Goal: Transaction & Acquisition: Purchase product/service

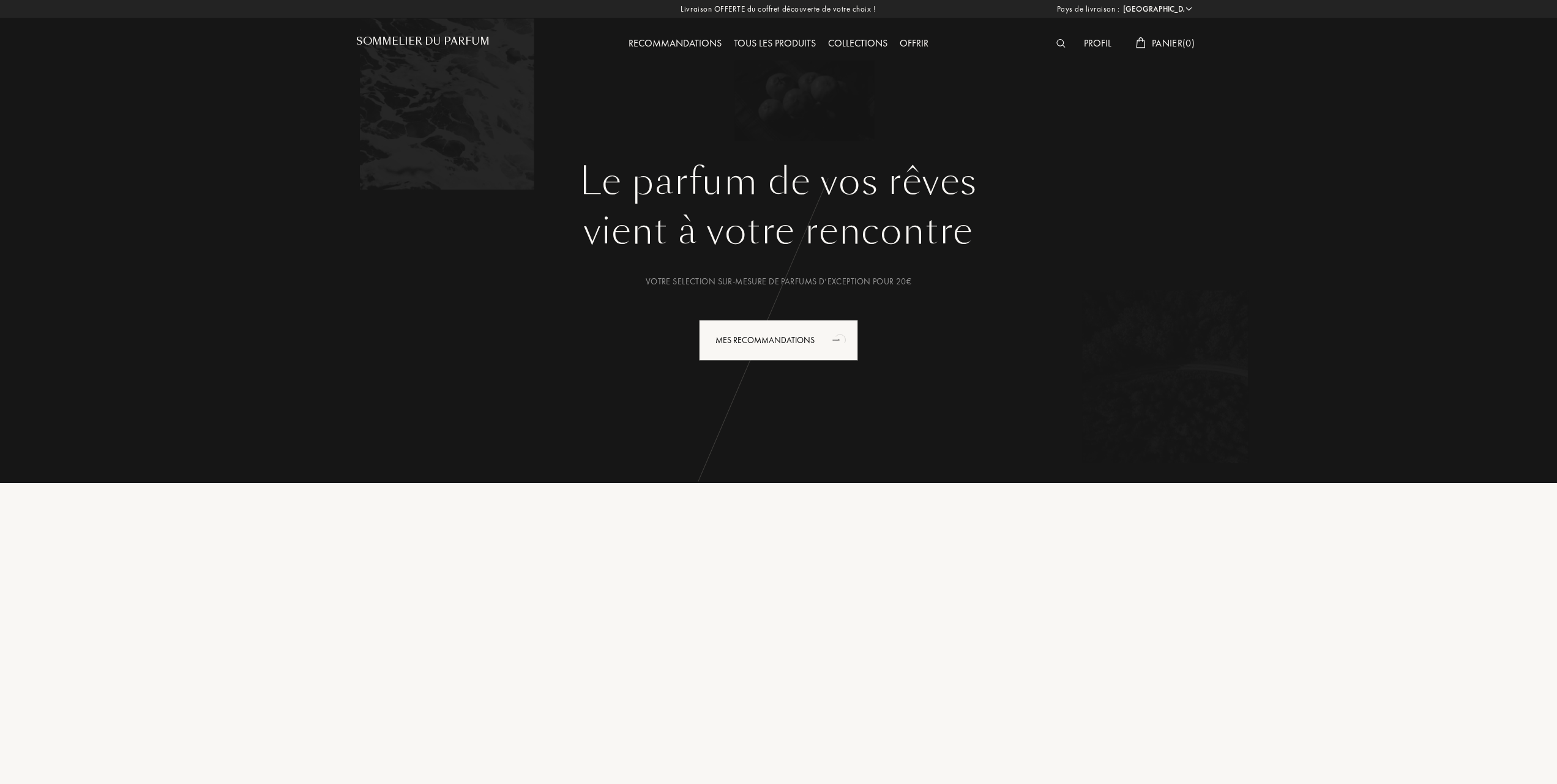
select select "FR"
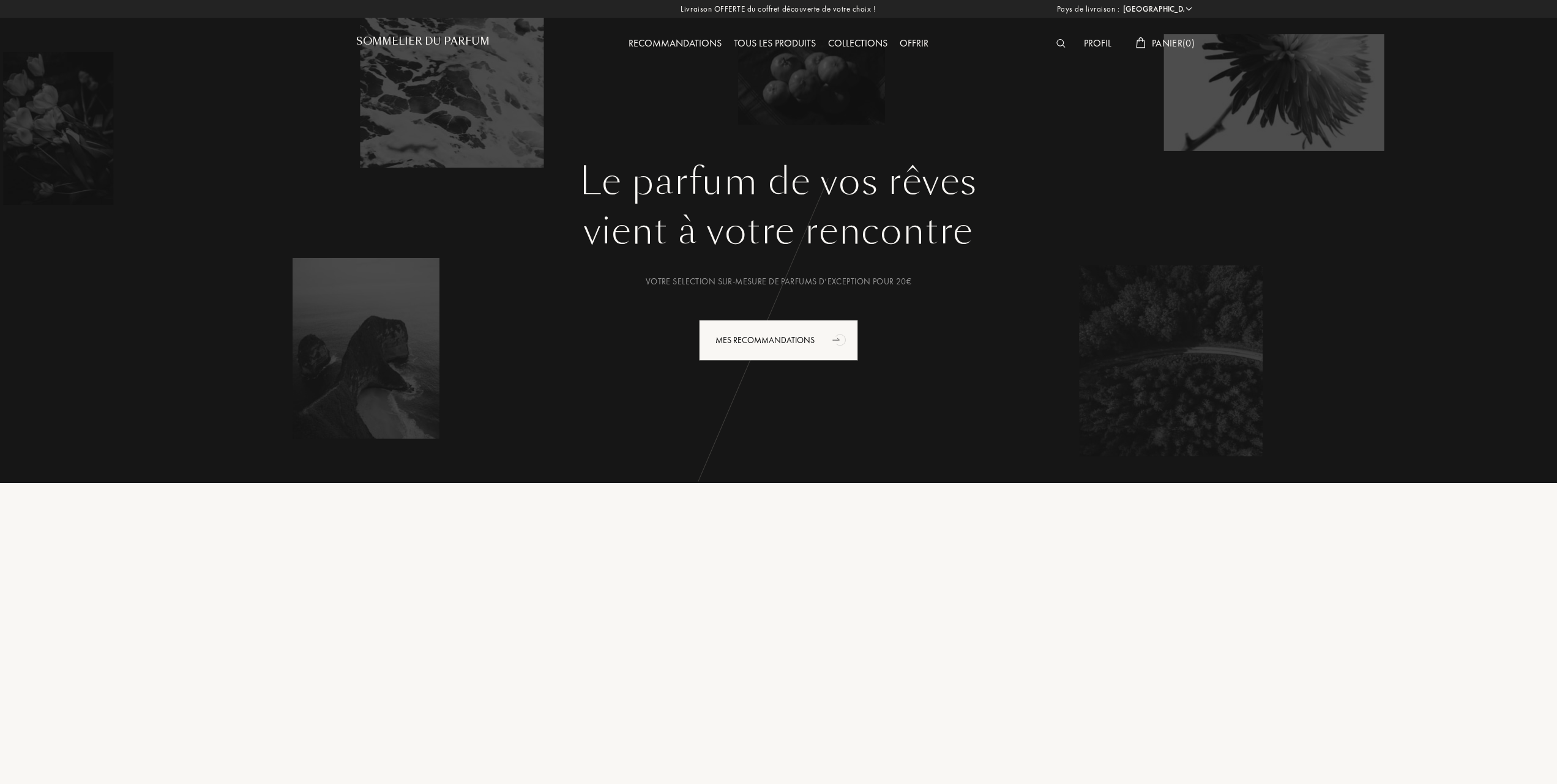
click at [755, 39] on div "Tous les produits" at bounding box center [774, 44] width 94 height 16
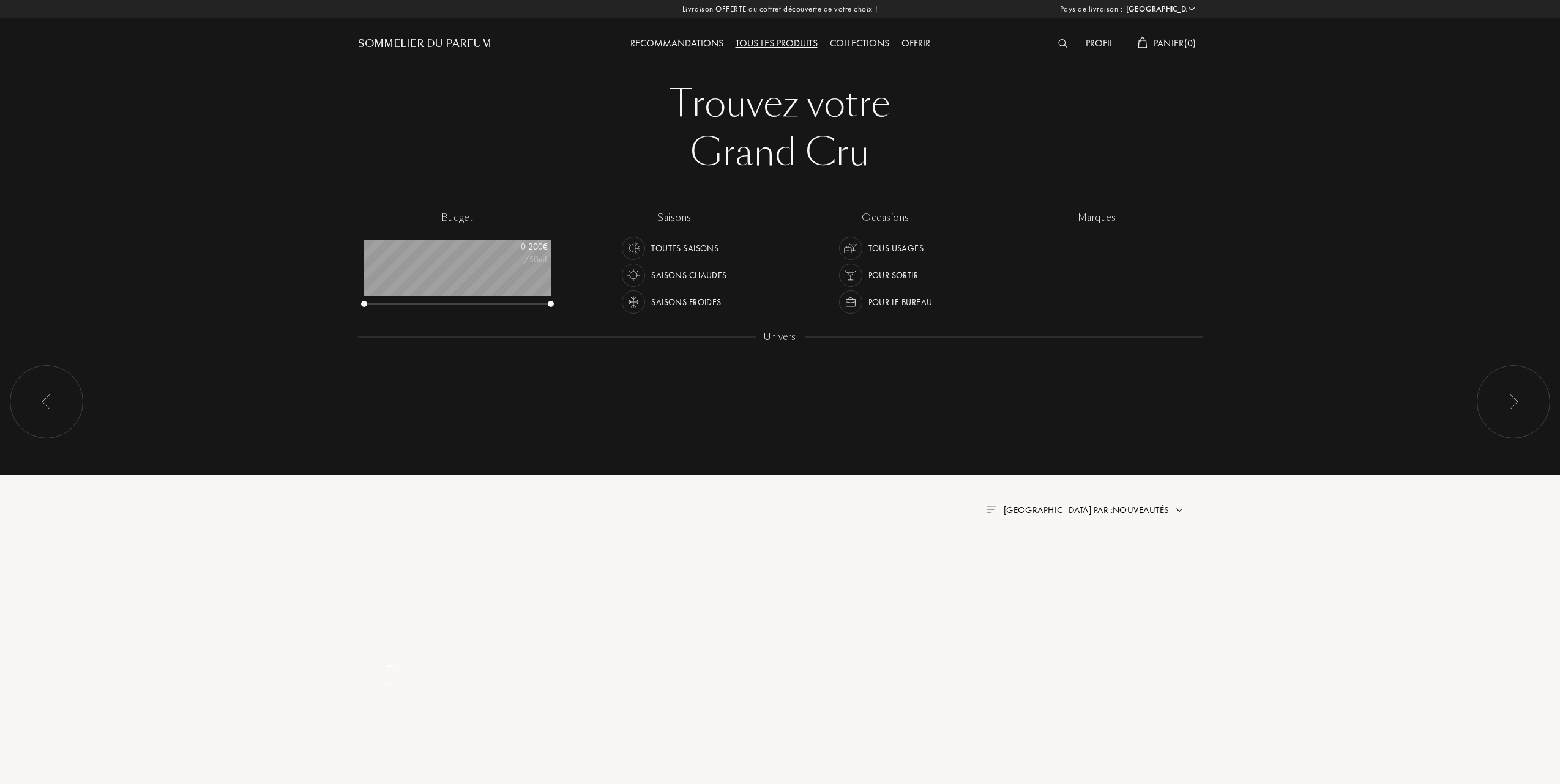
select select "FR"
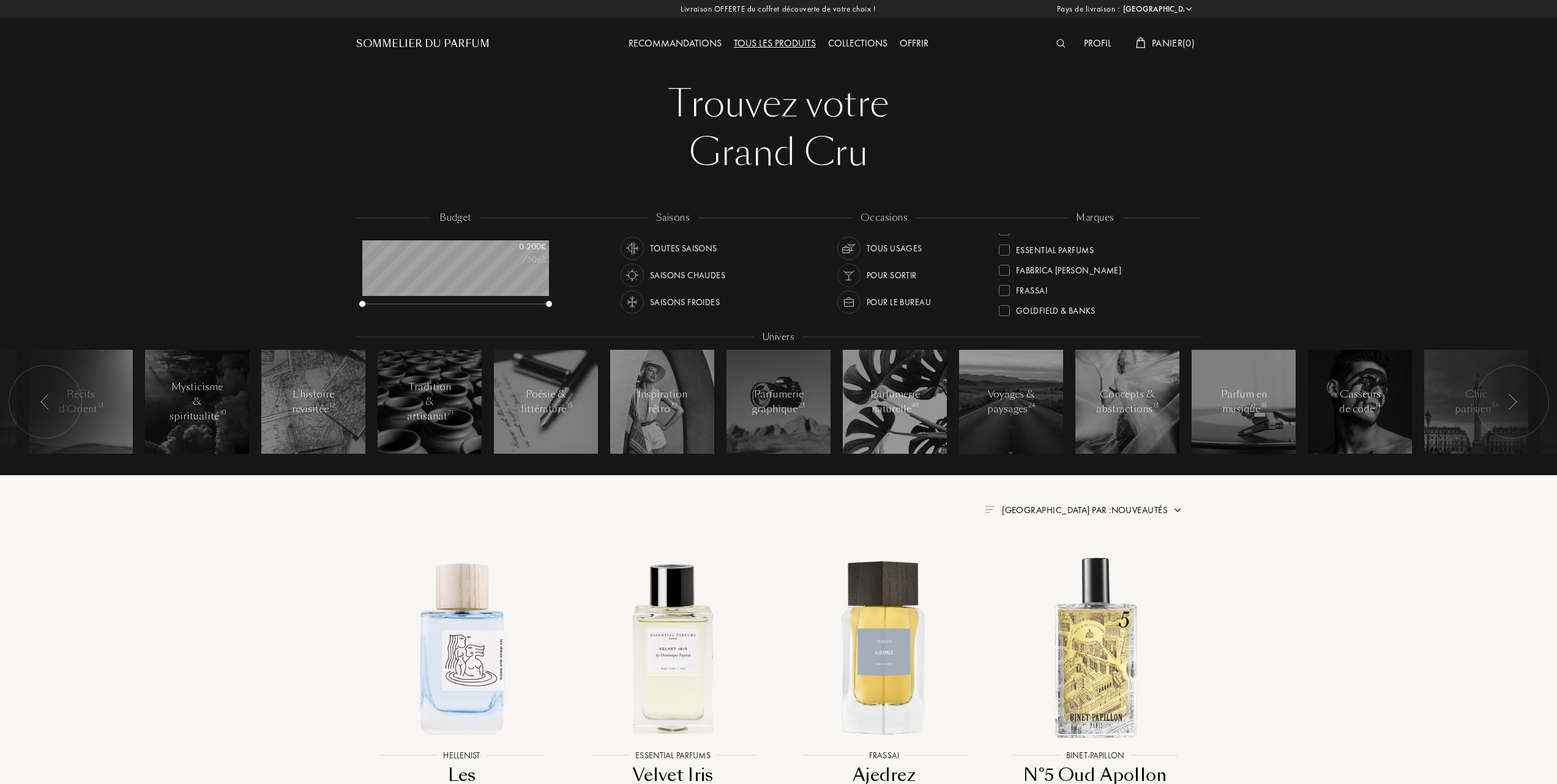
scroll to position [163, 0]
click at [999, 260] on div at bounding box center [1004, 263] width 11 height 11
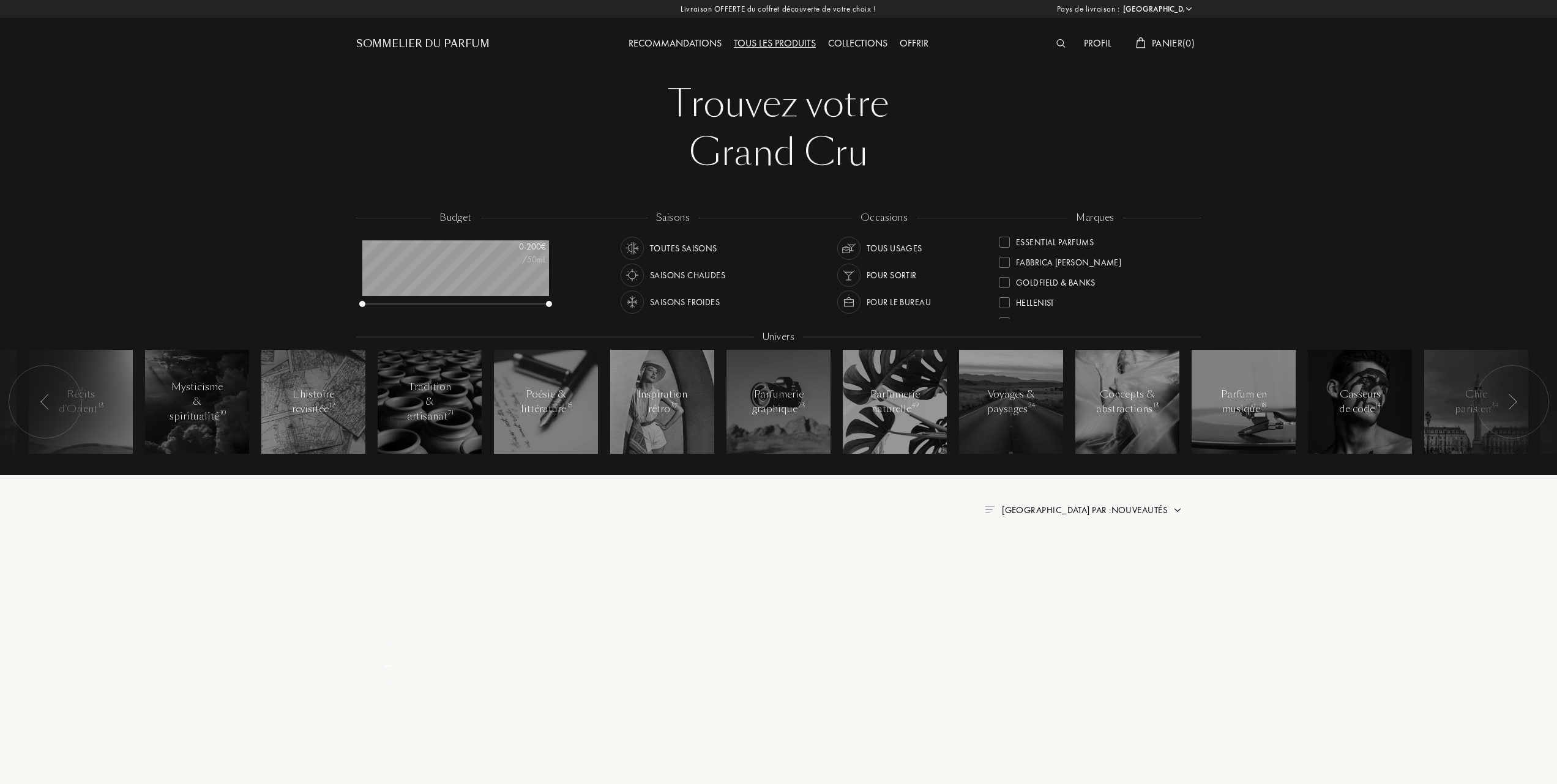
scroll to position [0, 0]
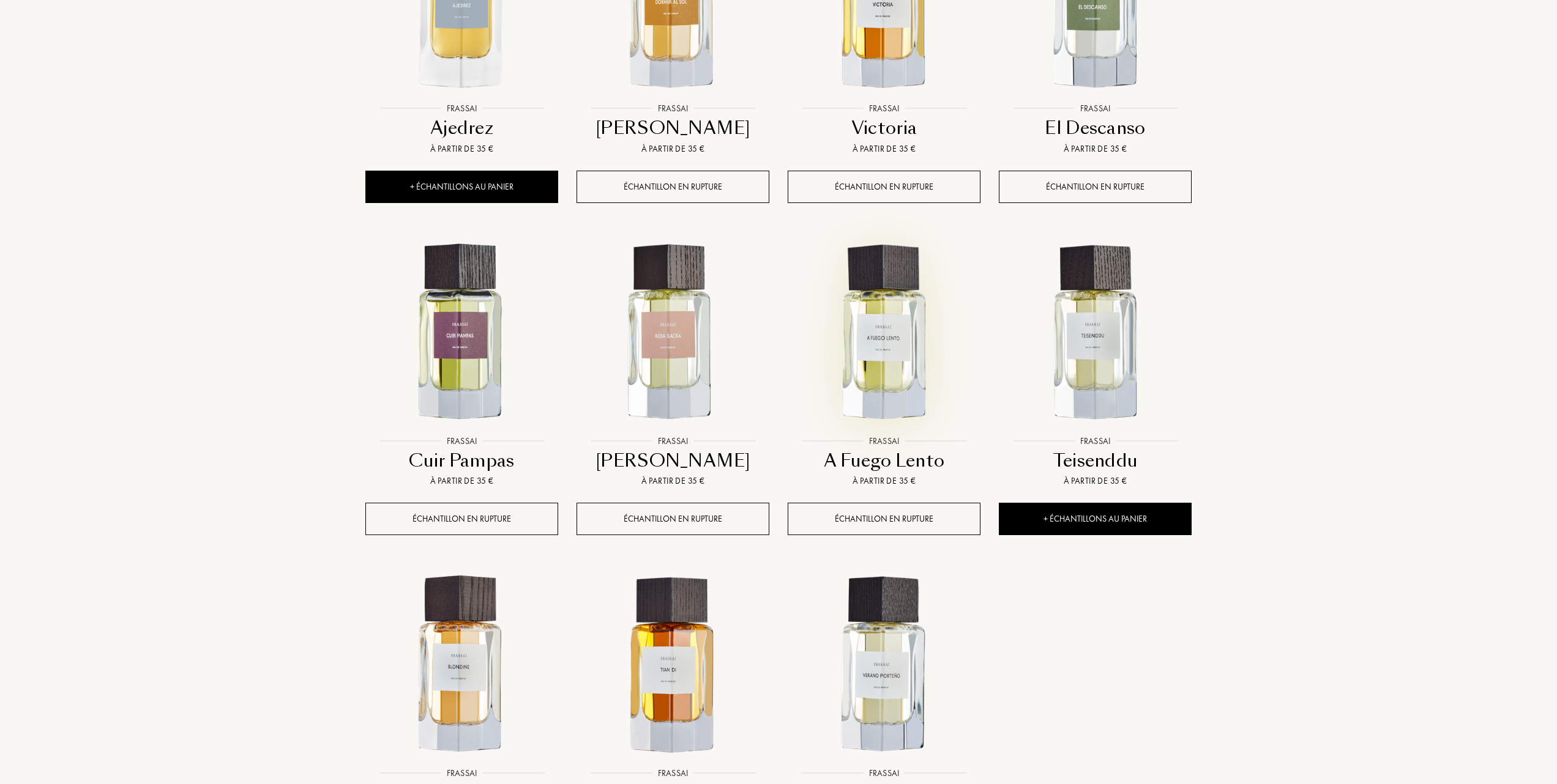
scroll to position [816, 0]
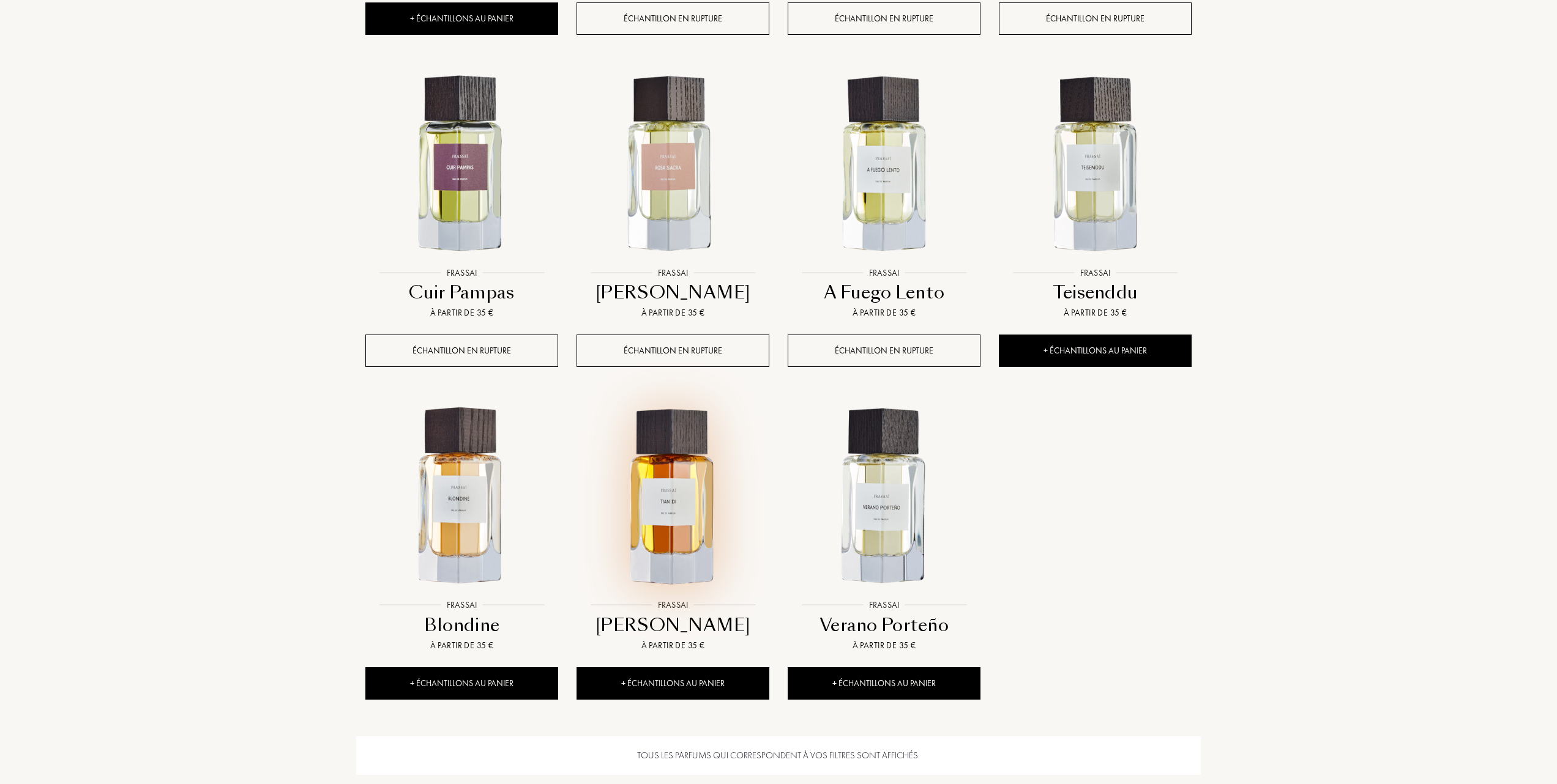
click at [687, 500] on img at bounding box center [672, 497] width 190 height 190
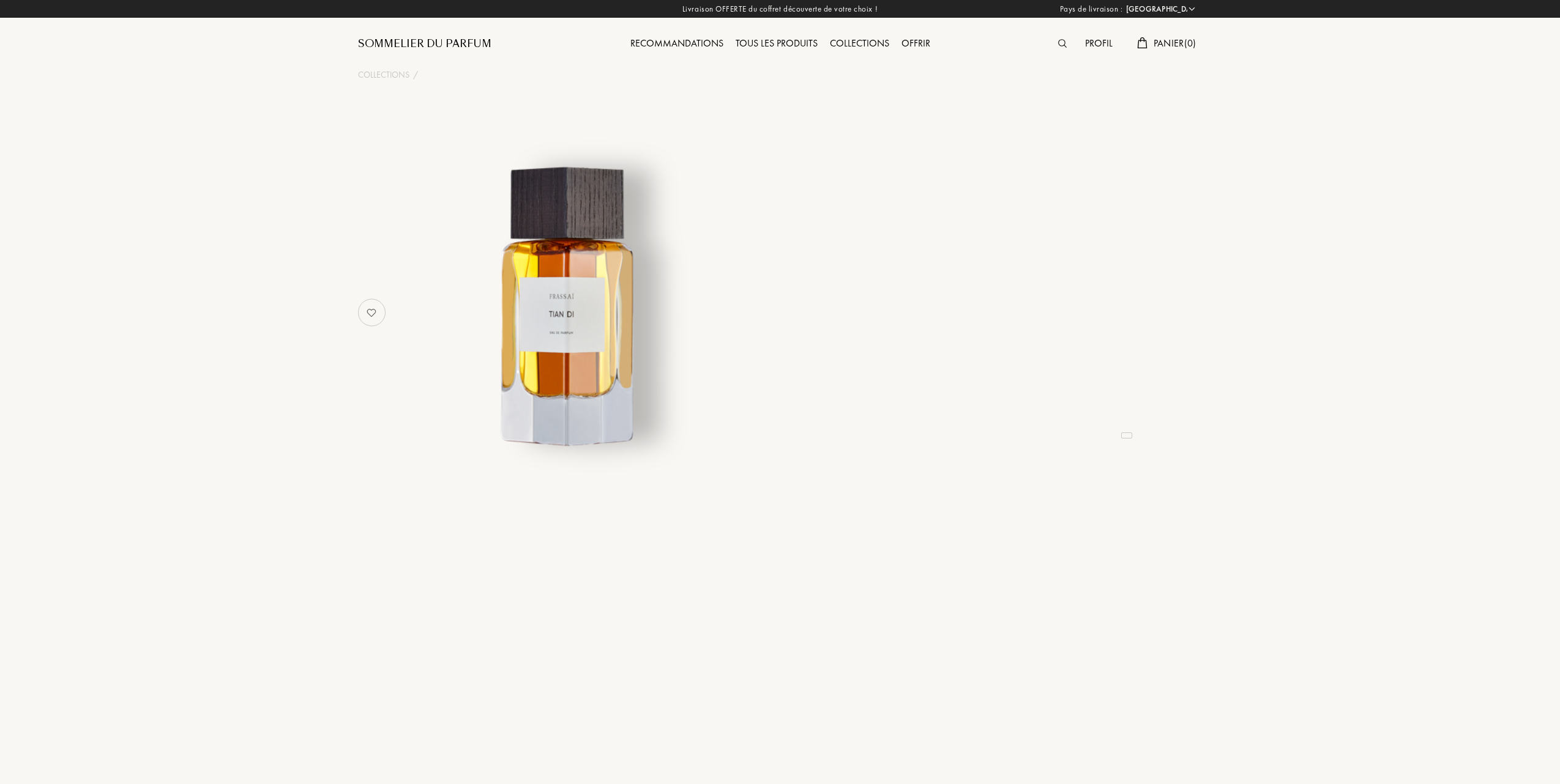
select select "FR"
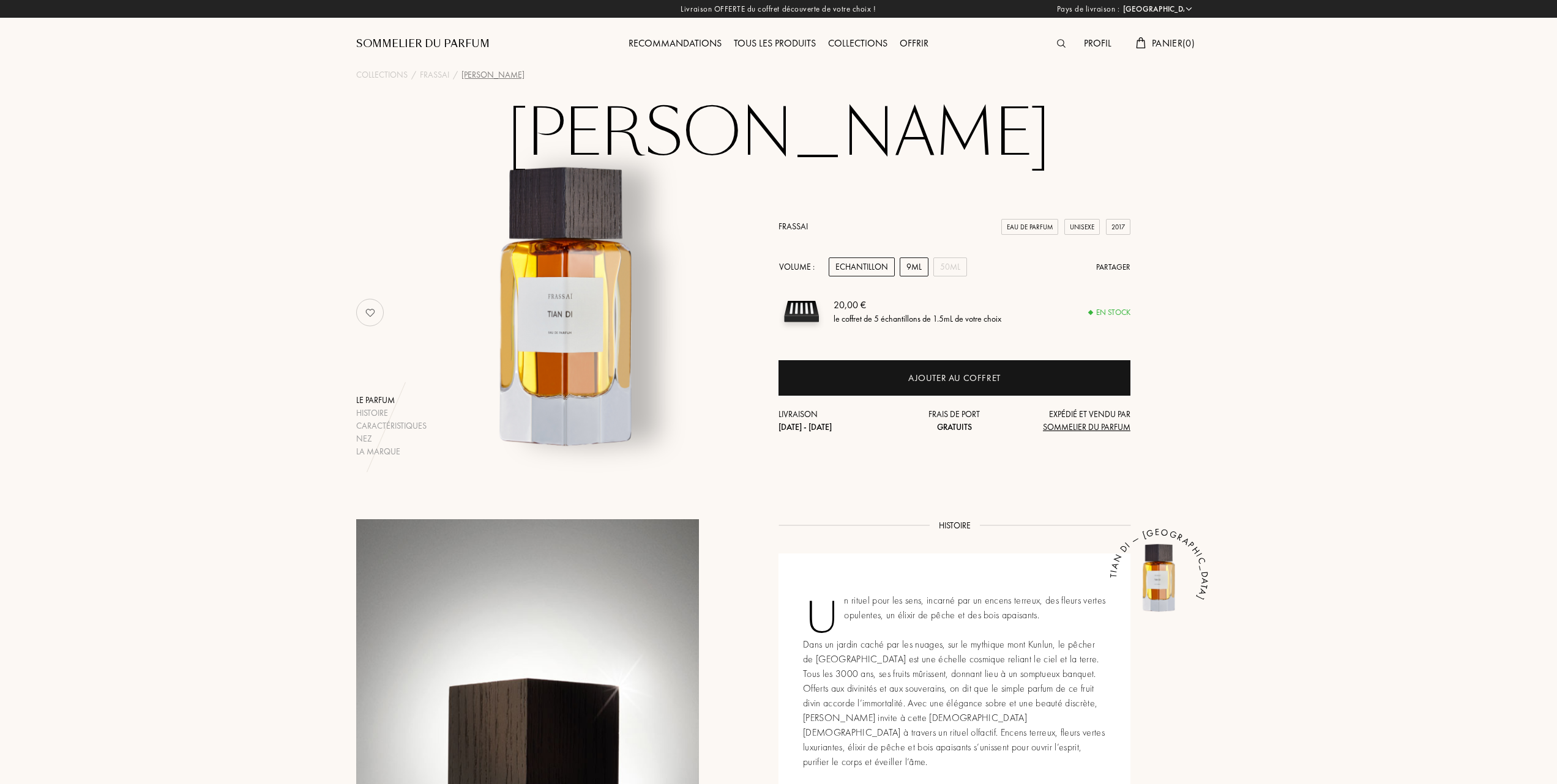
click at [917, 269] on div "9mL" at bounding box center [914, 267] width 29 height 19
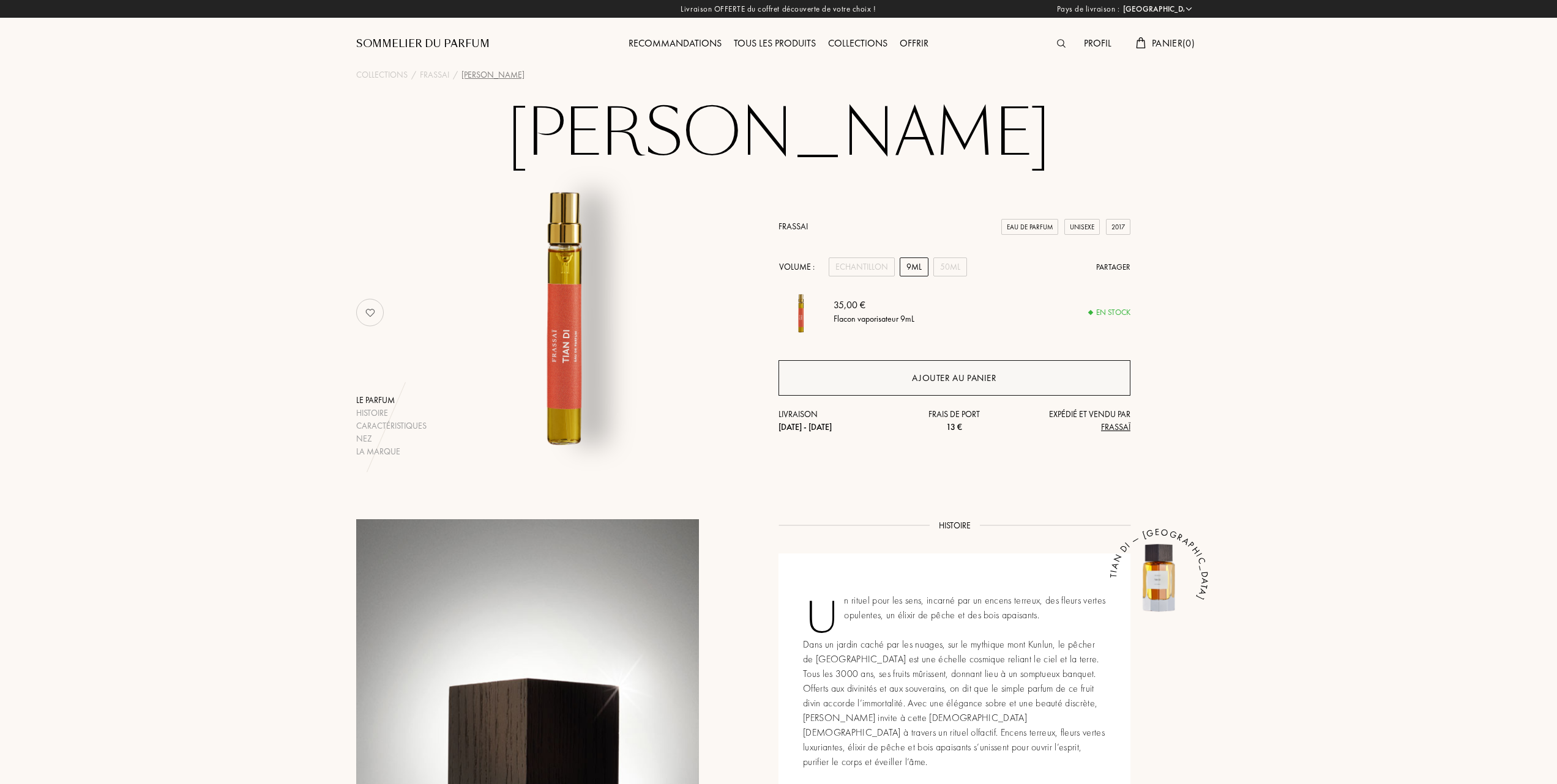
click at [911, 375] on div "Ajouter au panier" at bounding box center [954, 378] width 352 height 36
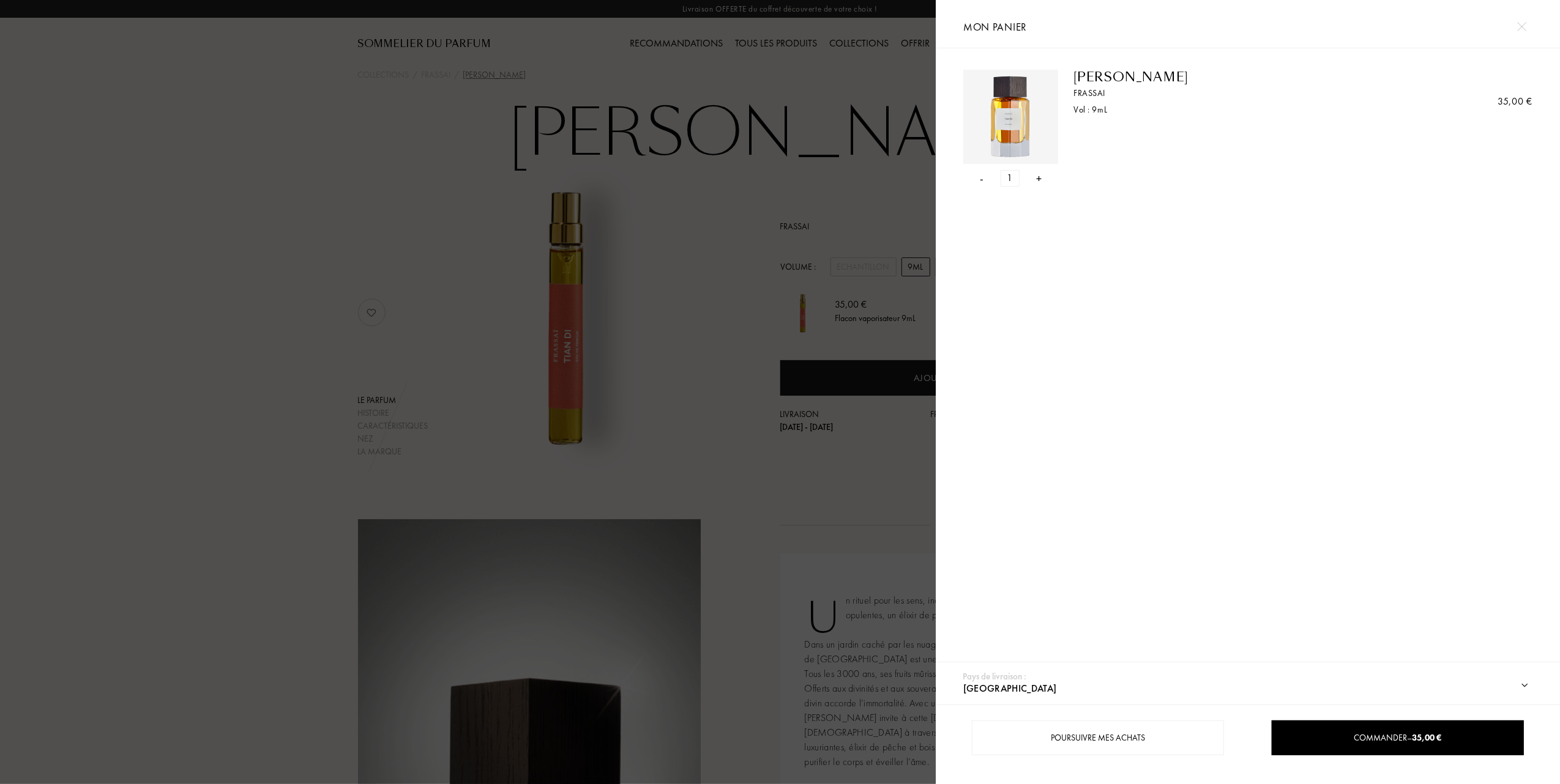
click at [325, 204] on div at bounding box center [467, 392] width 935 height 784
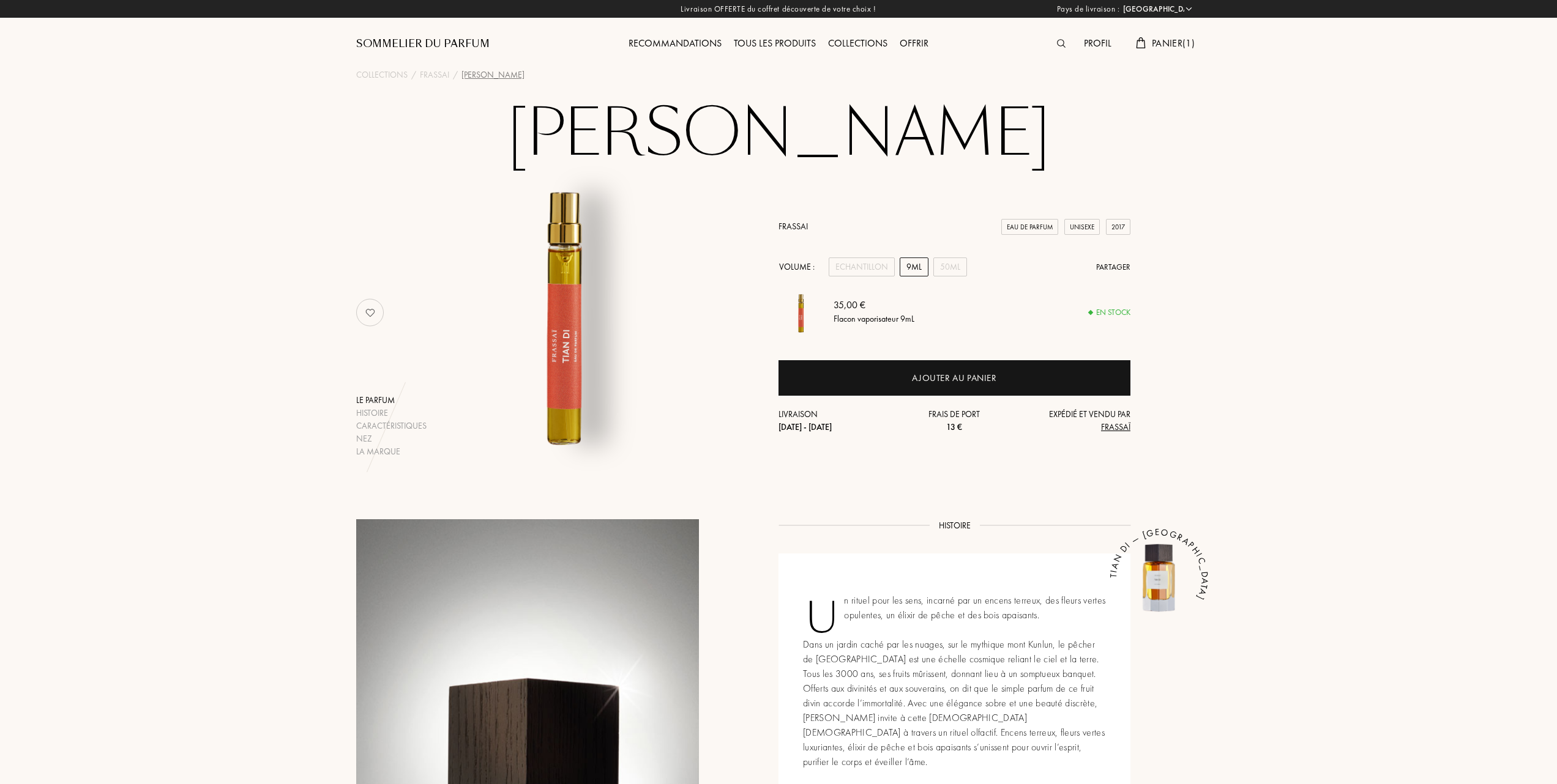
click at [797, 42] on div "Tous les produits" at bounding box center [774, 44] width 94 height 16
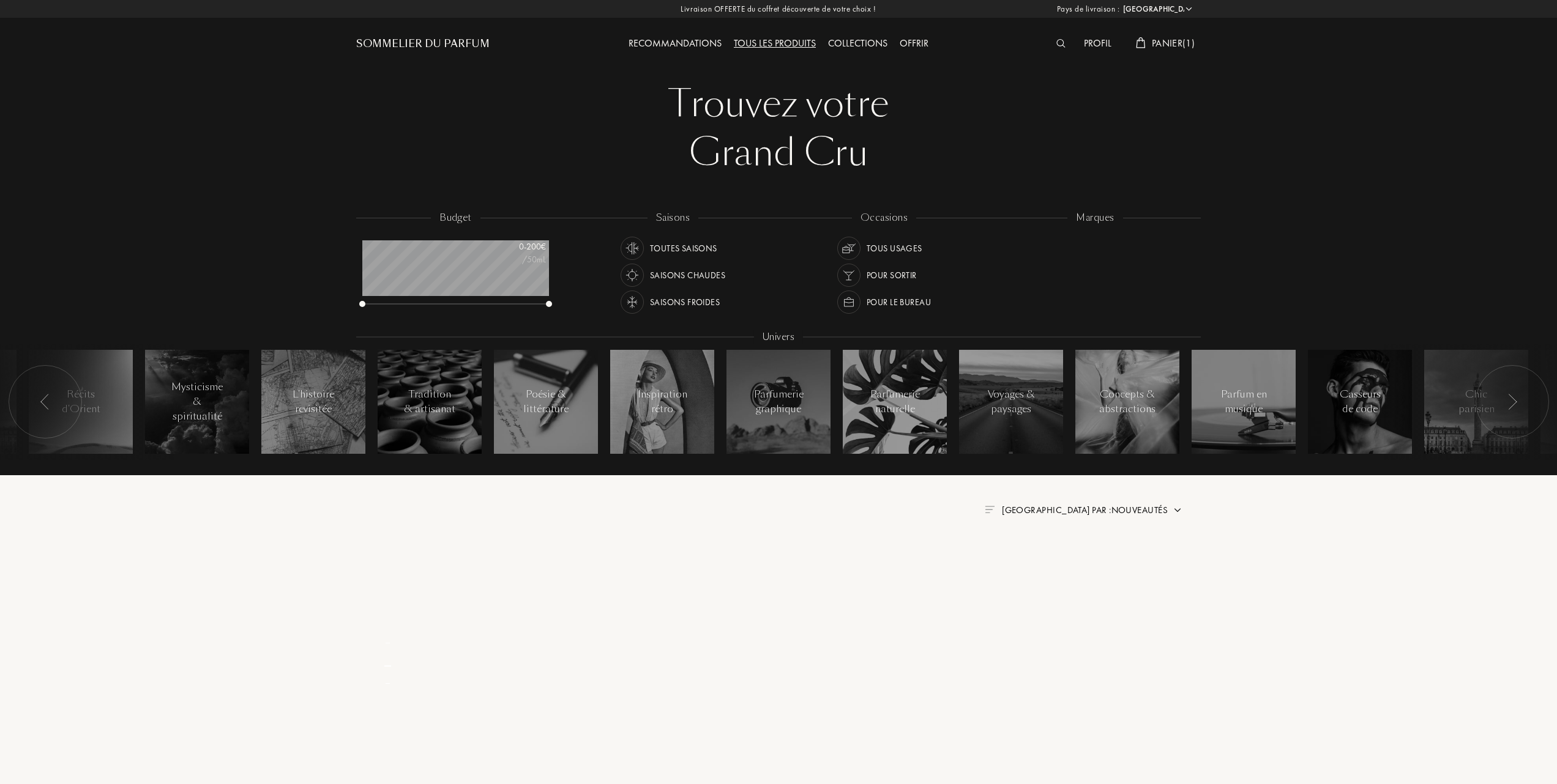
select select "FR"
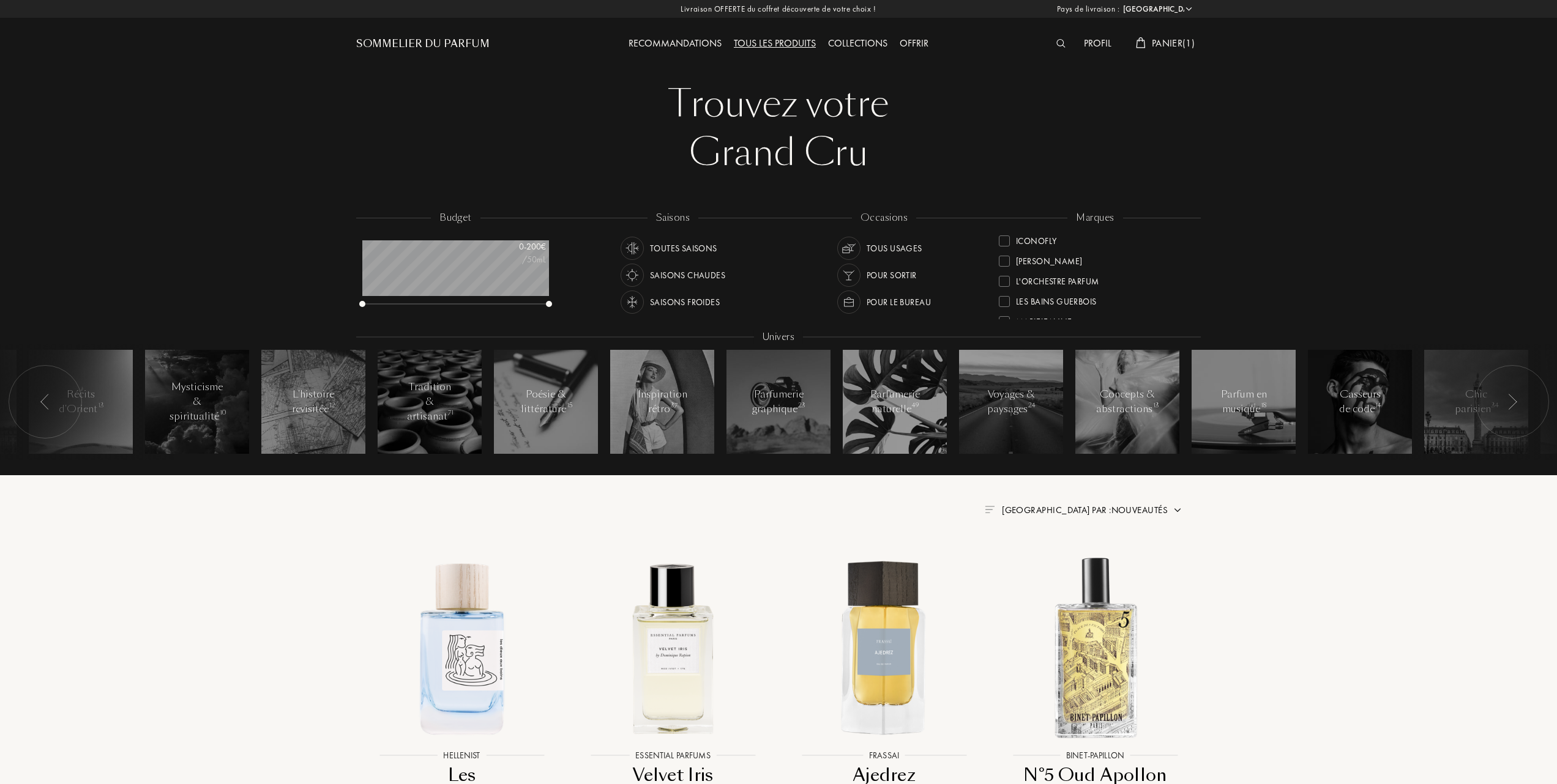
scroll to position [163, 0]
click at [1003, 278] on div at bounding box center [1004, 283] width 11 height 11
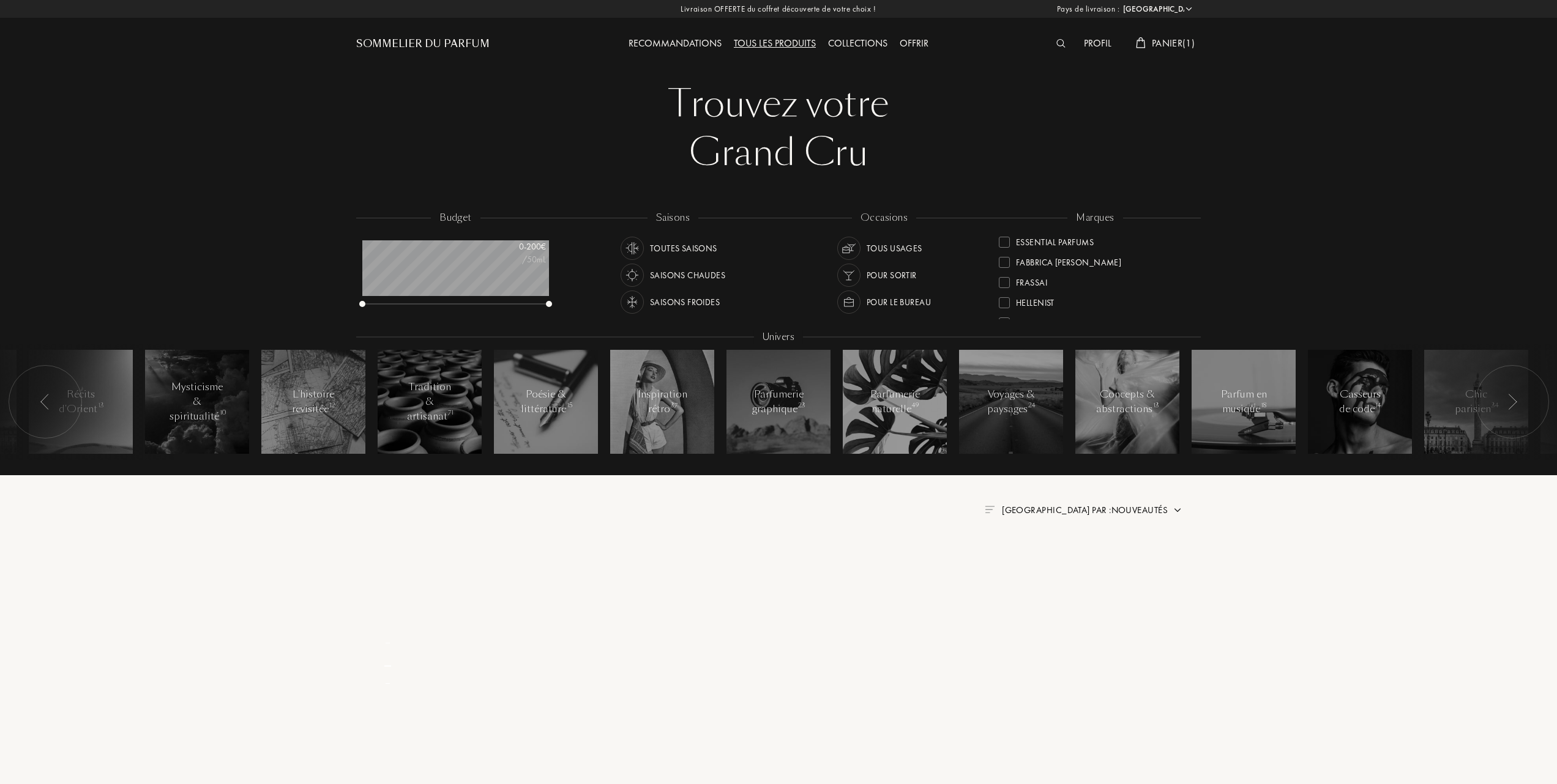
scroll to position [0, 0]
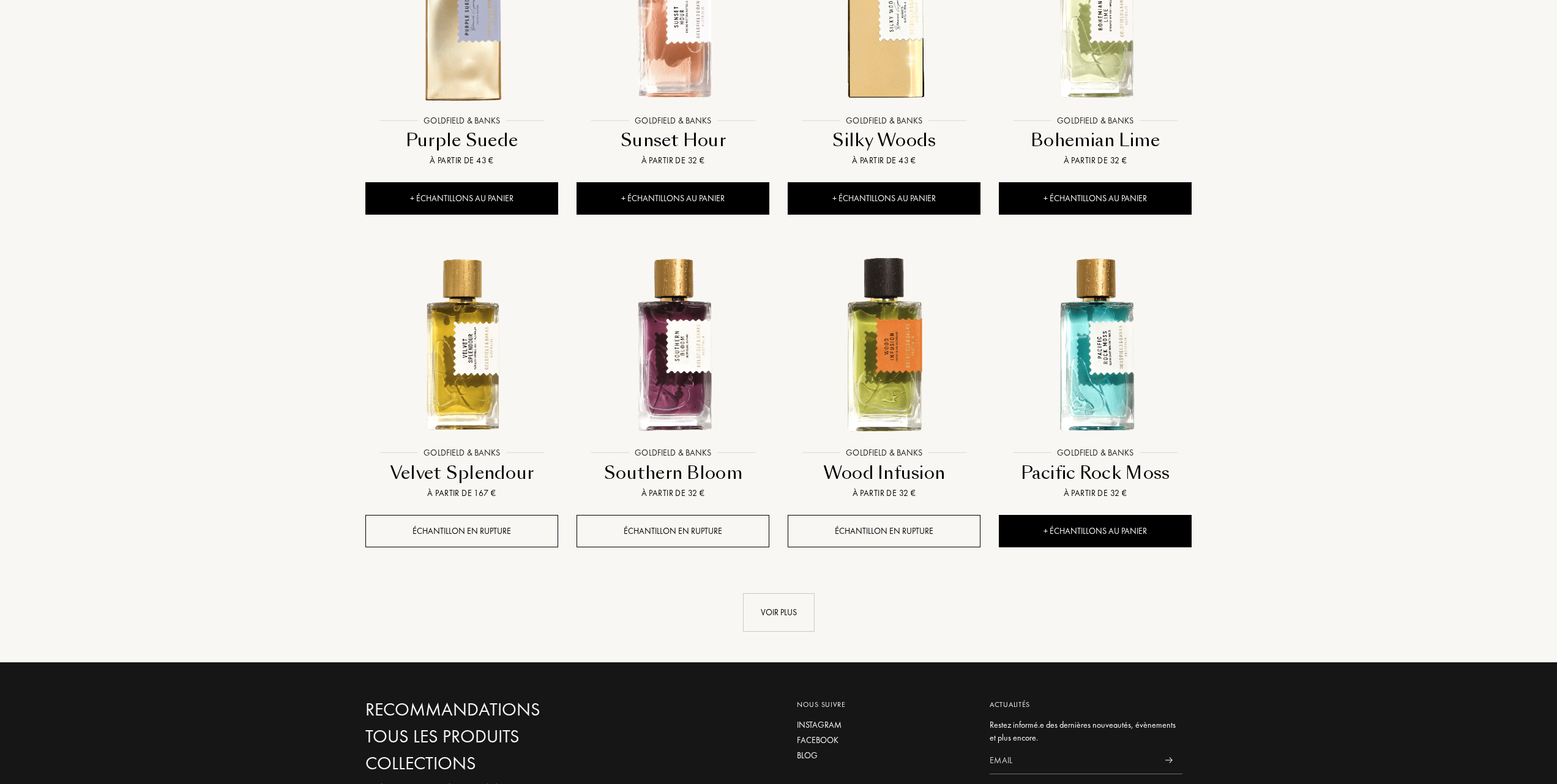
scroll to position [979, 0]
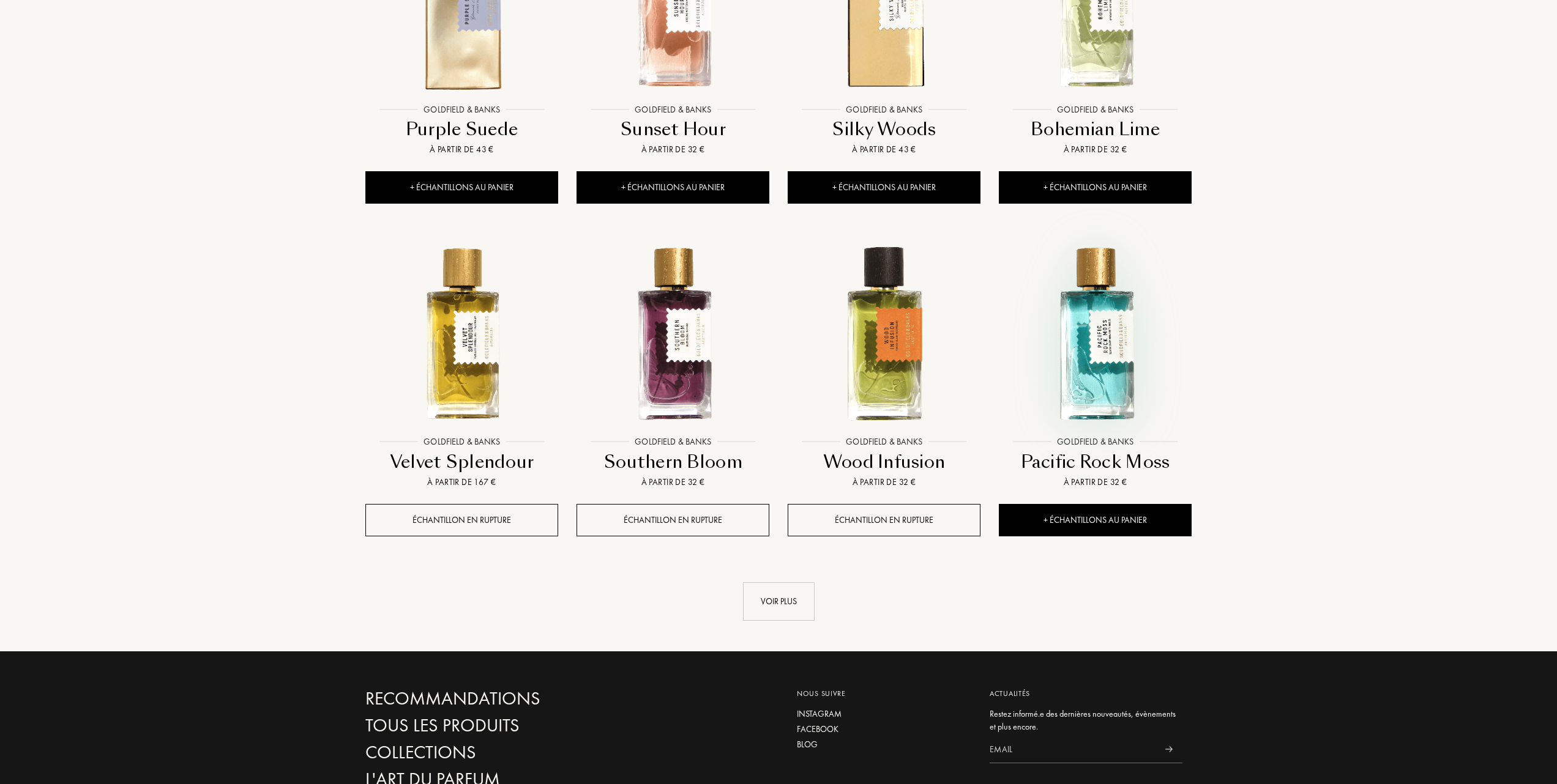
click at [1090, 353] on img at bounding box center [1094, 333] width 190 height 190
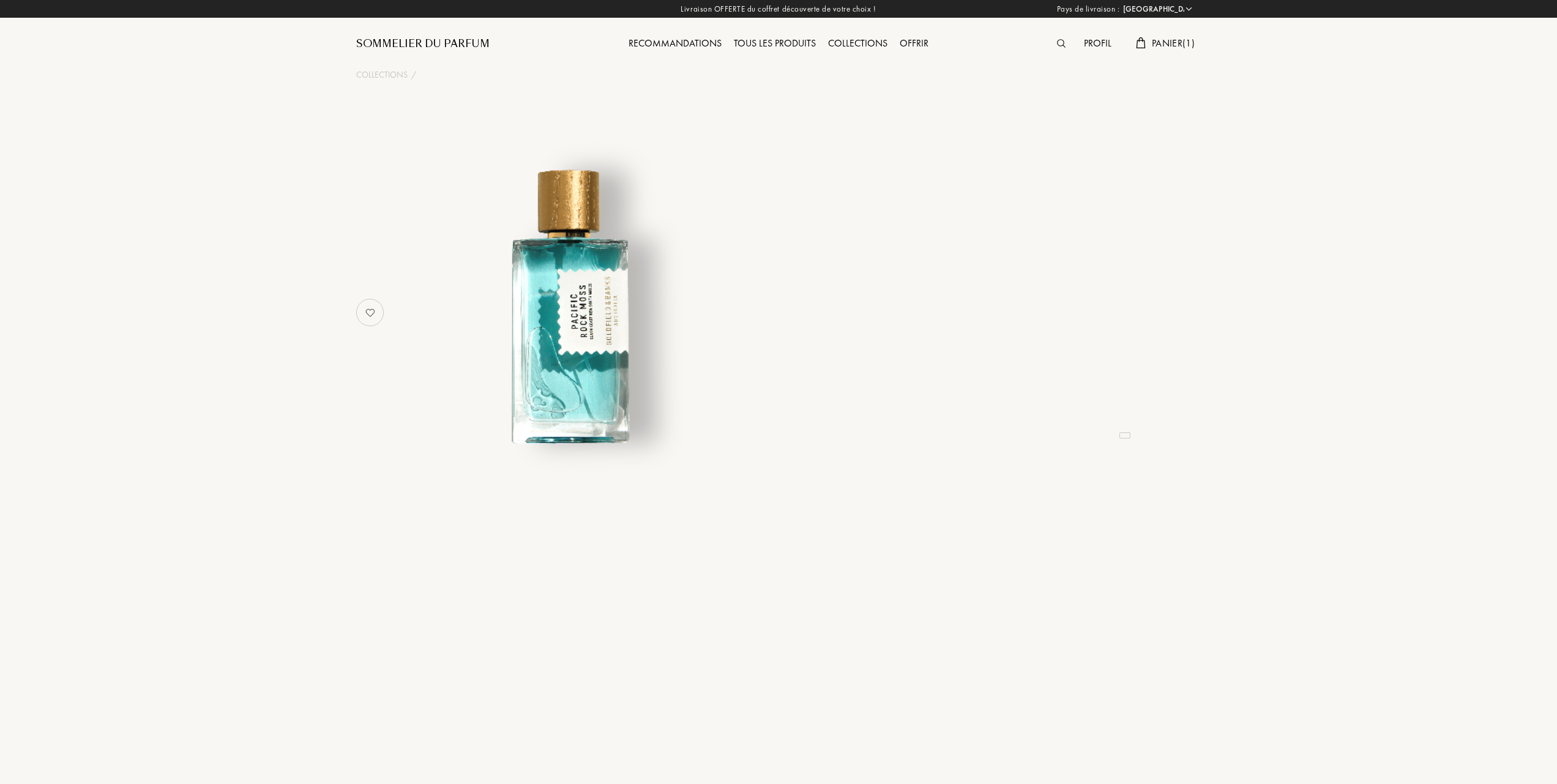
select select "FR"
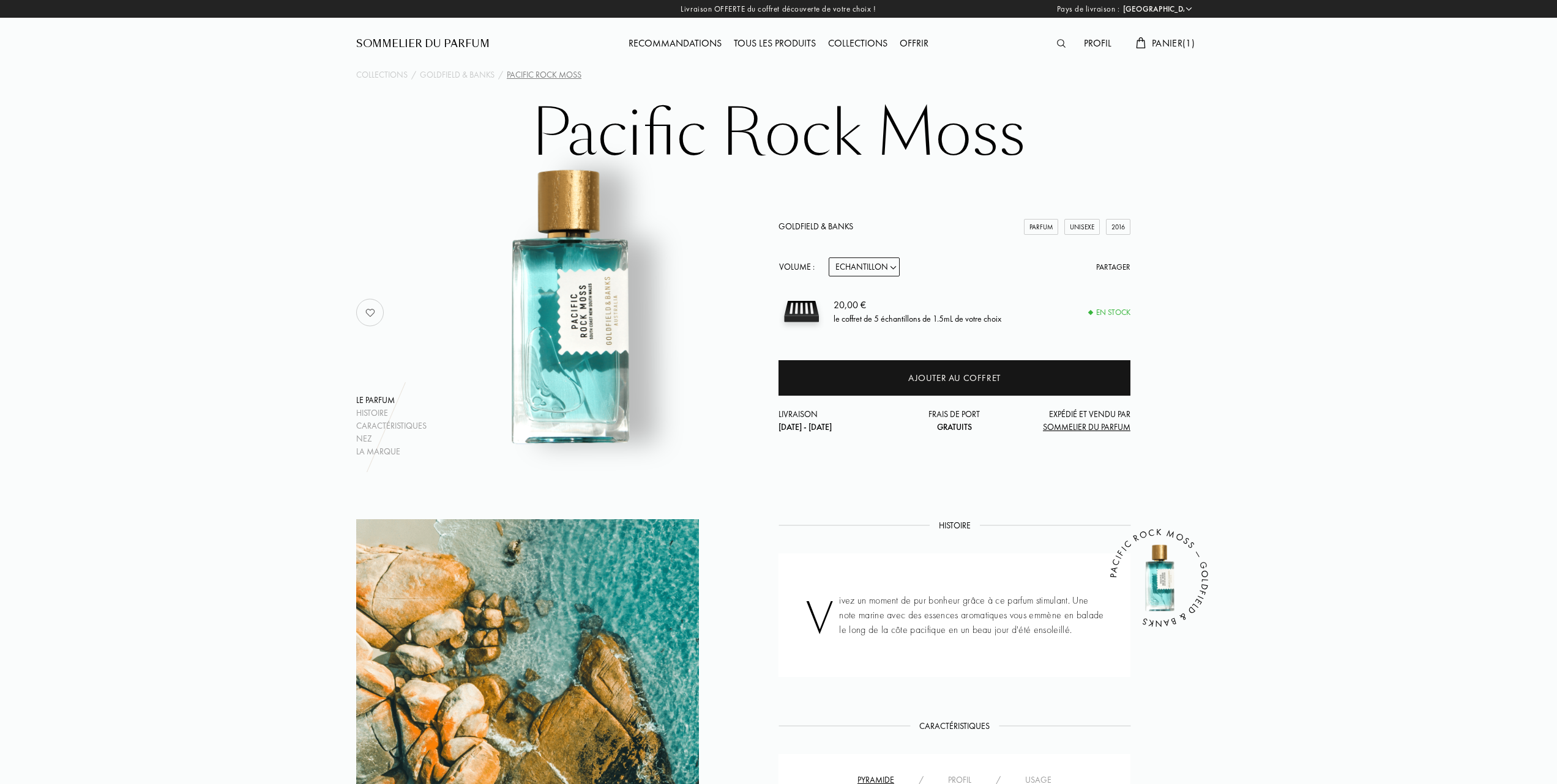
click at [893, 270] on select "Echantillon 10mL 50mL 100mL" at bounding box center [863, 267] width 71 height 19
select select "1"
click at [828, 257] on select "Echantillon 10mL 50mL 100mL" at bounding box center [863, 267] width 71 height 19
select select "1"
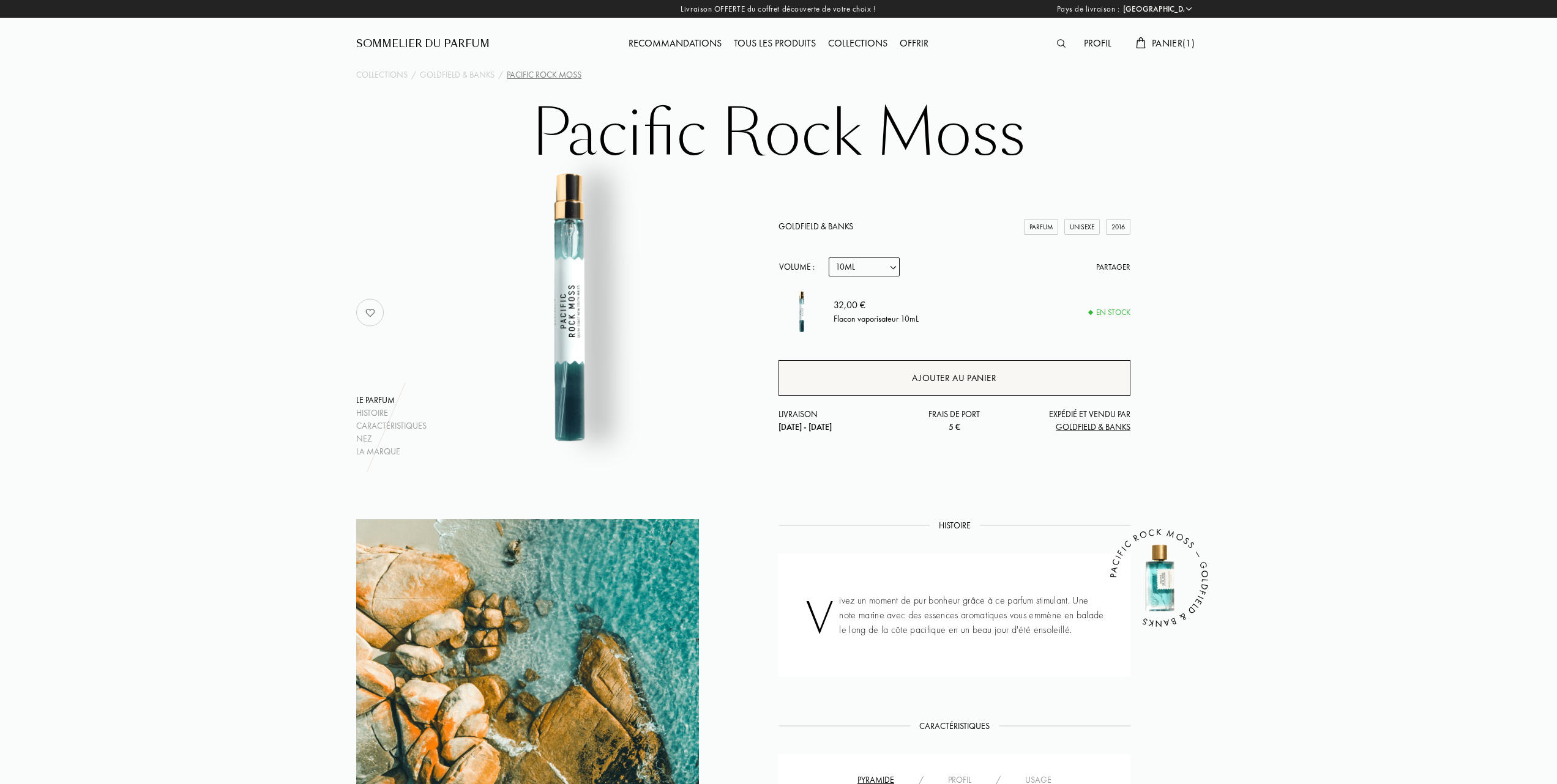
click at [941, 375] on div "Ajouter au panier" at bounding box center [954, 378] width 84 height 14
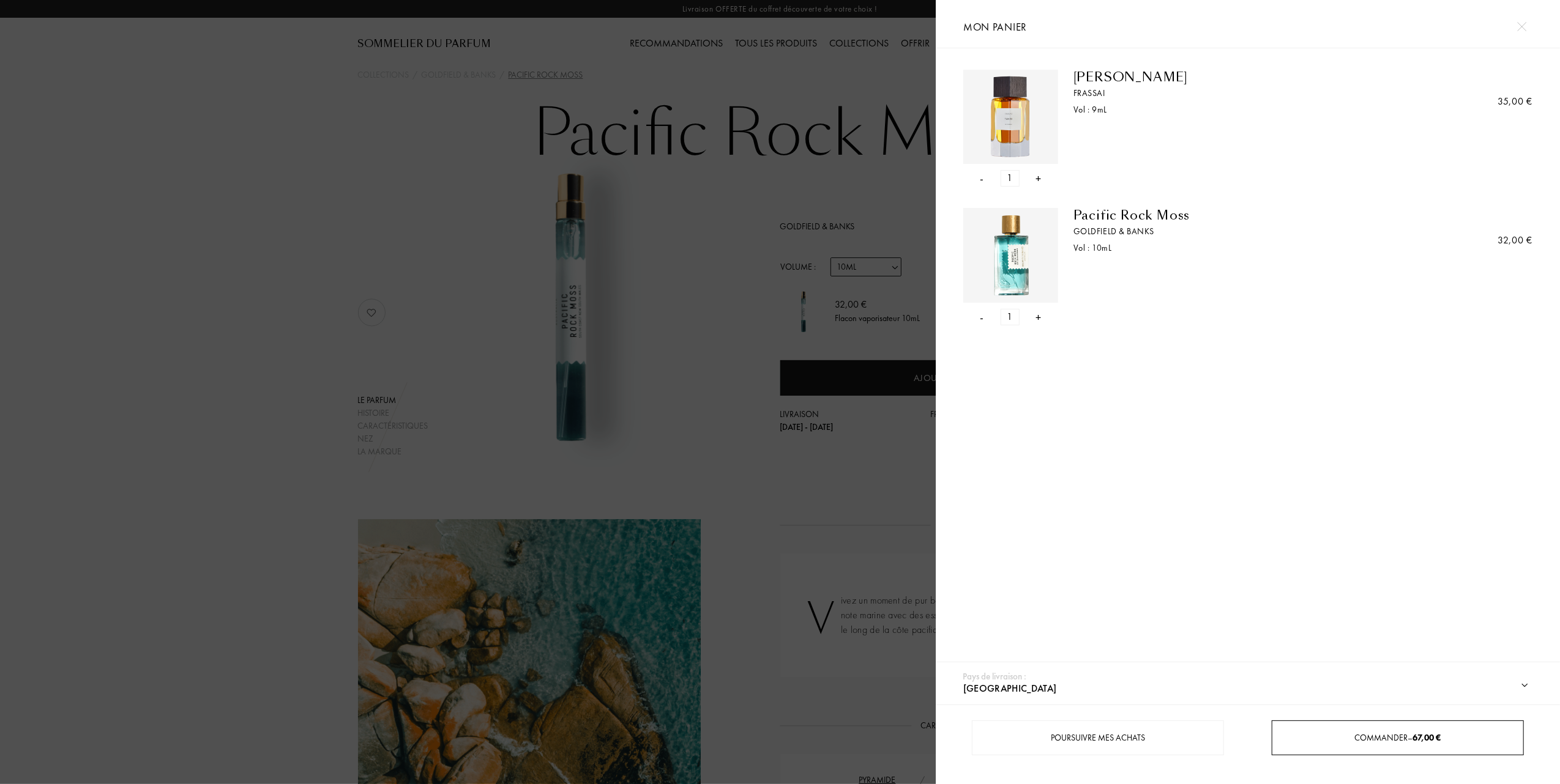
click at [1329, 730] on div "Commander – 67,00 €" at bounding box center [1397, 737] width 252 height 35
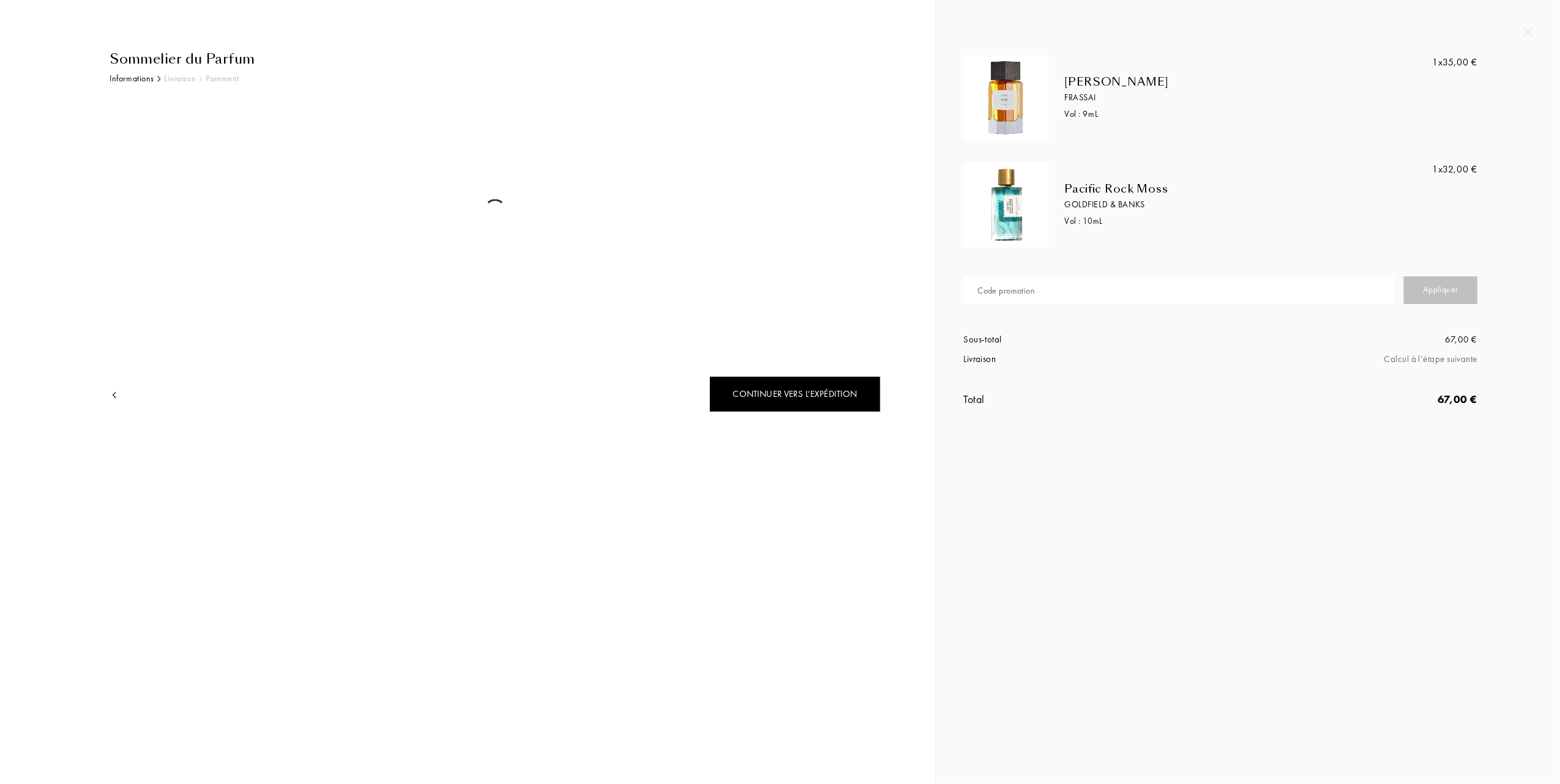
select select "FR"
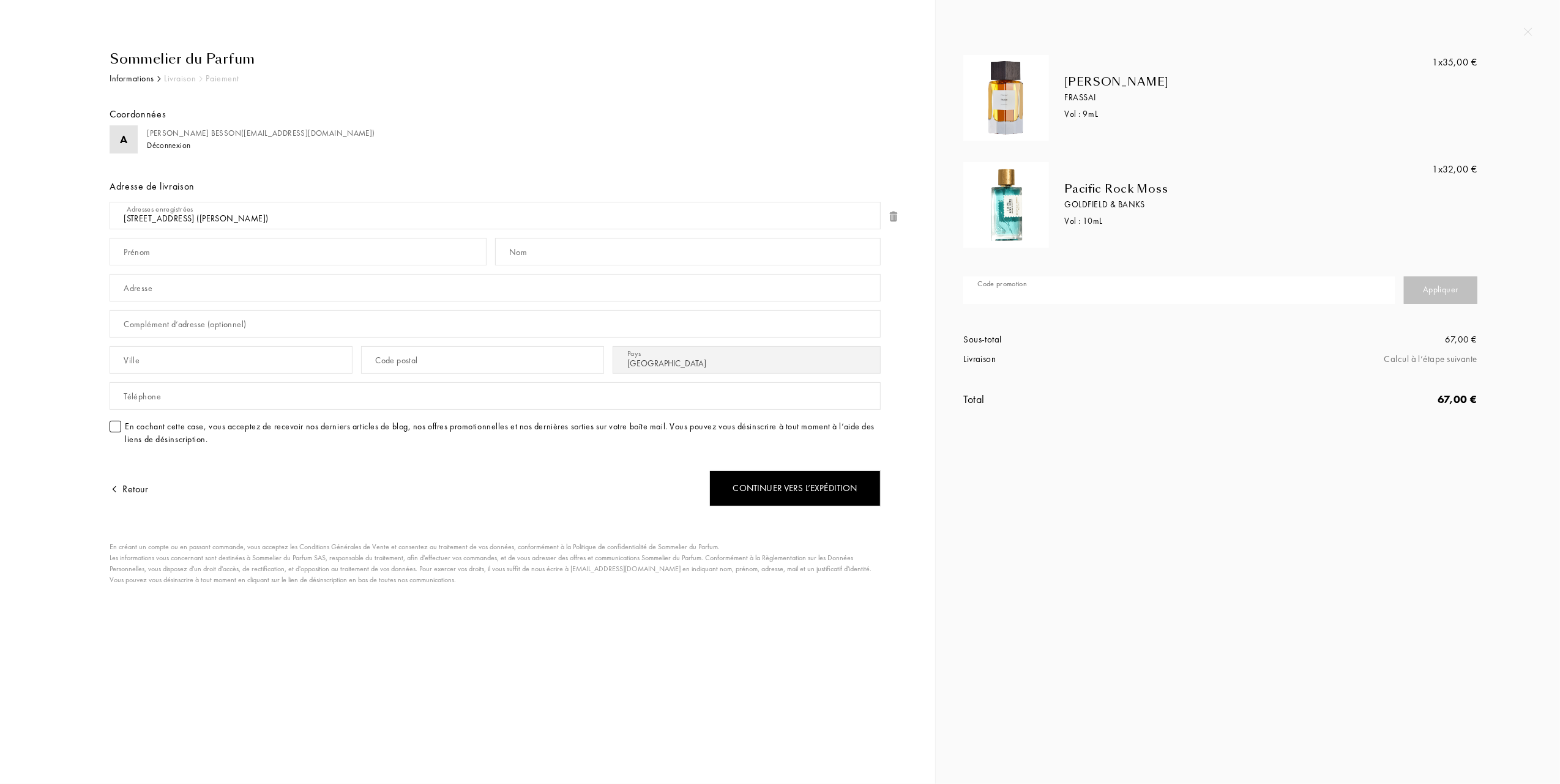
click at [1082, 290] on input "text" at bounding box center [1179, 290] width 432 height 27
click at [1434, 291] on div "Appliquer" at bounding box center [1441, 290] width 73 height 27
click at [1099, 294] on input "1AHU5-U1GWU" at bounding box center [1179, 290] width 432 height 27
click at [1443, 291] on div "Appliquer" at bounding box center [1441, 290] width 73 height 27
click at [1452, 284] on div "Appliquer" at bounding box center [1441, 290] width 73 height 27
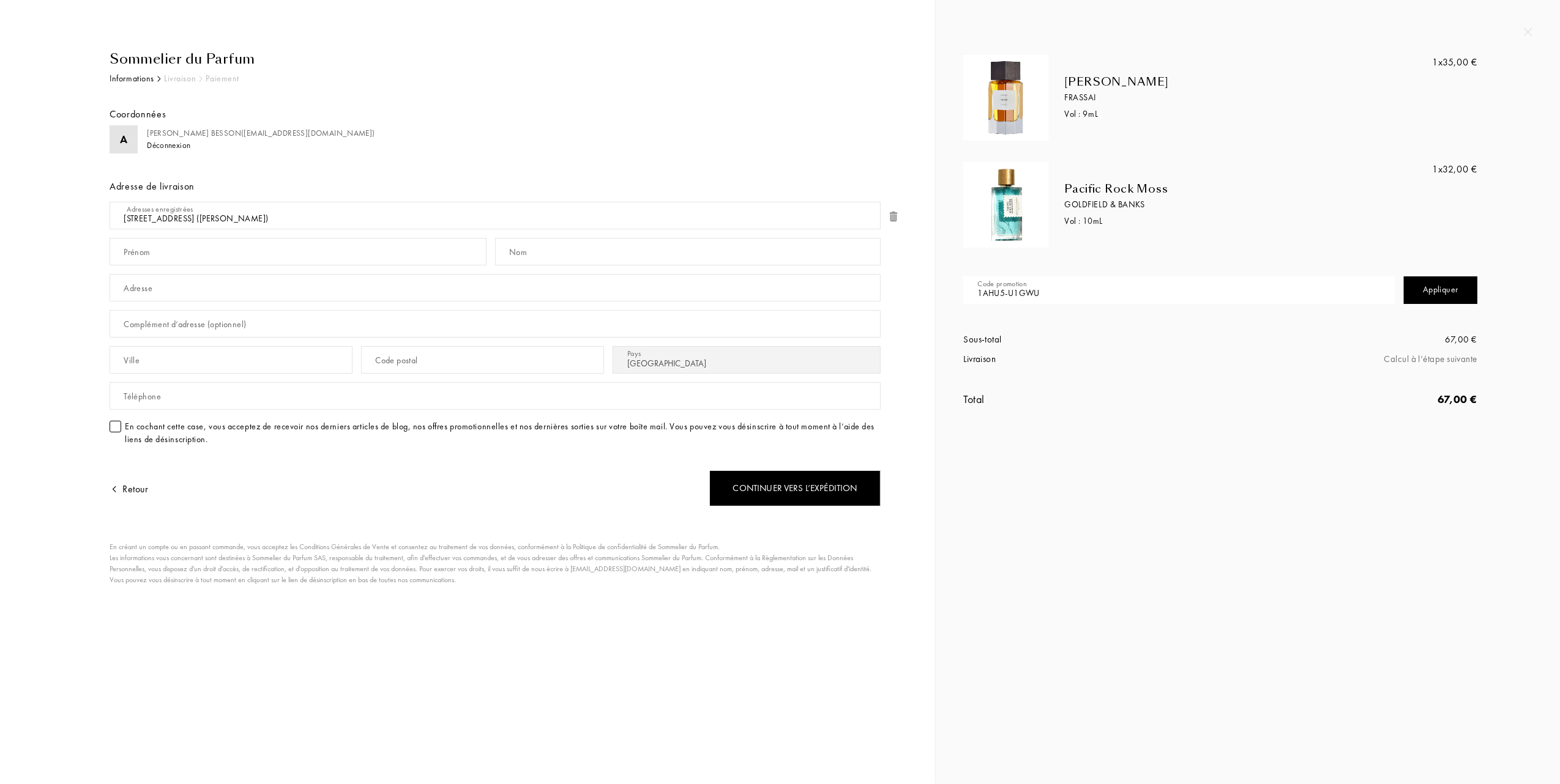
click at [1111, 297] on input "1AHU5-U1GWU" at bounding box center [1179, 290] width 432 height 27
type input "1"
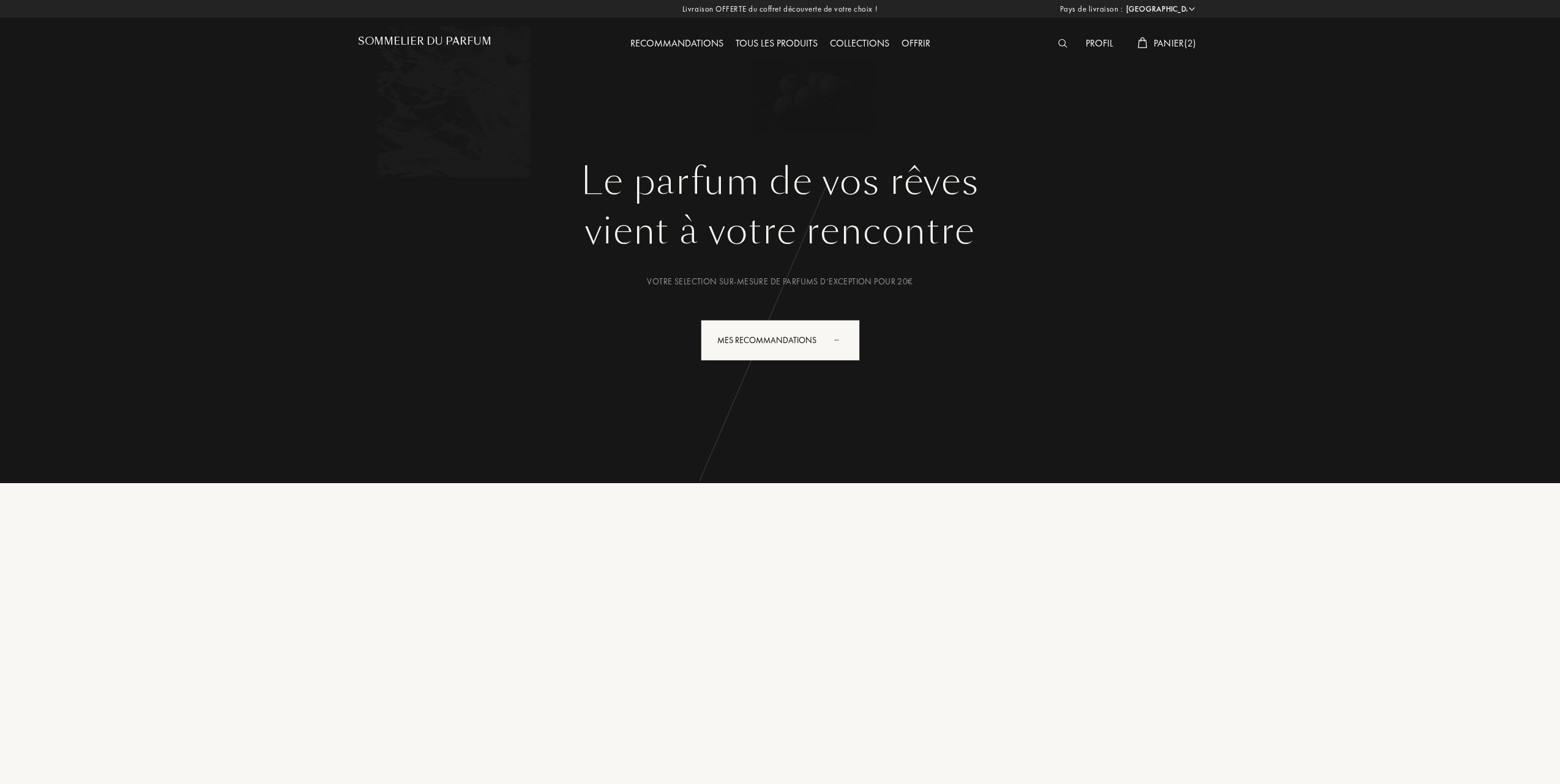
select select "FR"
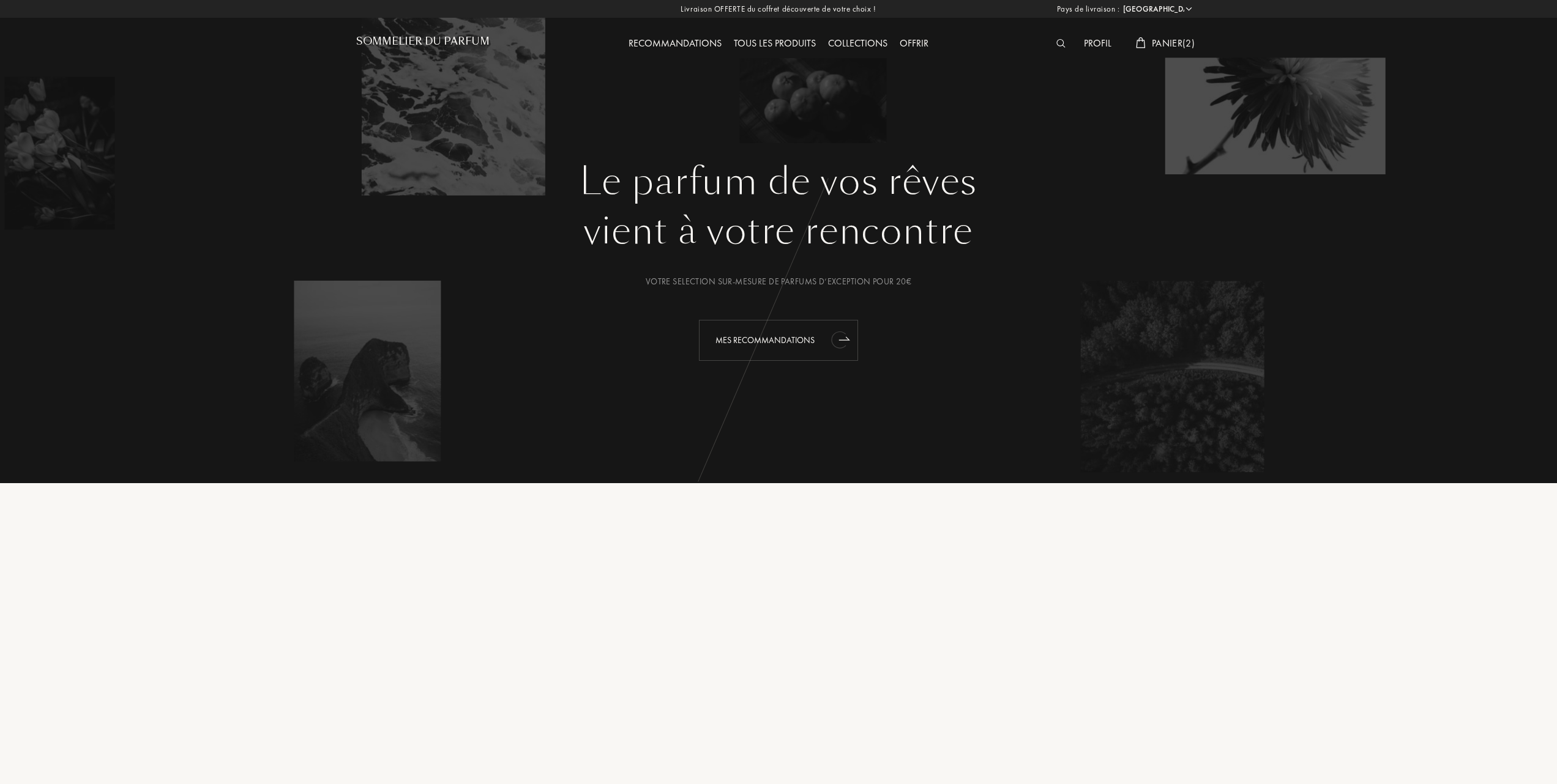
click at [791, 334] on div "Mes Recommandations" at bounding box center [778, 340] width 159 height 41
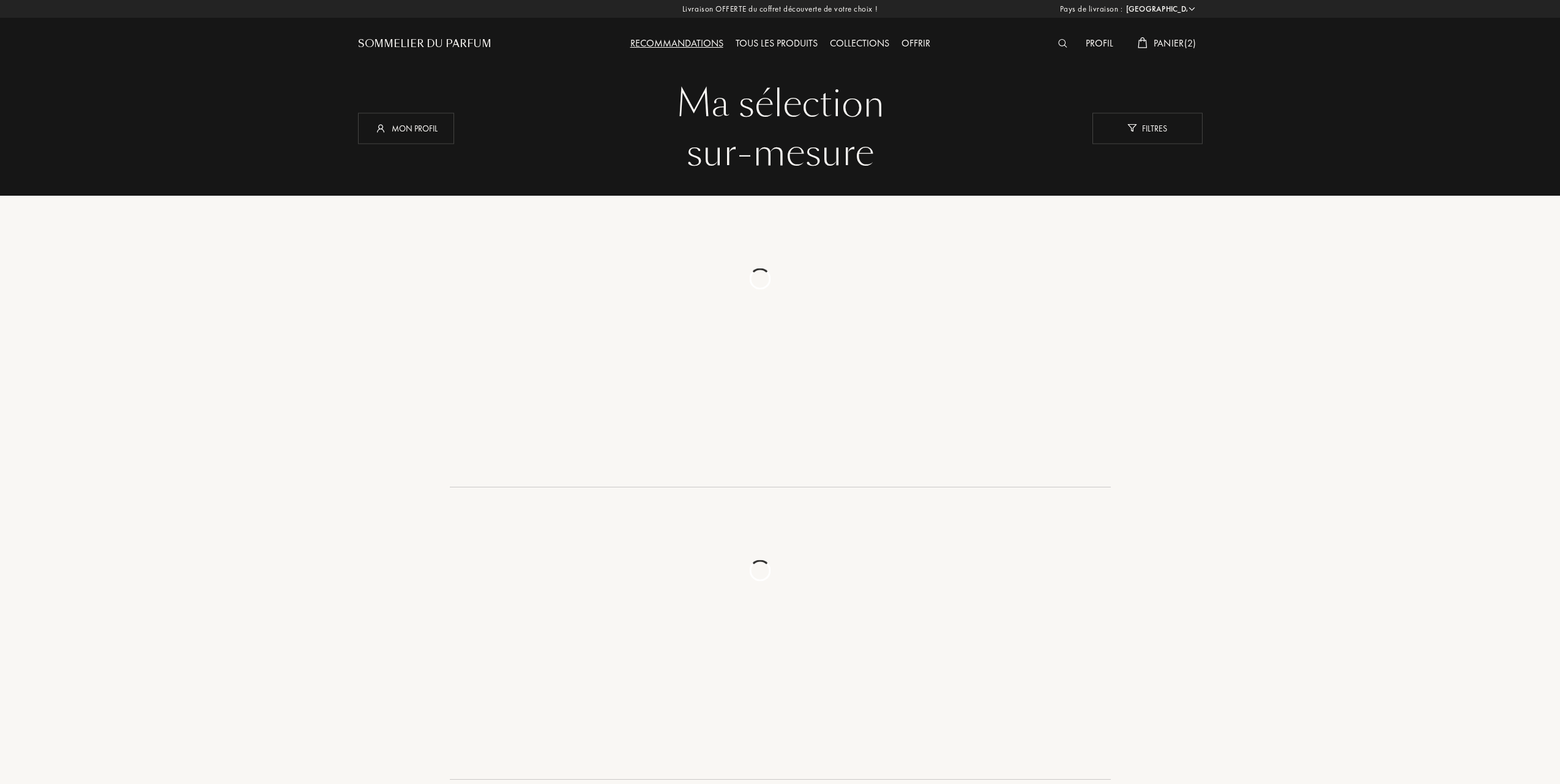
select select "FR"
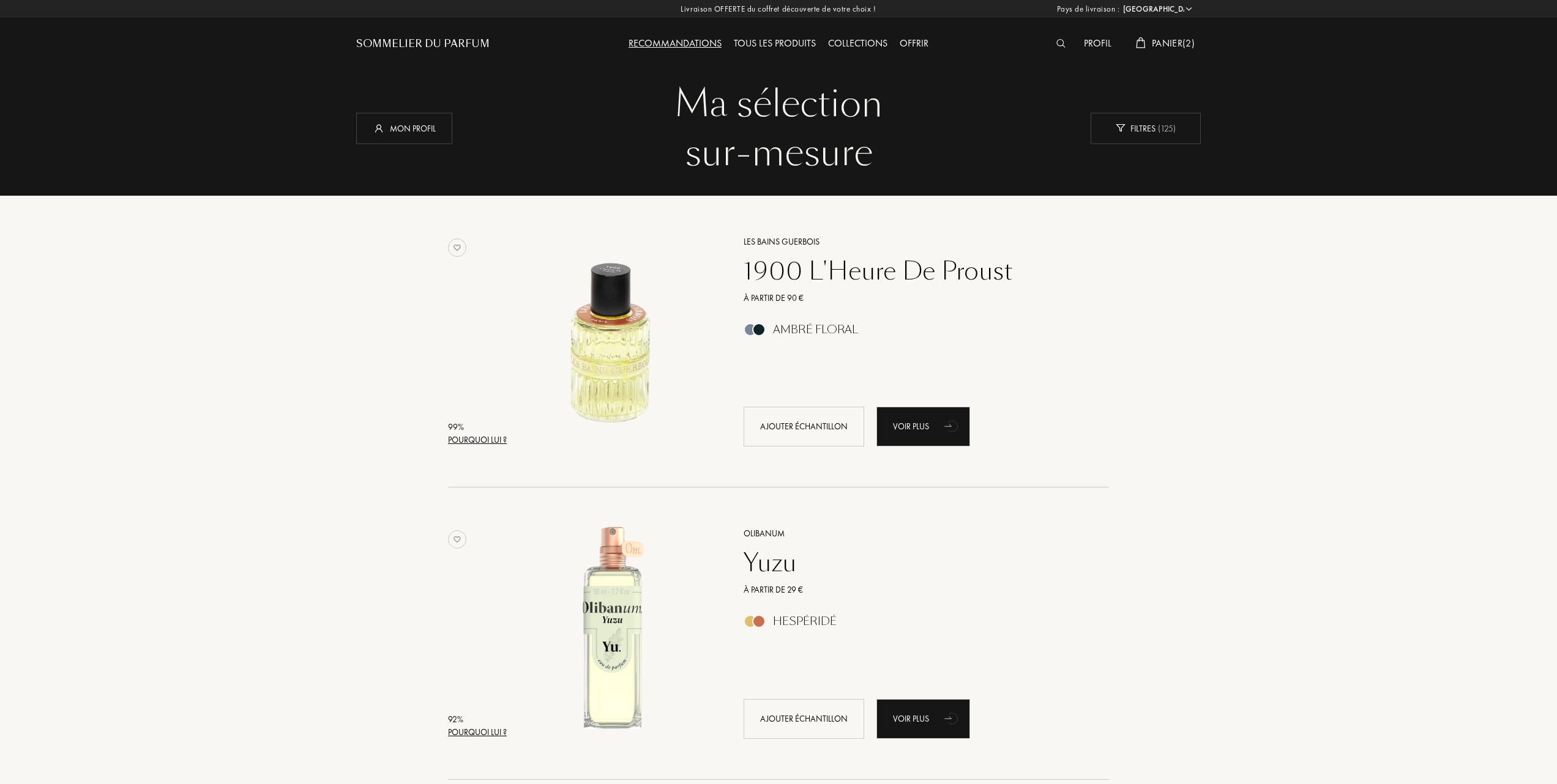
click at [1183, 40] on span "Panier ( 2 )" at bounding box center [1173, 43] width 43 height 13
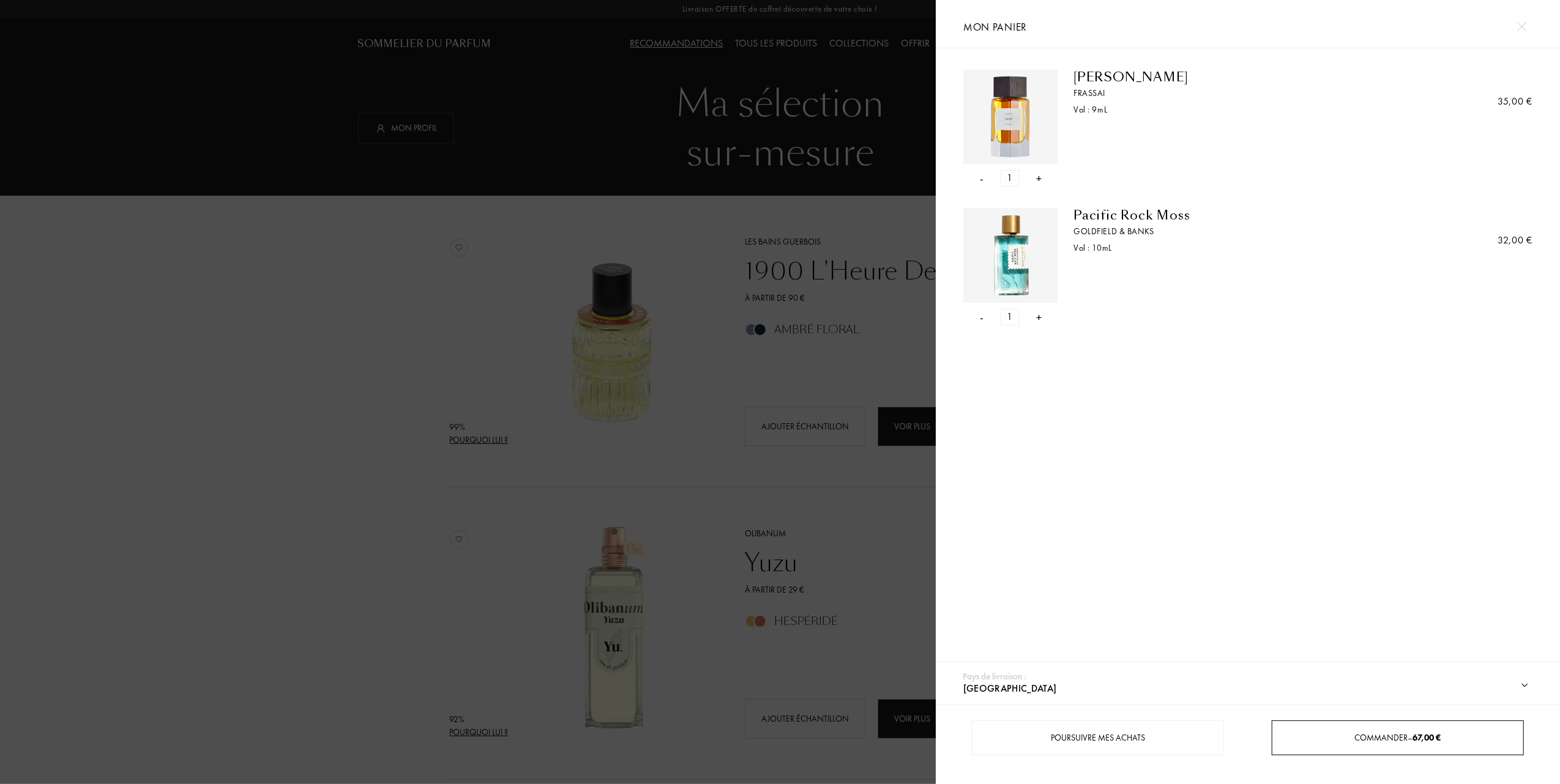
click at [1379, 742] on span "Commander – 67,00 €" at bounding box center [1398, 737] width 86 height 11
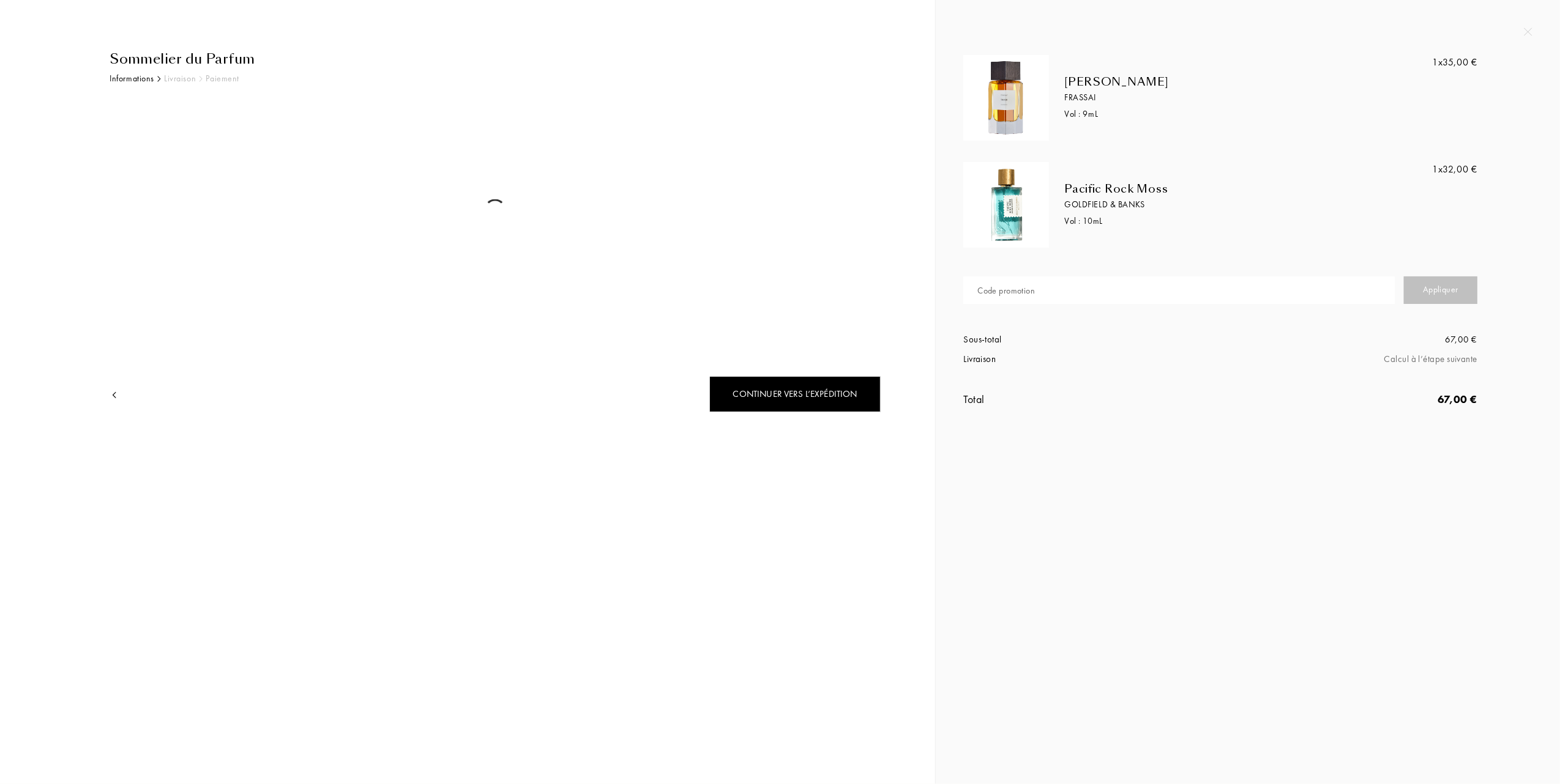
select select "FR"
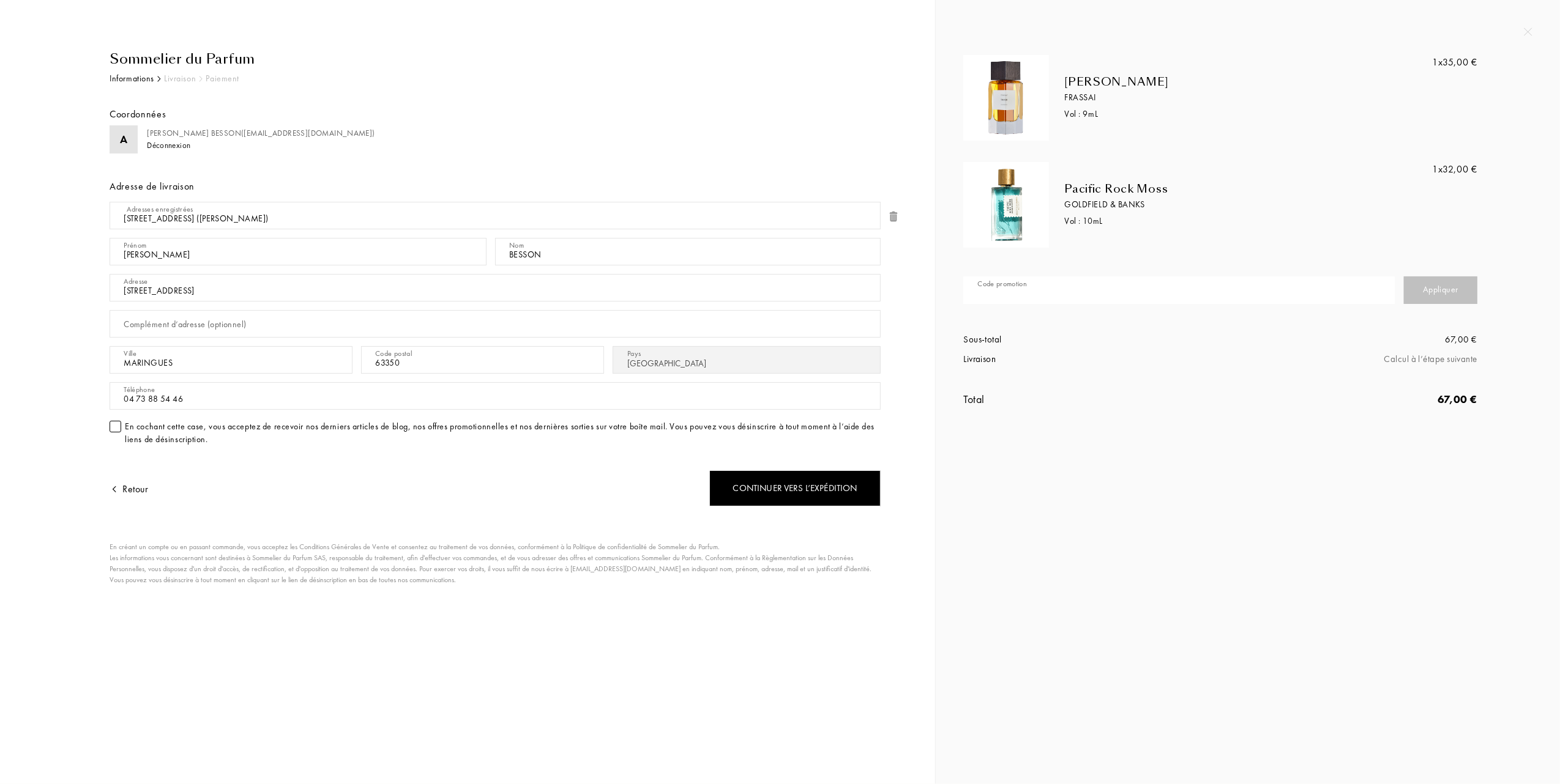
click at [1122, 295] on input "text" at bounding box center [1179, 290] width 432 height 27
type input "1AHU5-U1GWU"
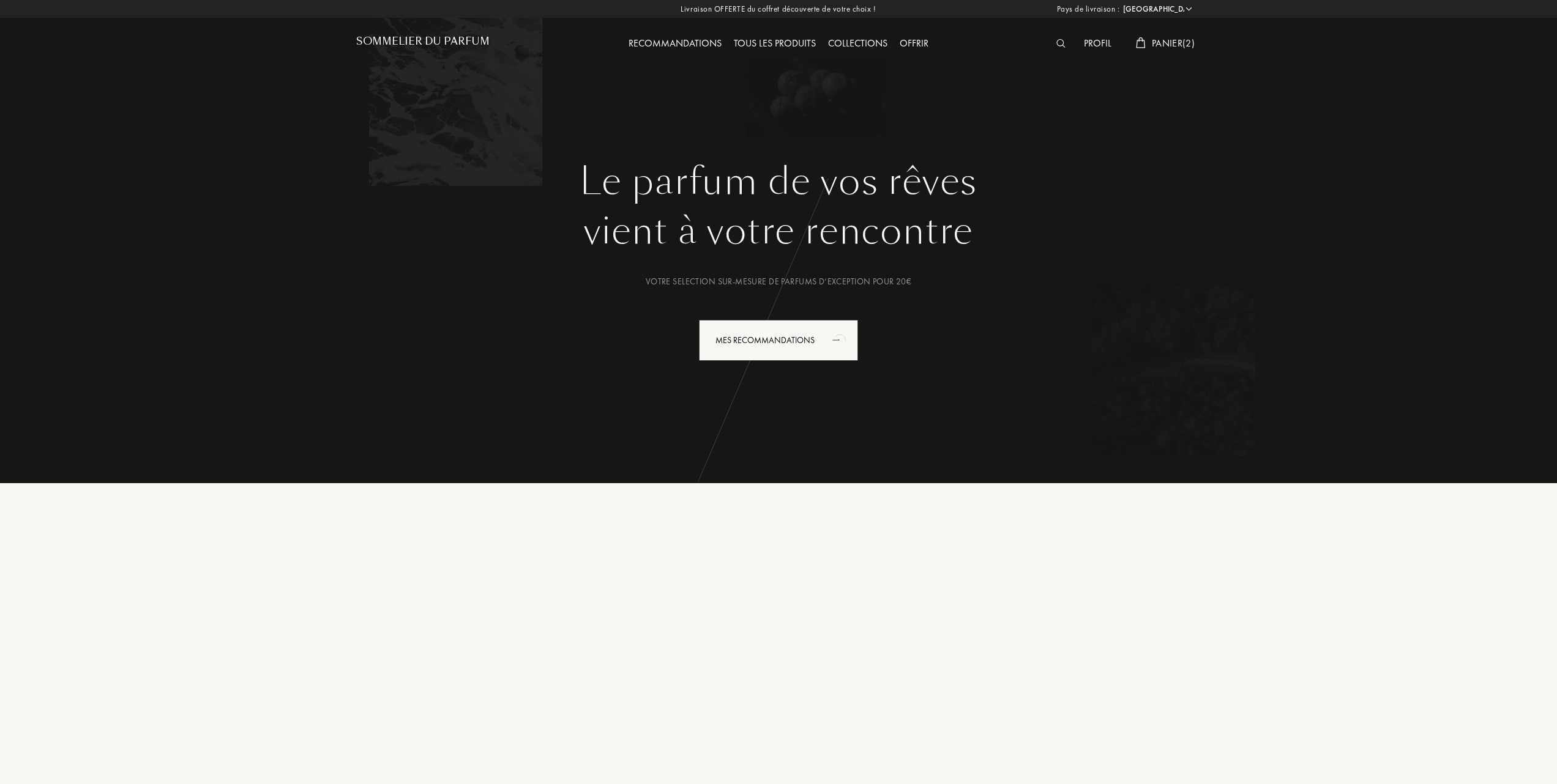
select select "FR"
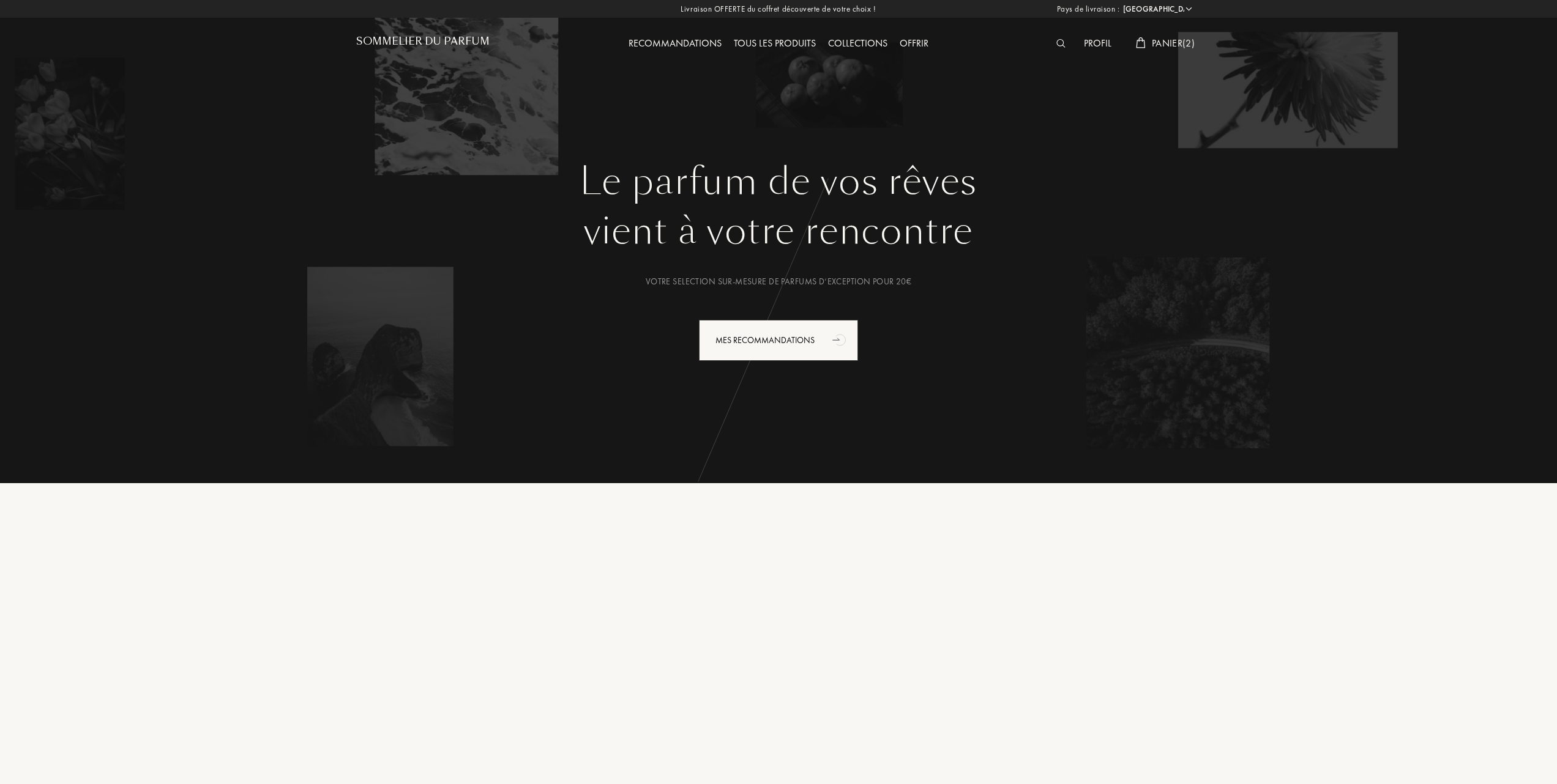
click at [1158, 38] on span "Panier ( 2 )" at bounding box center [1173, 43] width 43 height 13
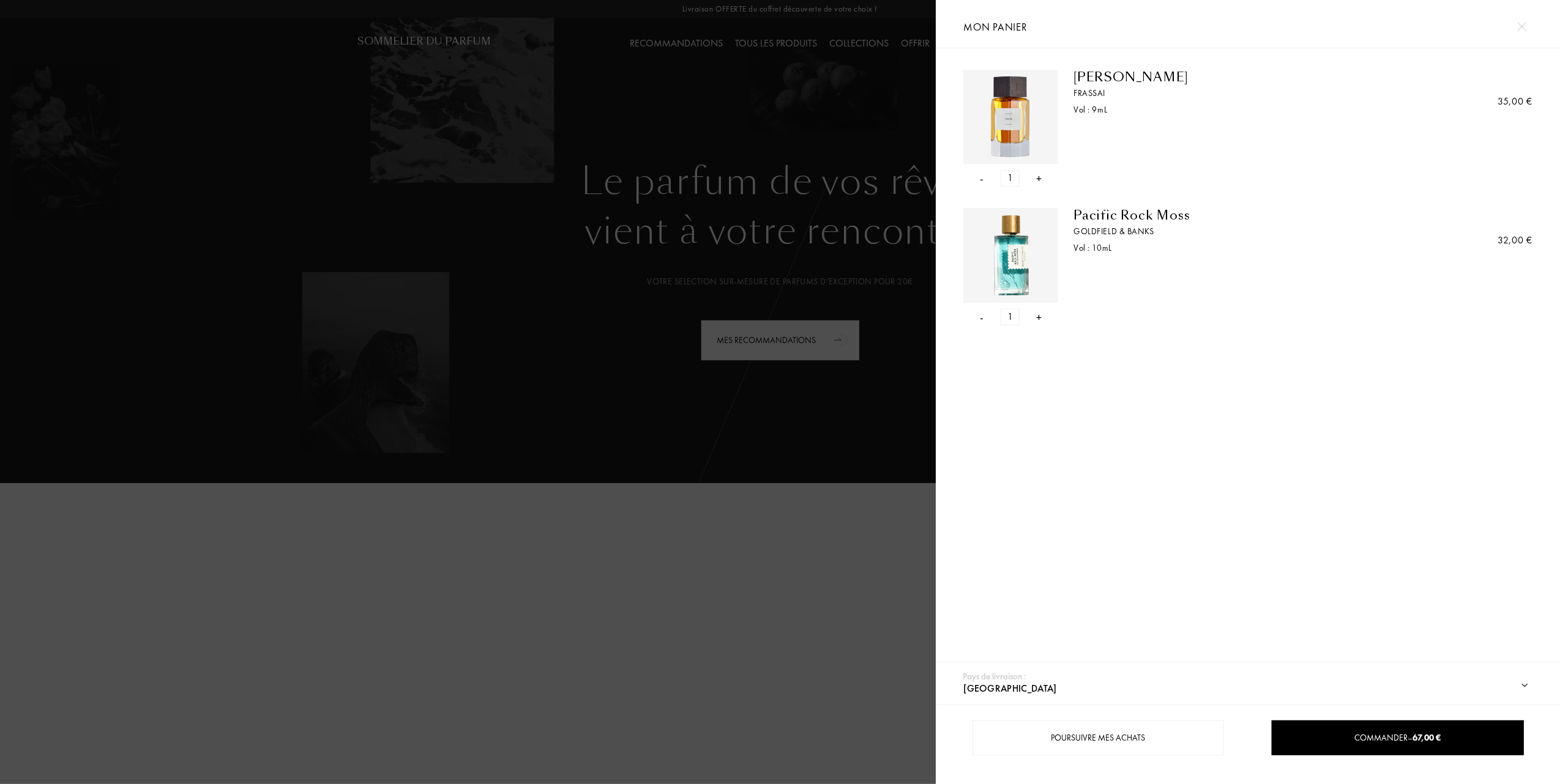
click at [985, 174] on div "- 1 +" at bounding box center [1011, 178] width 95 height 16
click at [978, 180] on div "- 1 +" at bounding box center [1011, 178] width 95 height 16
click at [981, 176] on div "-" at bounding box center [982, 178] width 3 height 16
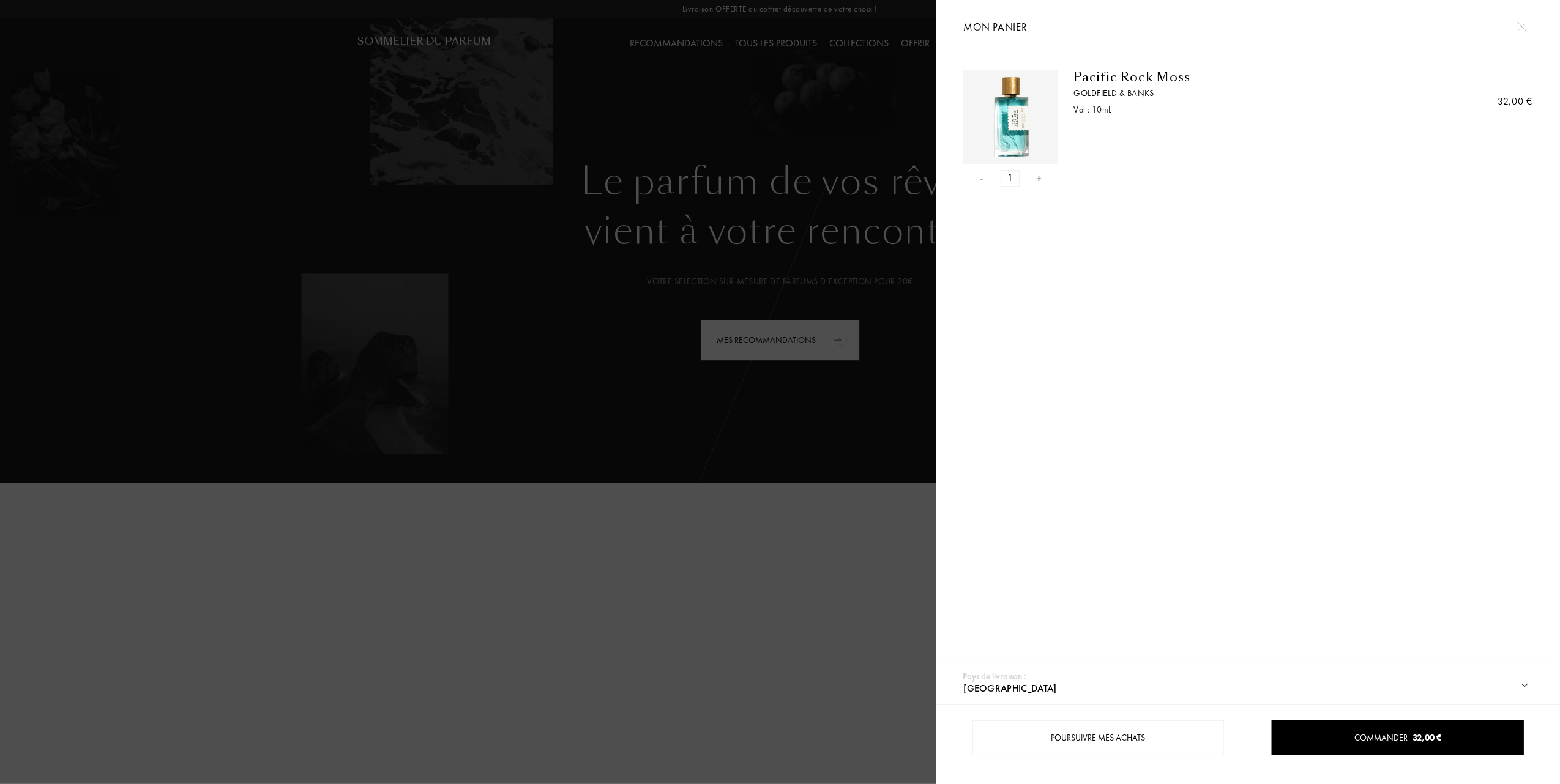
click at [979, 182] on div "- 1 +" at bounding box center [1011, 178] width 95 height 16
click at [981, 178] on div "-" at bounding box center [982, 178] width 3 height 16
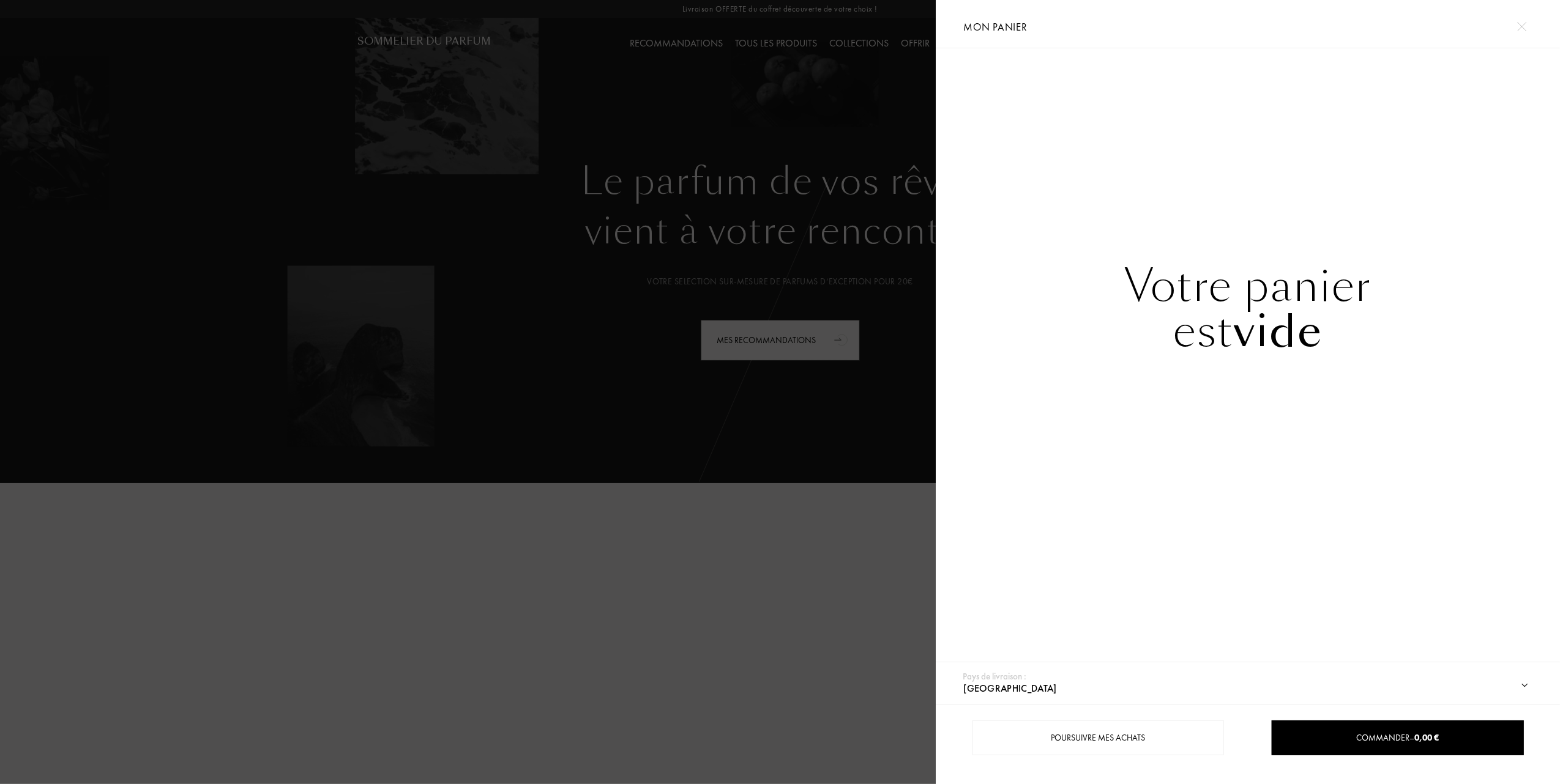
drag, startPoint x: 430, startPoint y: 18, endPoint x: 368, endPoint y: 0, distance: 64.6
click at [406, 15] on div at bounding box center [467, 392] width 935 height 784
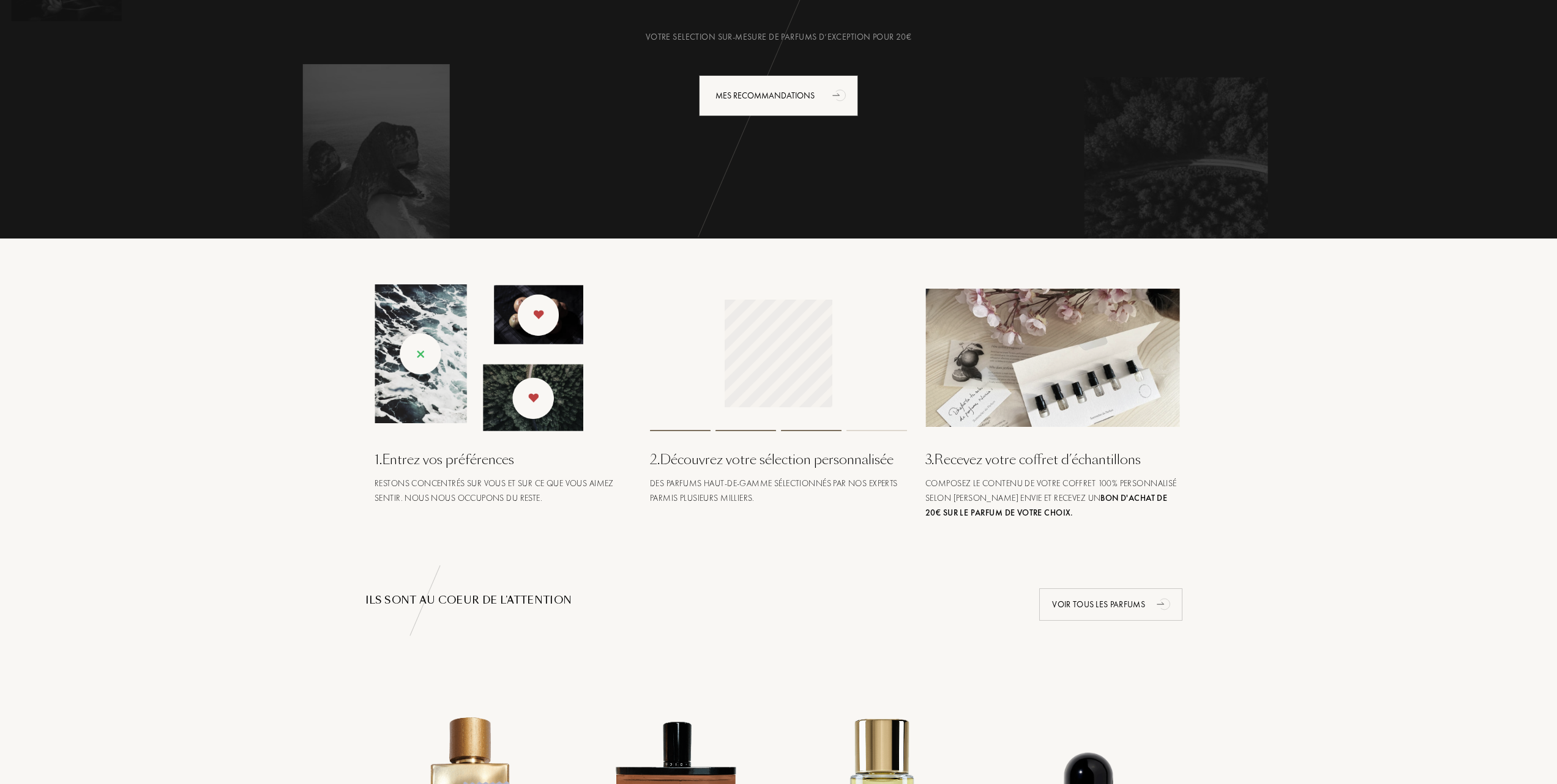
scroll to position [82, 0]
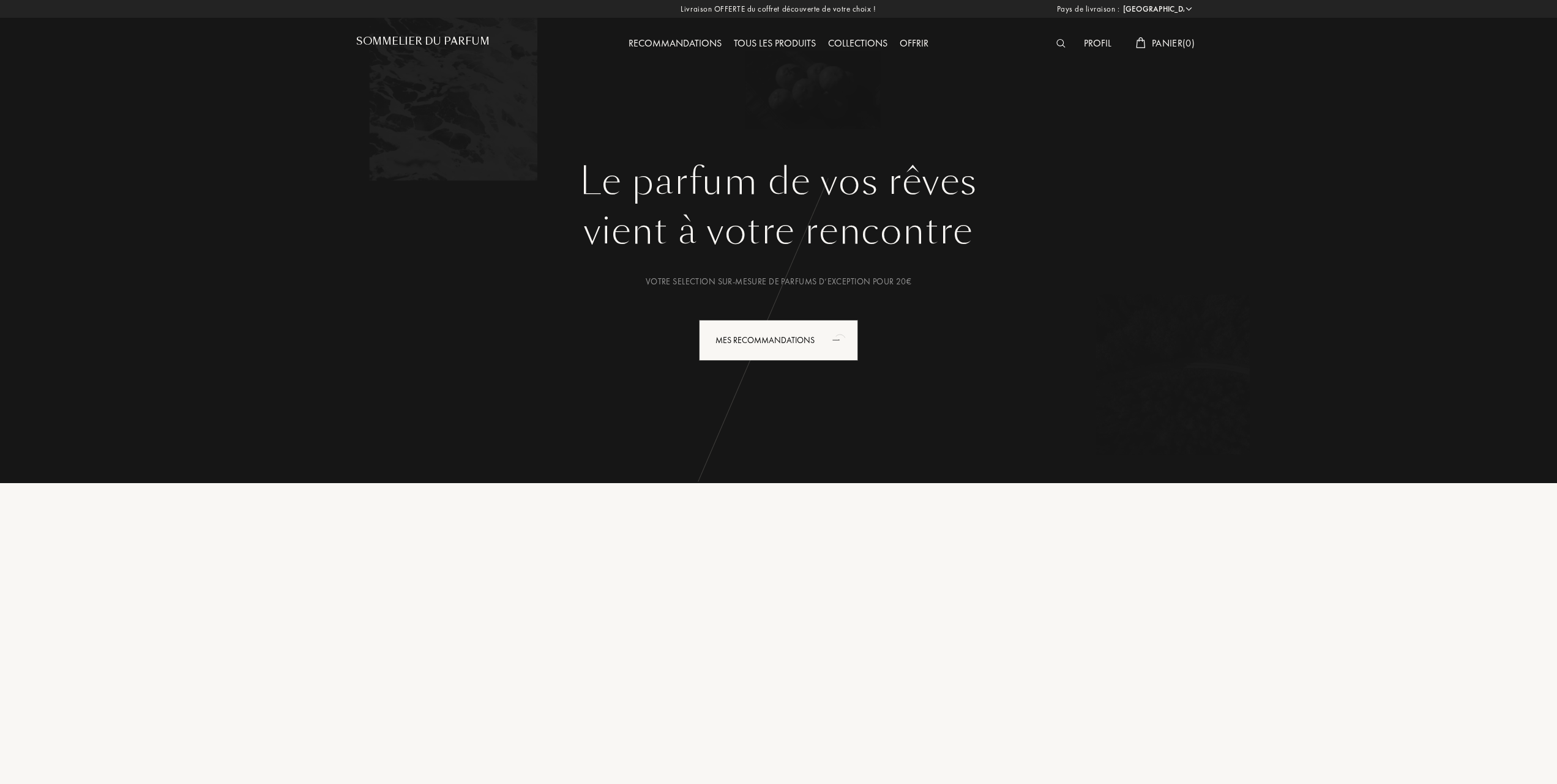
select select "FR"
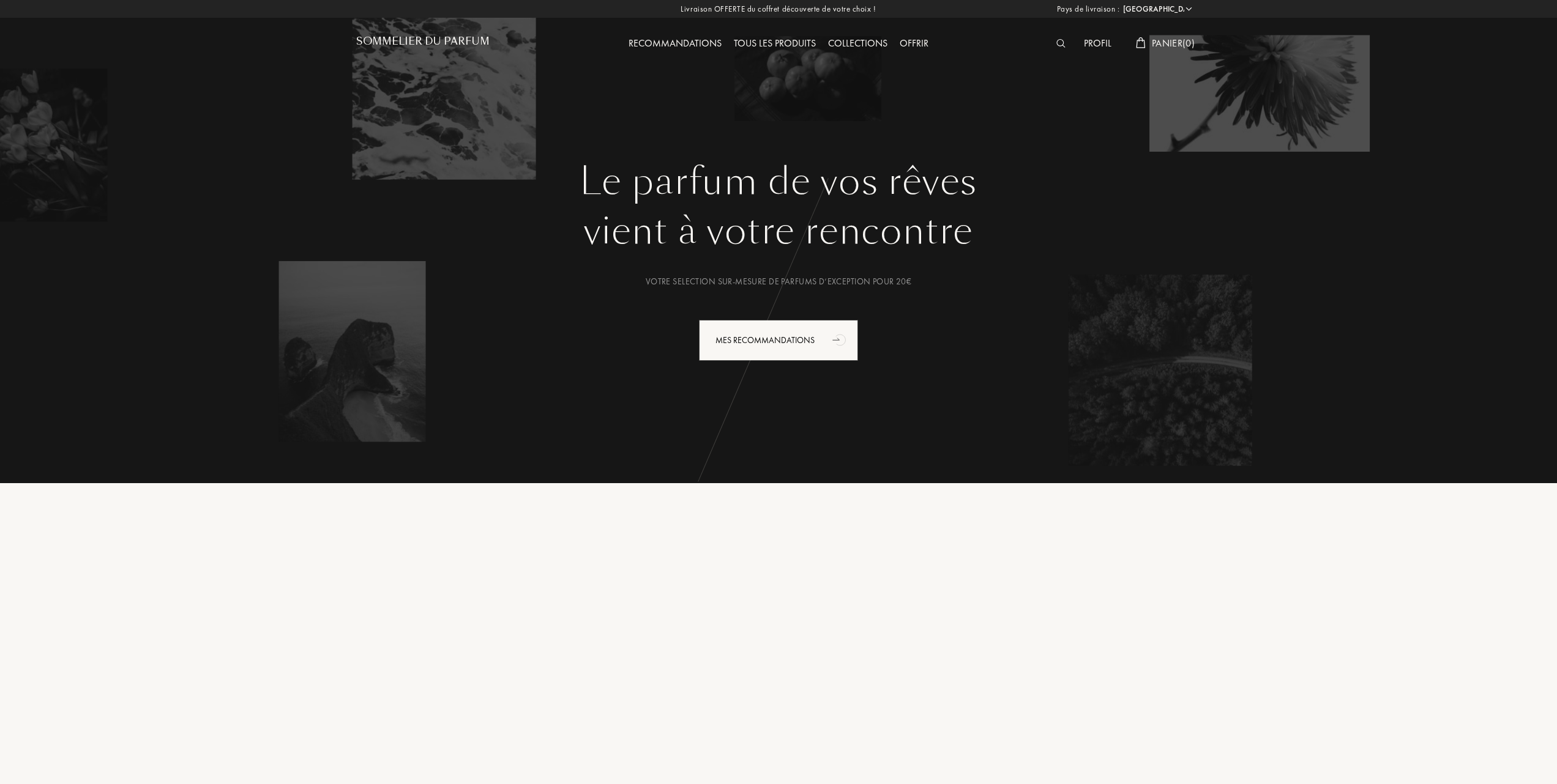
click at [439, 39] on h1 "Sommelier du Parfum" at bounding box center [423, 41] width 133 height 12
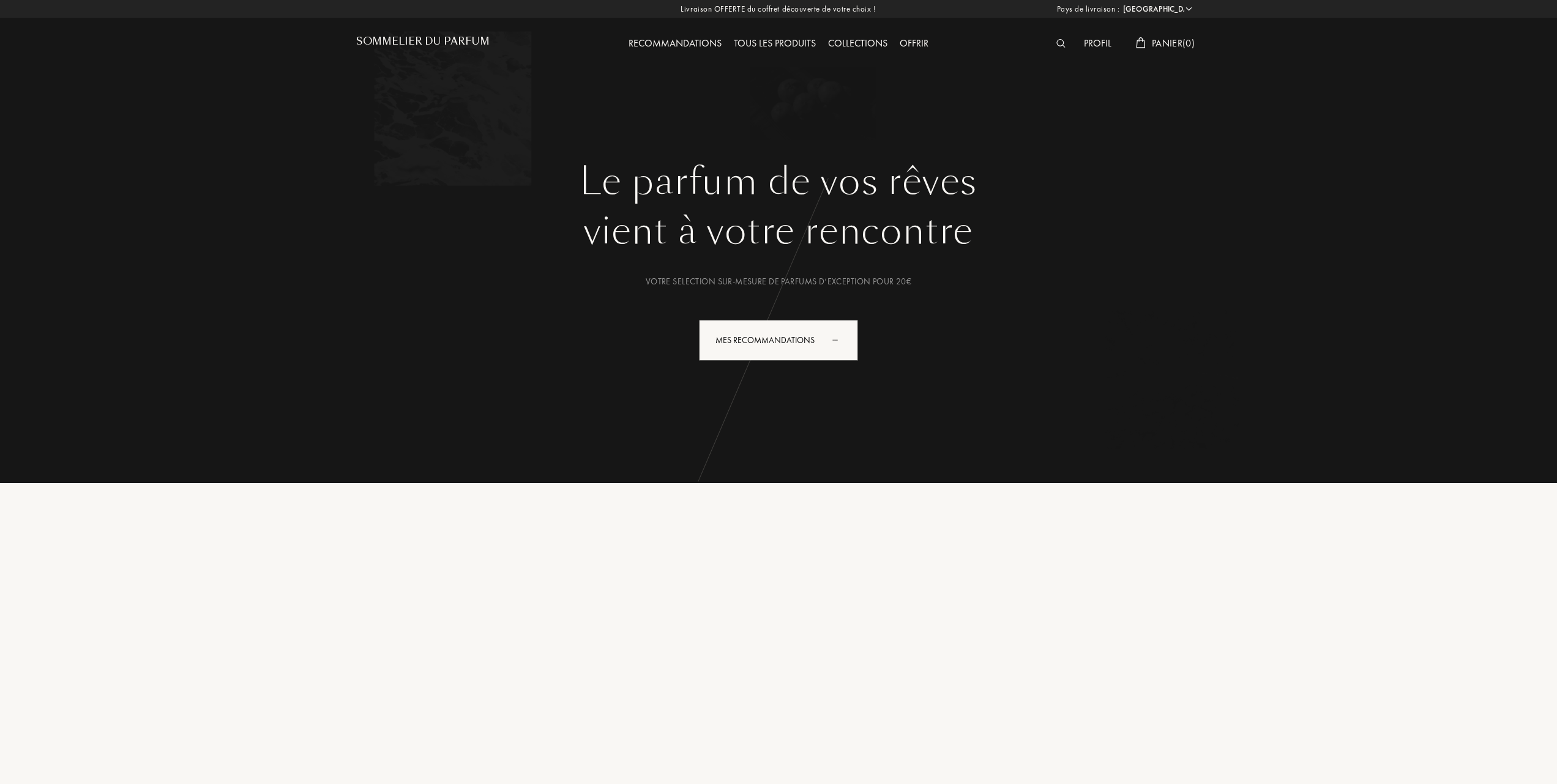
select select "FR"
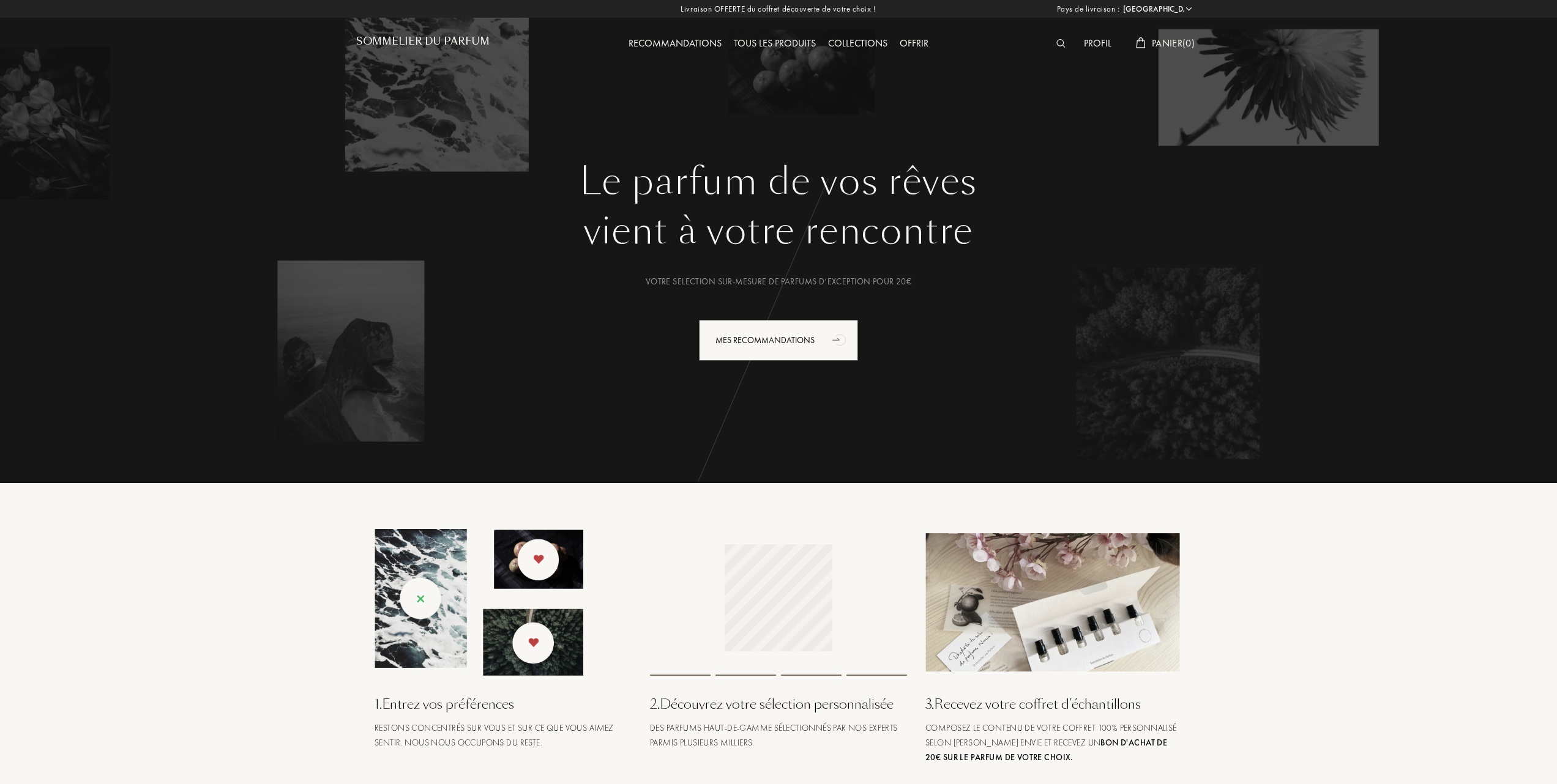
click at [419, 43] on h1 "Sommelier du Parfum" at bounding box center [423, 41] width 133 height 12
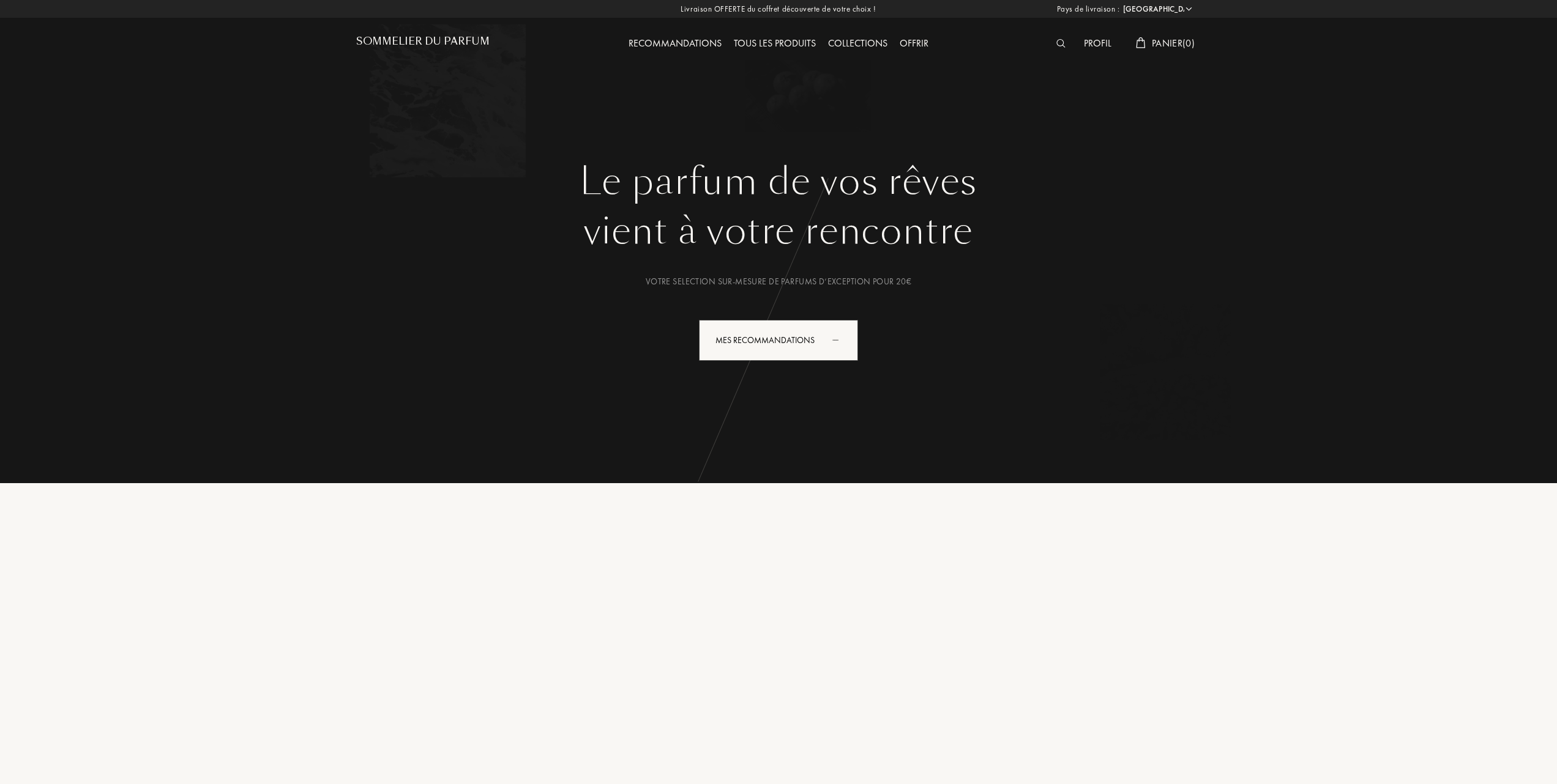
select select "FR"
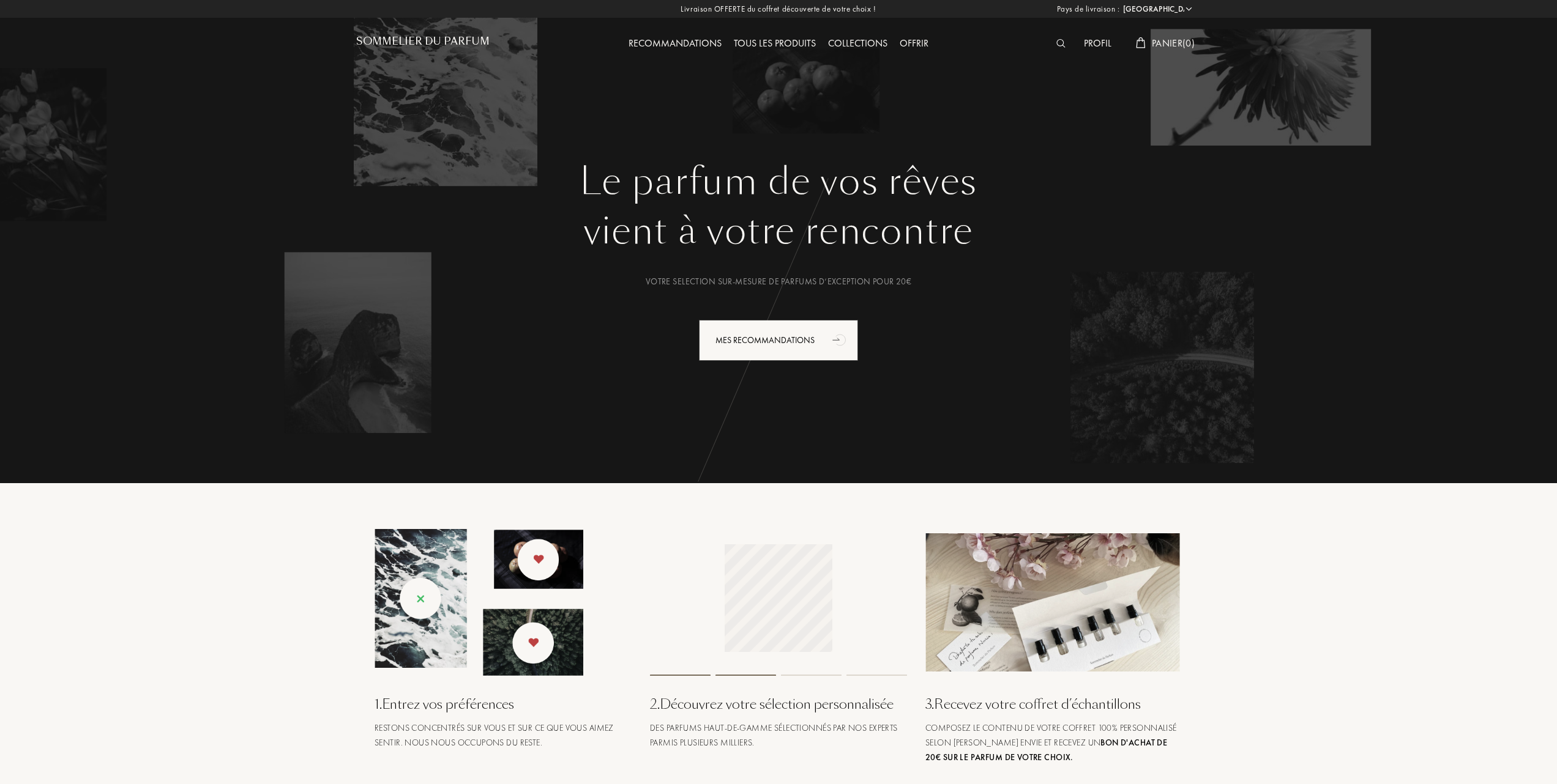
click at [444, 25] on div "Sommelier du Parfum" at bounding box center [462, 34] width 211 height 67
click at [438, 36] on h1 "Sommelier du Parfum" at bounding box center [423, 41] width 133 height 12
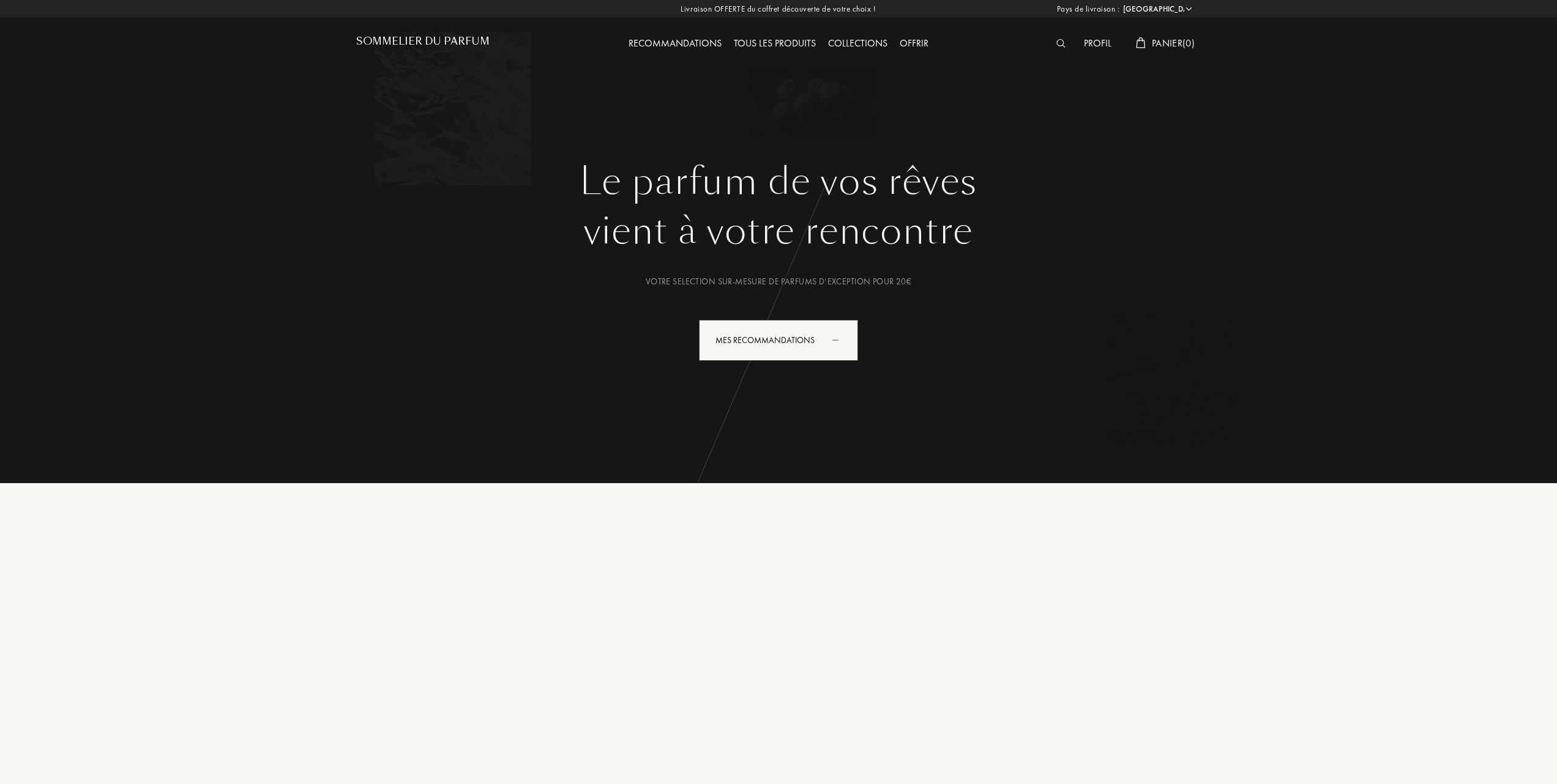
select select "FR"
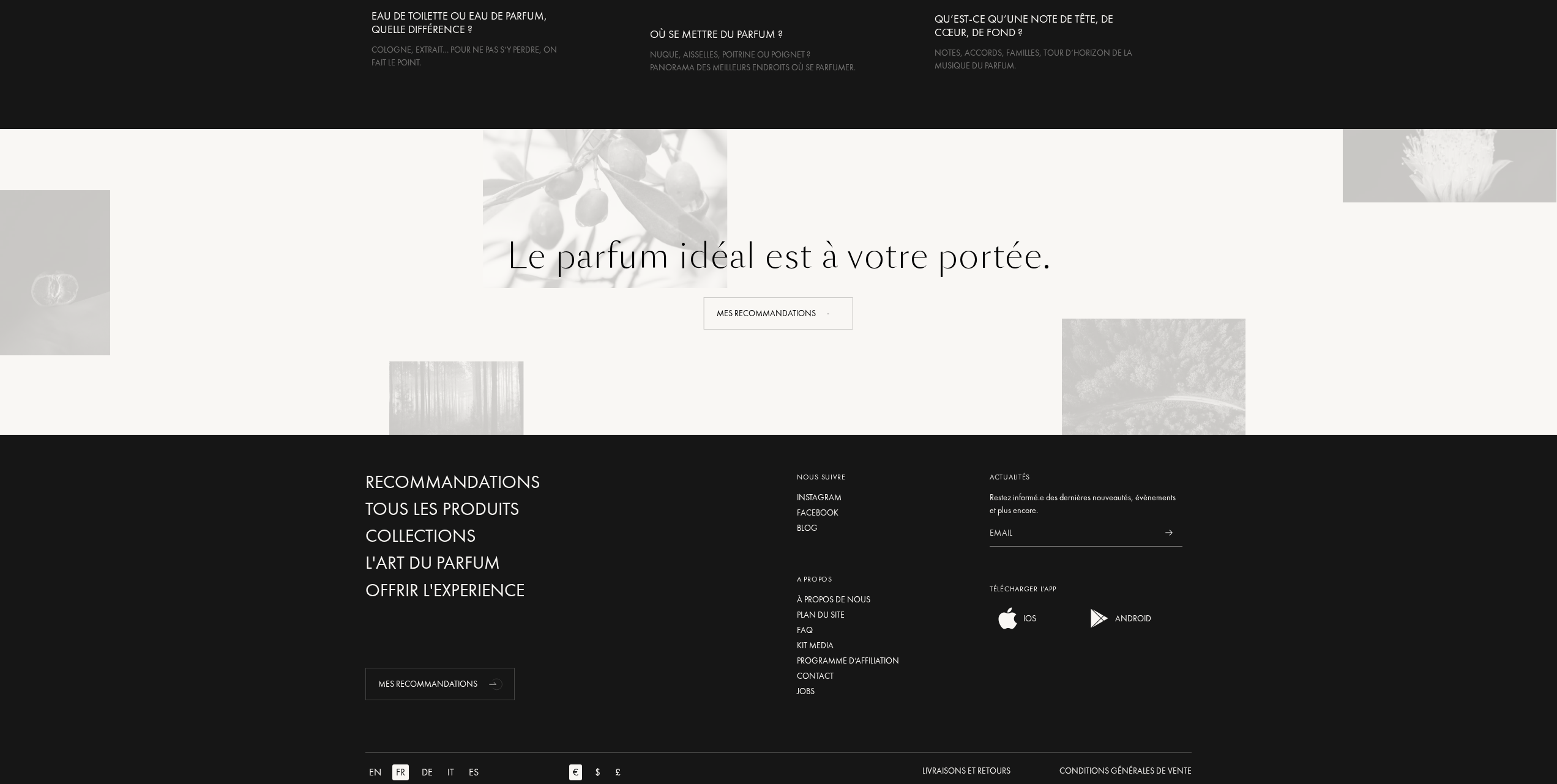
scroll to position [2571, 0]
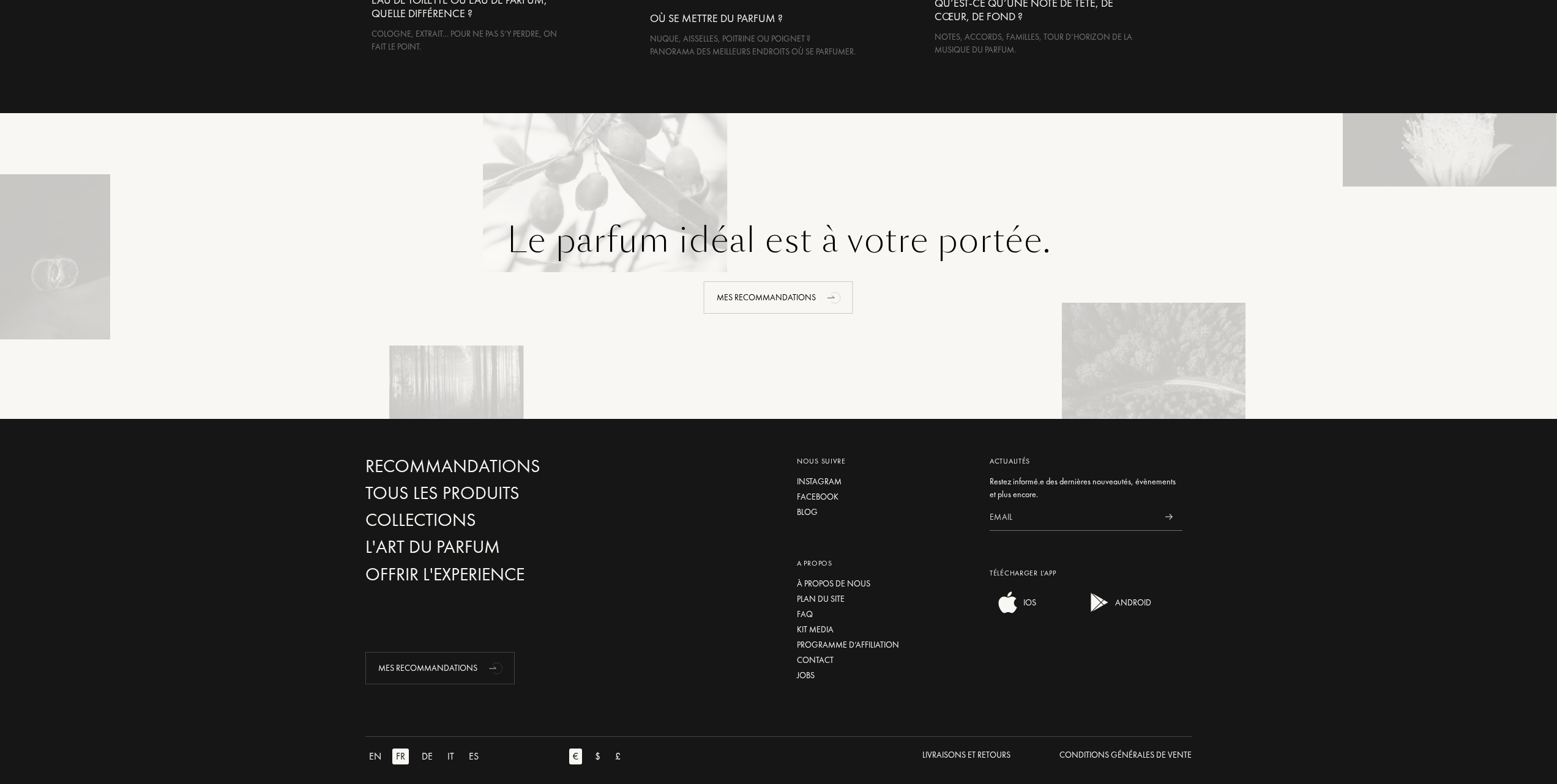
click at [999, 510] on input at bounding box center [1072, 517] width 165 height 27
click at [1169, 514] on img at bounding box center [1169, 516] width 8 height 6
drag, startPoint x: 1007, startPoint y: 511, endPoint x: 987, endPoint y: 512, distance: 20.0
click at [1005, 511] on input at bounding box center [1072, 517] width 165 height 27
click at [990, 511] on input at bounding box center [1072, 517] width 165 height 27
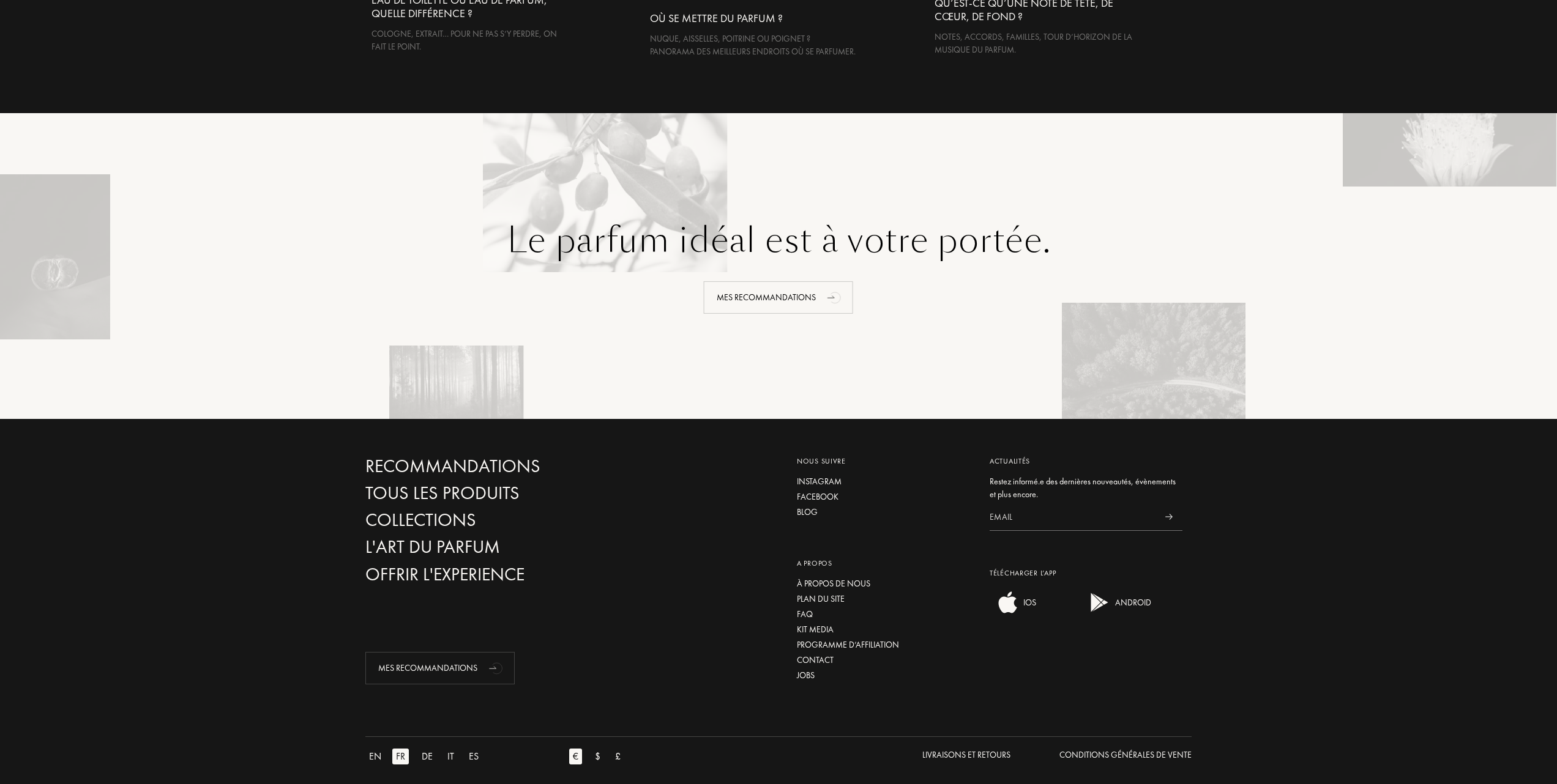
click at [1158, 510] on div at bounding box center [1169, 517] width 27 height 27
click at [987, 508] on div "Actualités Restez informé.e des dernières nouveautés, évènements et plus encore…" at bounding box center [1086, 570] width 211 height 229
click at [1005, 458] on div "Actualités Restez informé.e des dernières nouveautés, évènements et plus encore…" at bounding box center [1086, 570] width 211 height 229
click at [998, 504] on input at bounding box center [1072, 517] width 165 height 27
click at [1046, 475] on div "Restez informé.e des dernières nouveautés, évènements et plus encore." at bounding box center [1086, 488] width 193 height 25
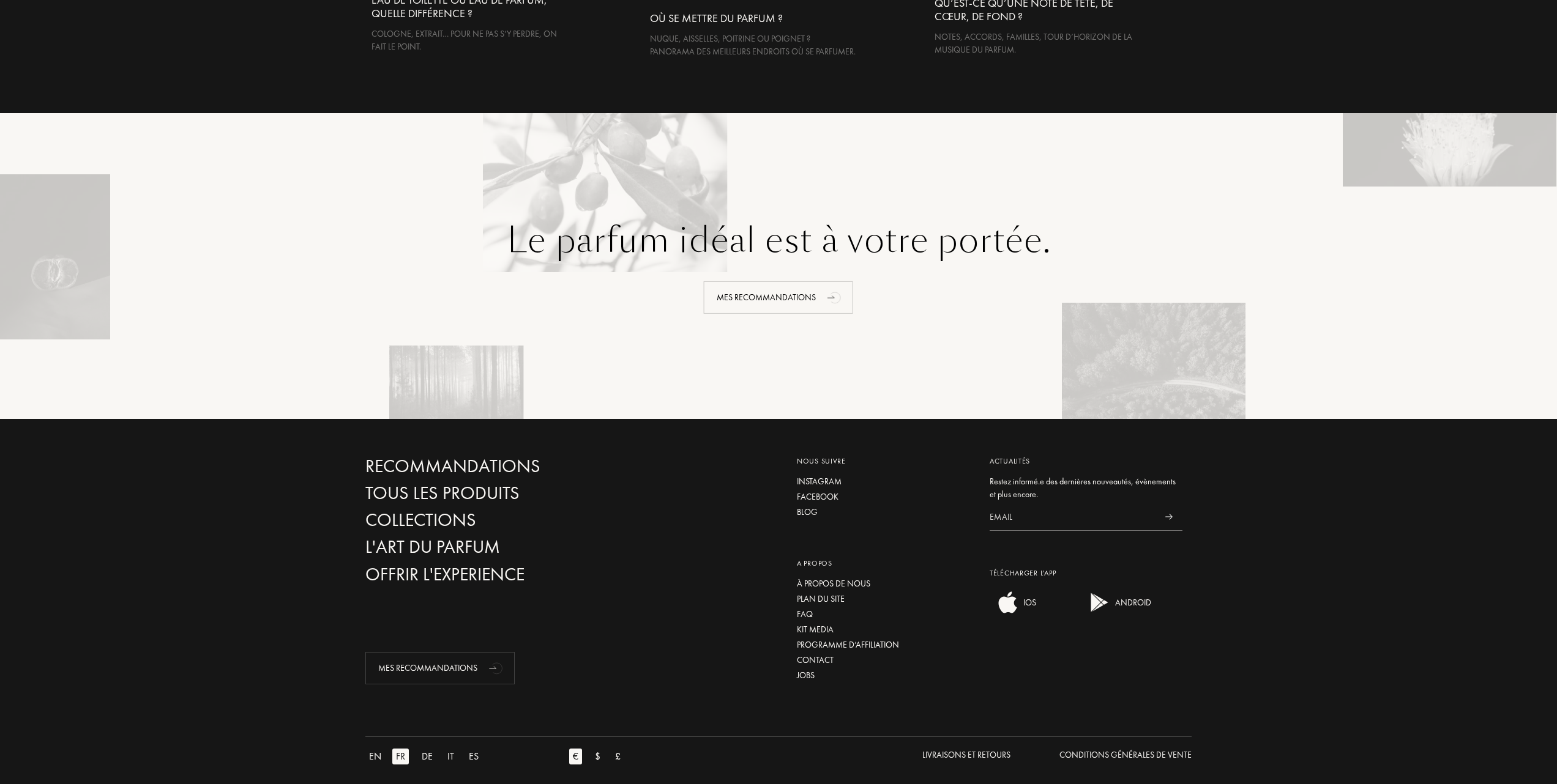
click at [1007, 484] on div "Restez informé.e des dernières nouveautés, évènements et plus encore." at bounding box center [1086, 488] width 193 height 25
click at [1166, 514] on img at bounding box center [1169, 516] width 8 height 6
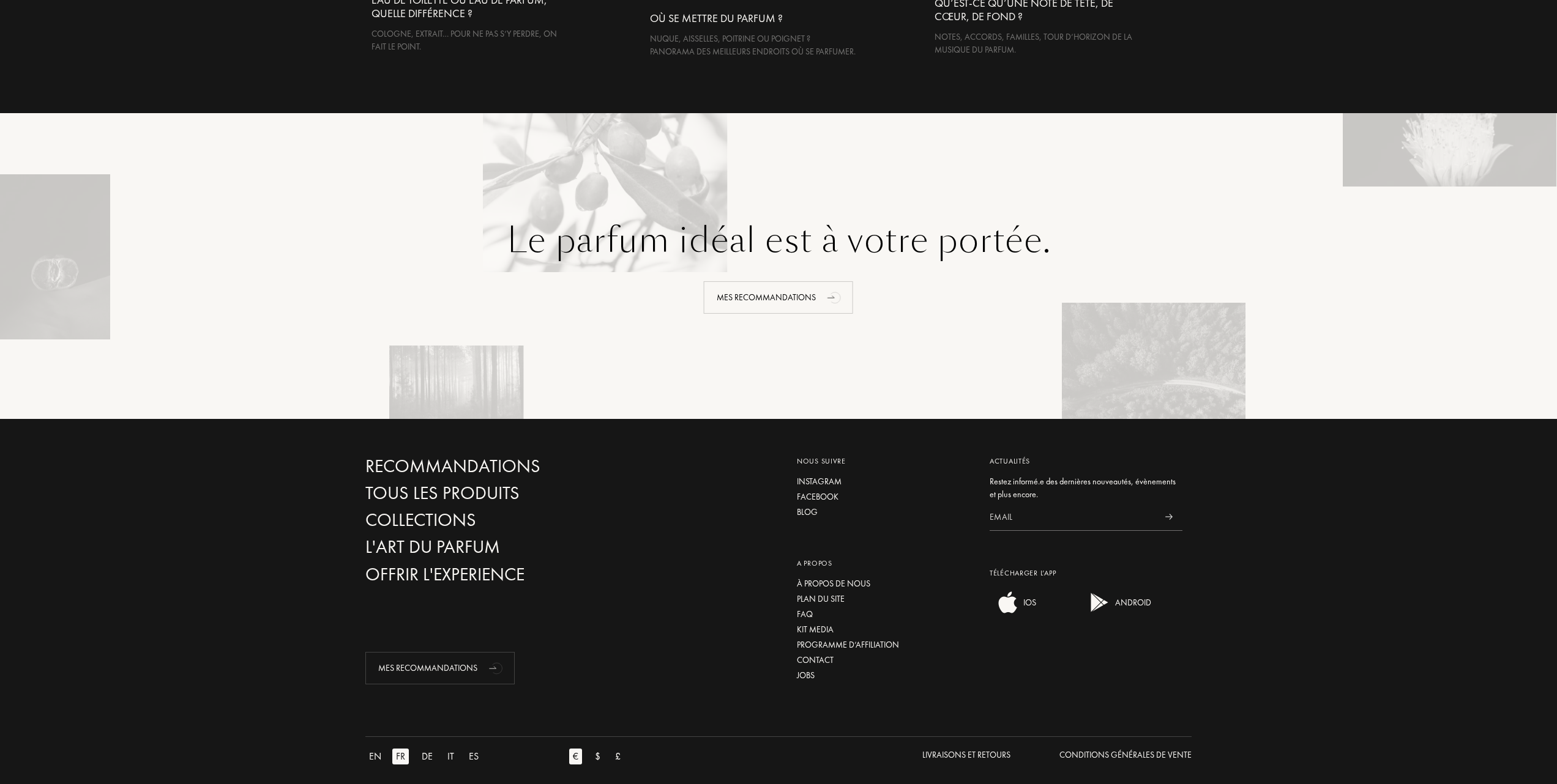
click at [1009, 514] on input at bounding box center [1072, 517] width 165 height 27
click at [387, 483] on div "Tous les produits" at bounding box center [496, 493] width 263 height 21
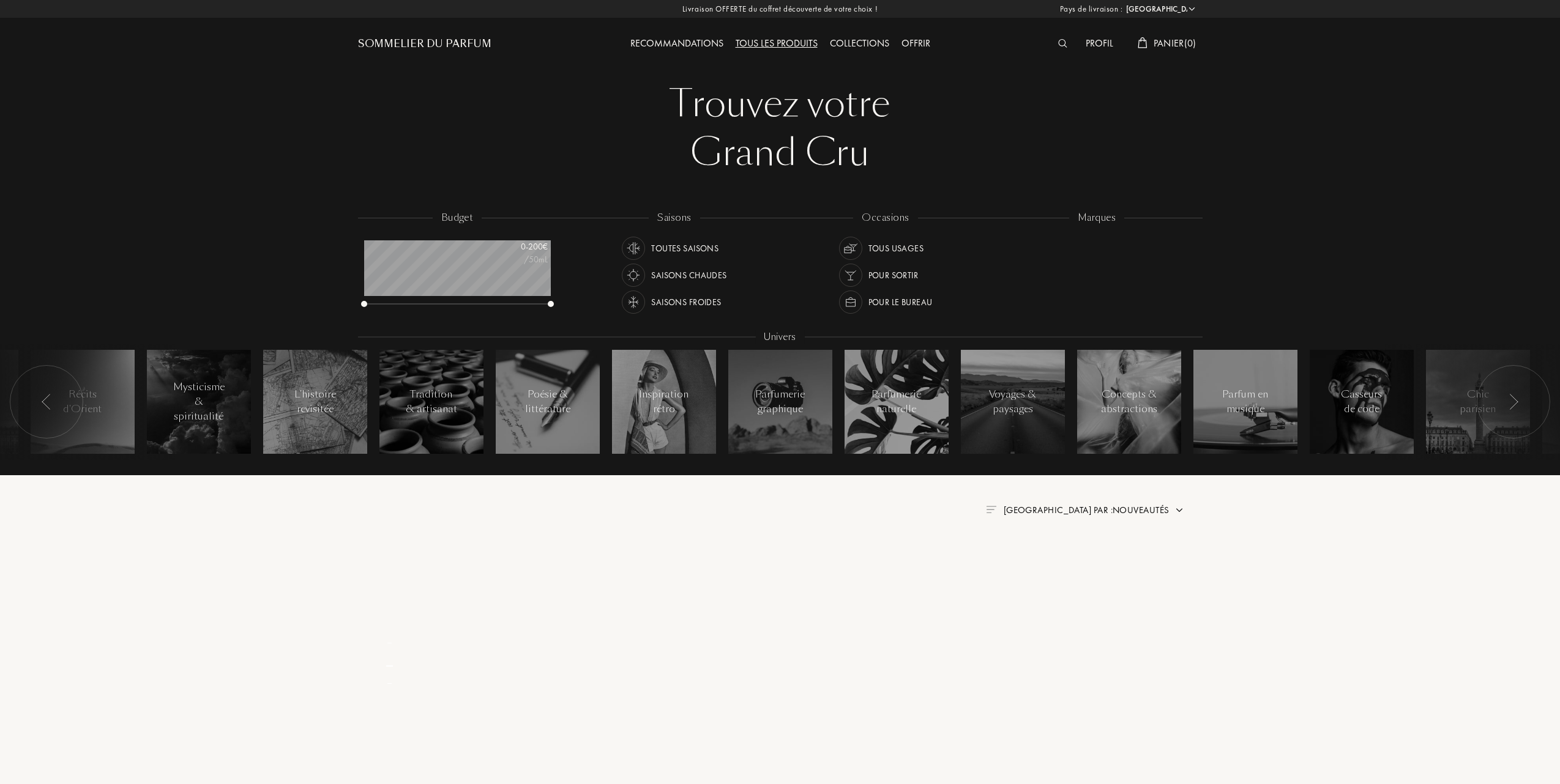
select select "FR"
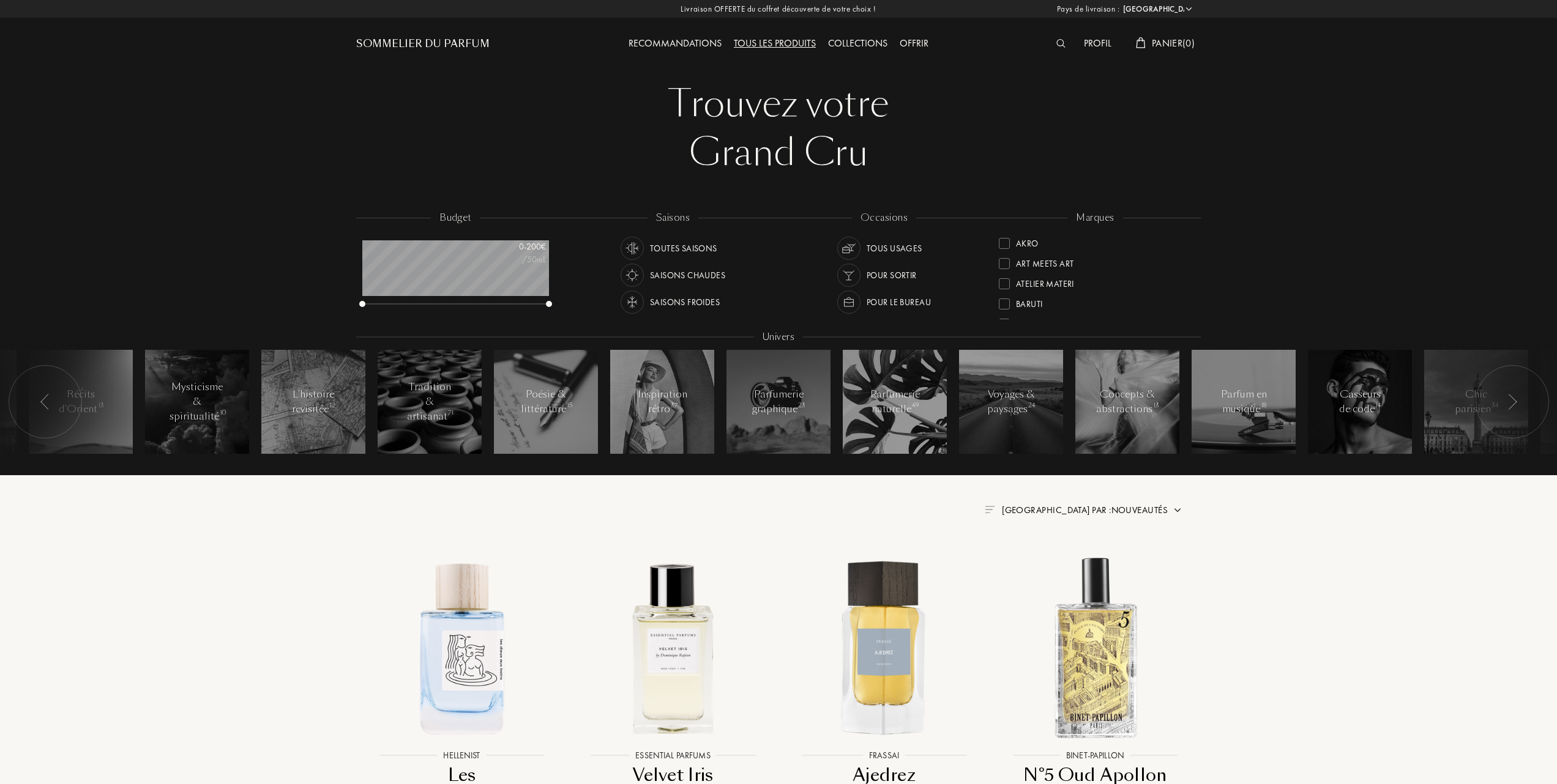
click at [757, 11] on div "Livraison OFFERTE du coffret découverte de votre choix ! [GEOGRAPHIC_DATA] : [G…" at bounding box center [778, 9] width 1557 height 18
click at [459, 37] on div "Sommelier du Parfum" at bounding box center [423, 44] width 133 height 14
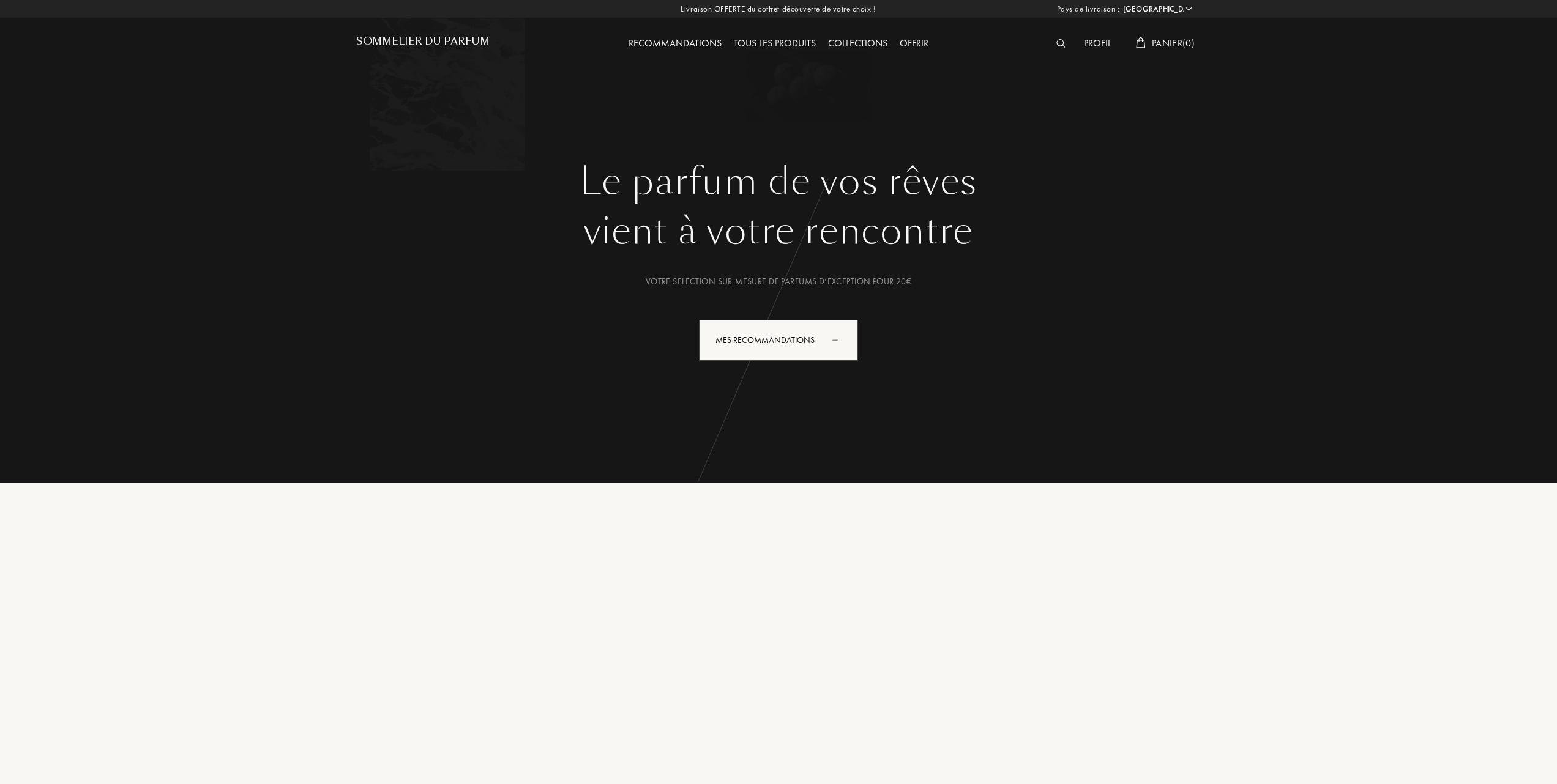
select select "FR"
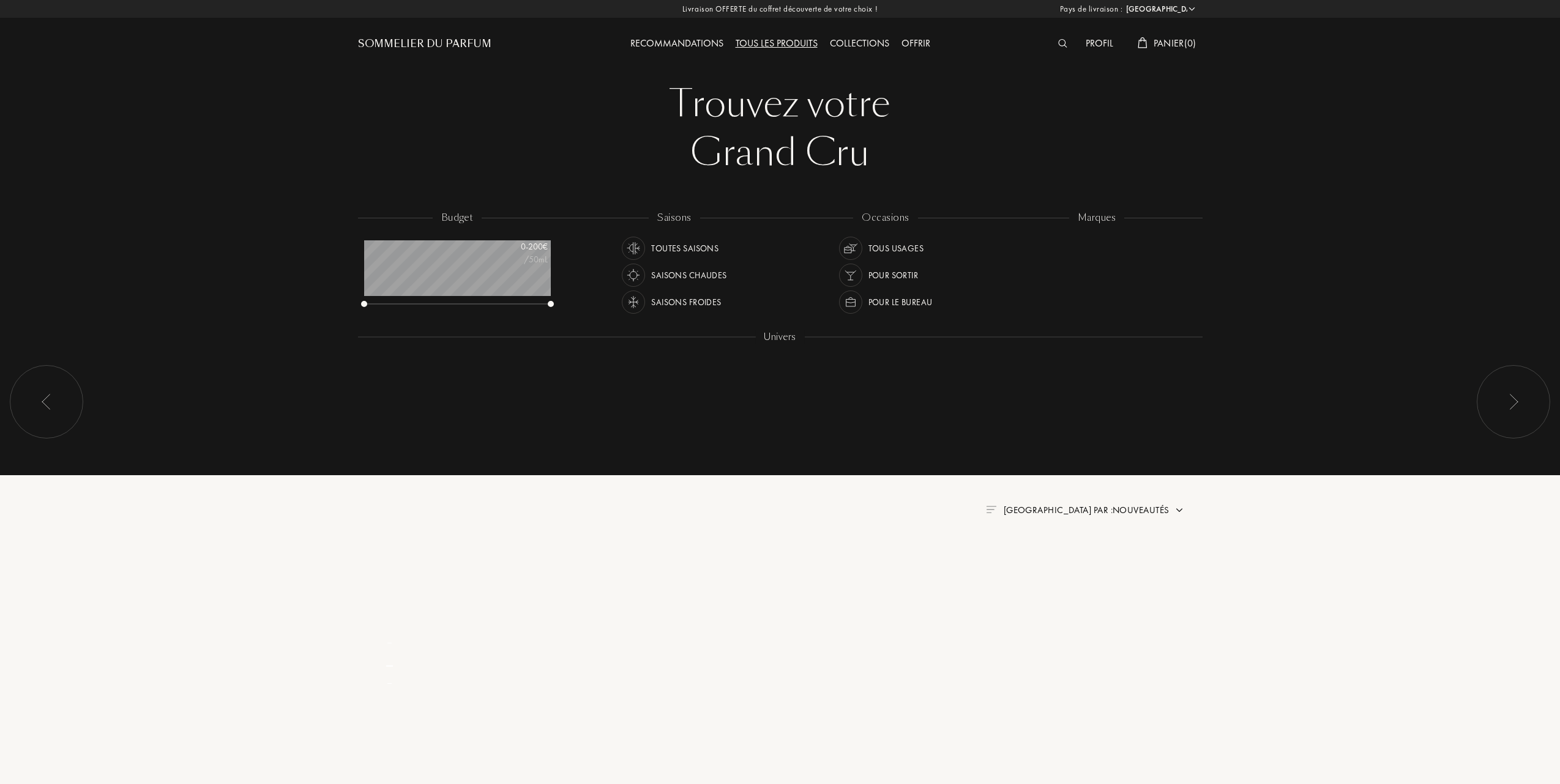
select select "FR"
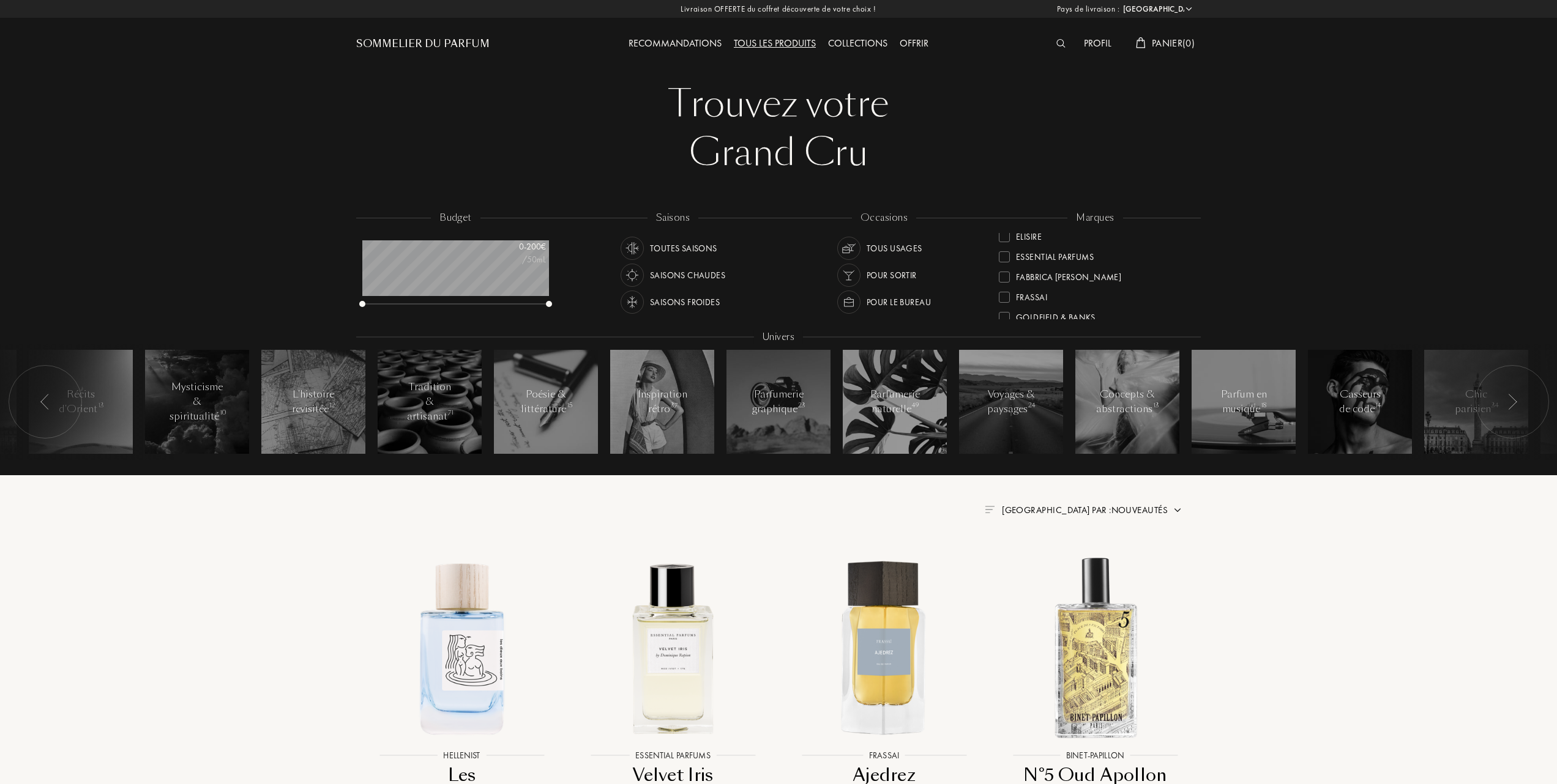
scroll to position [163, 0]
click at [1005, 255] on div "Frassai" at bounding box center [1022, 260] width 48 height 16
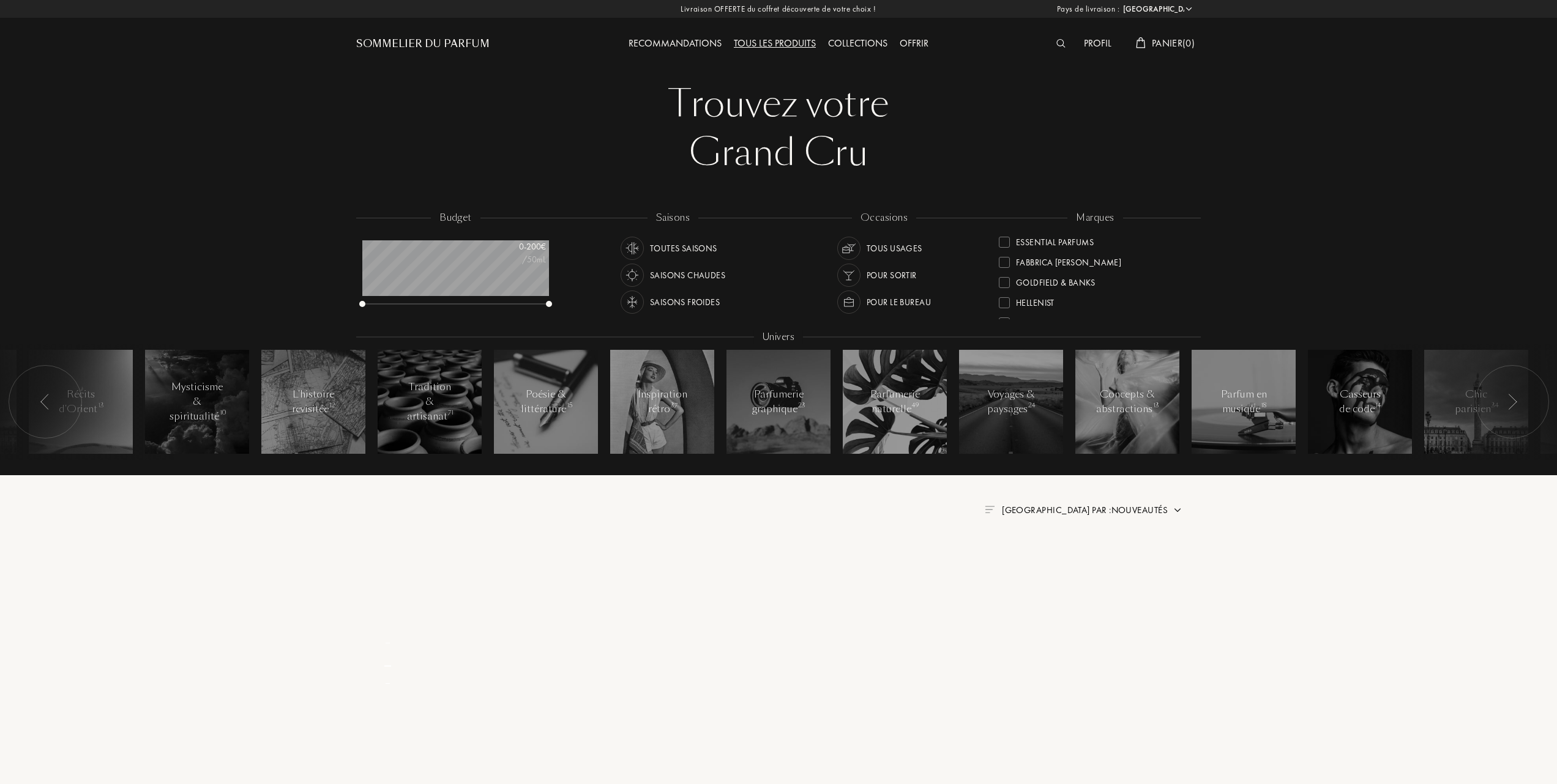
scroll to position [0, 0]
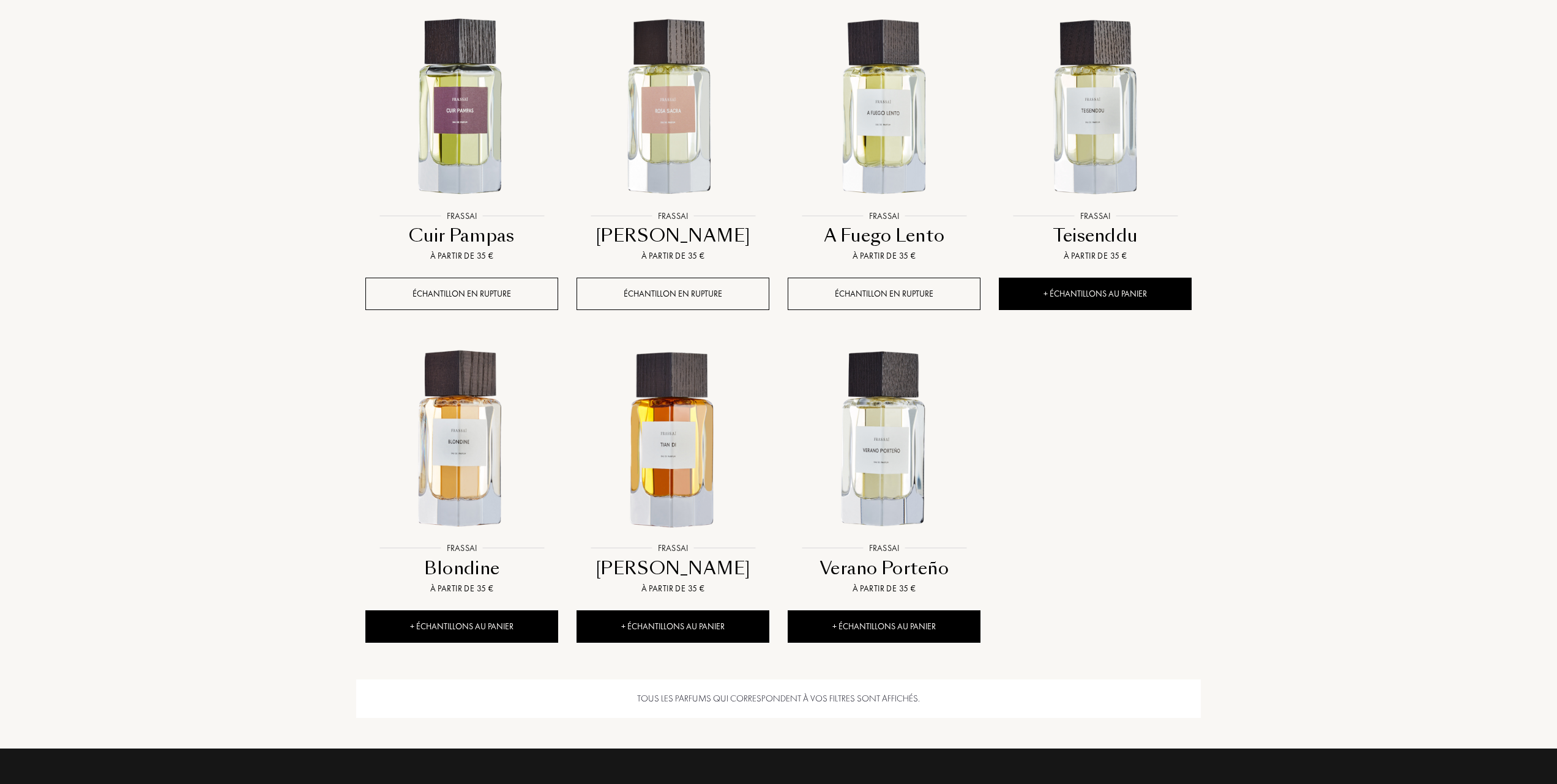
scroll to position [896, 0]
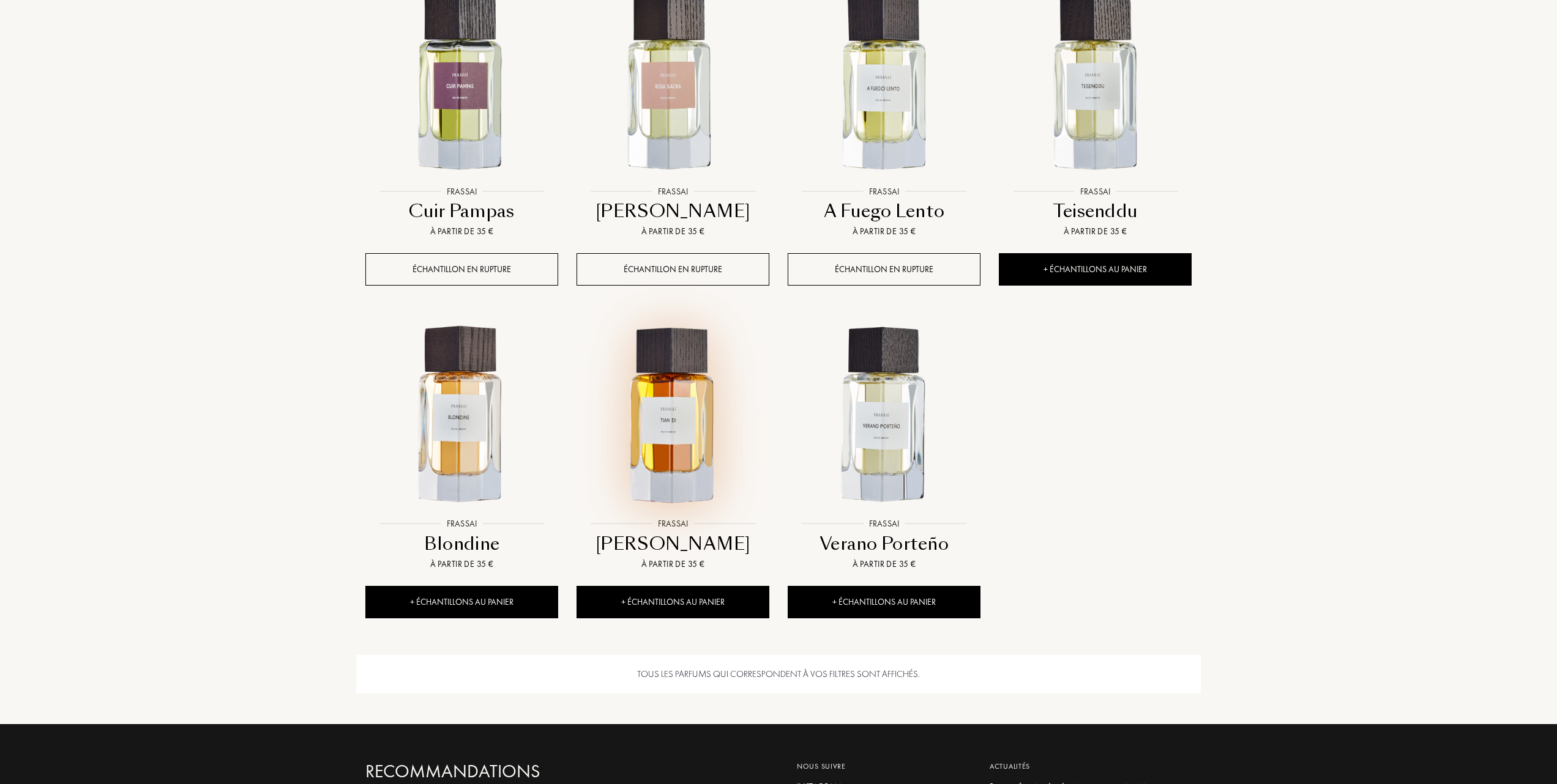
click at [657, 453] on img at bounding box center [672, 415] width 190 height 190
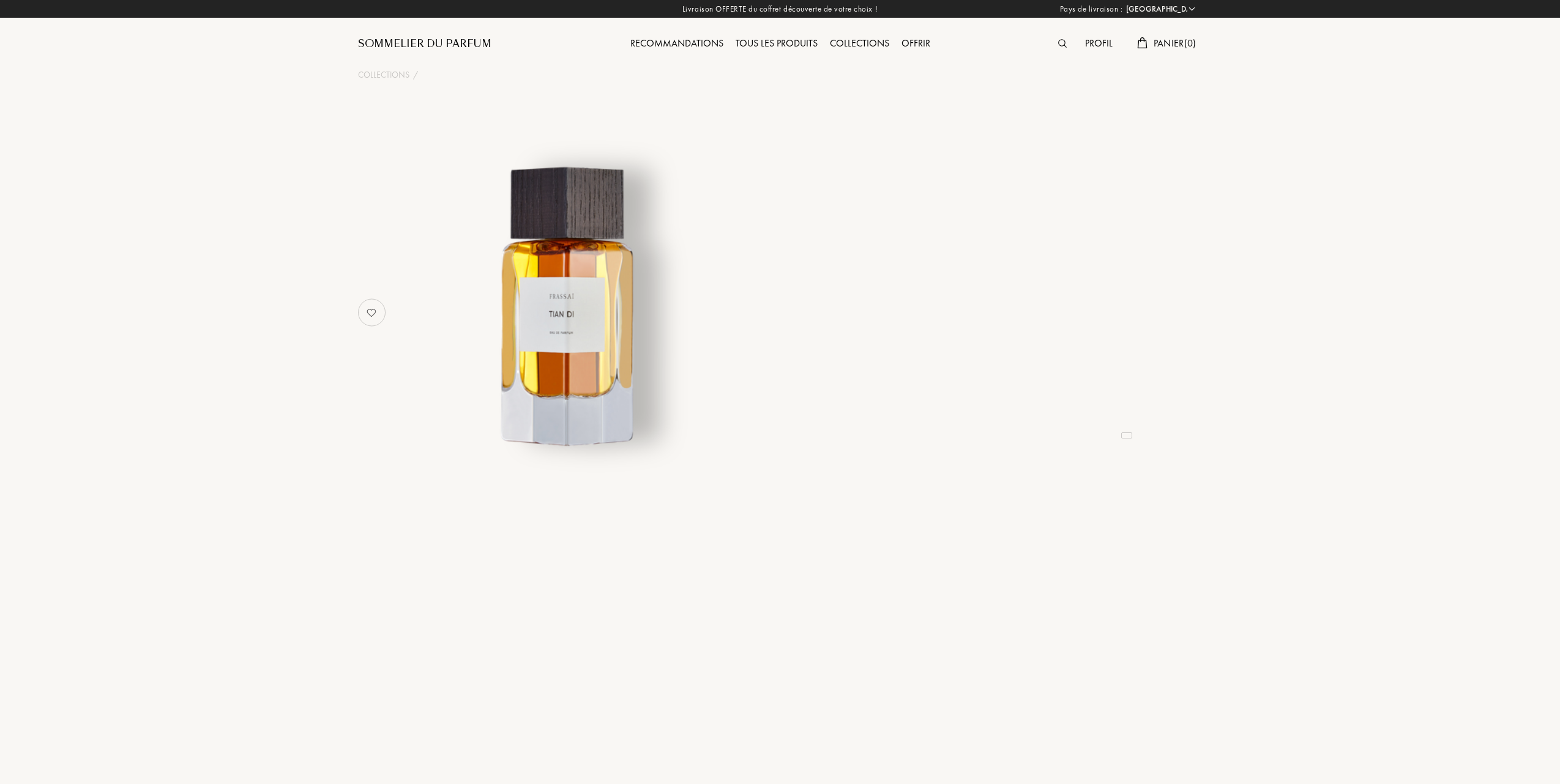
select select "FR"
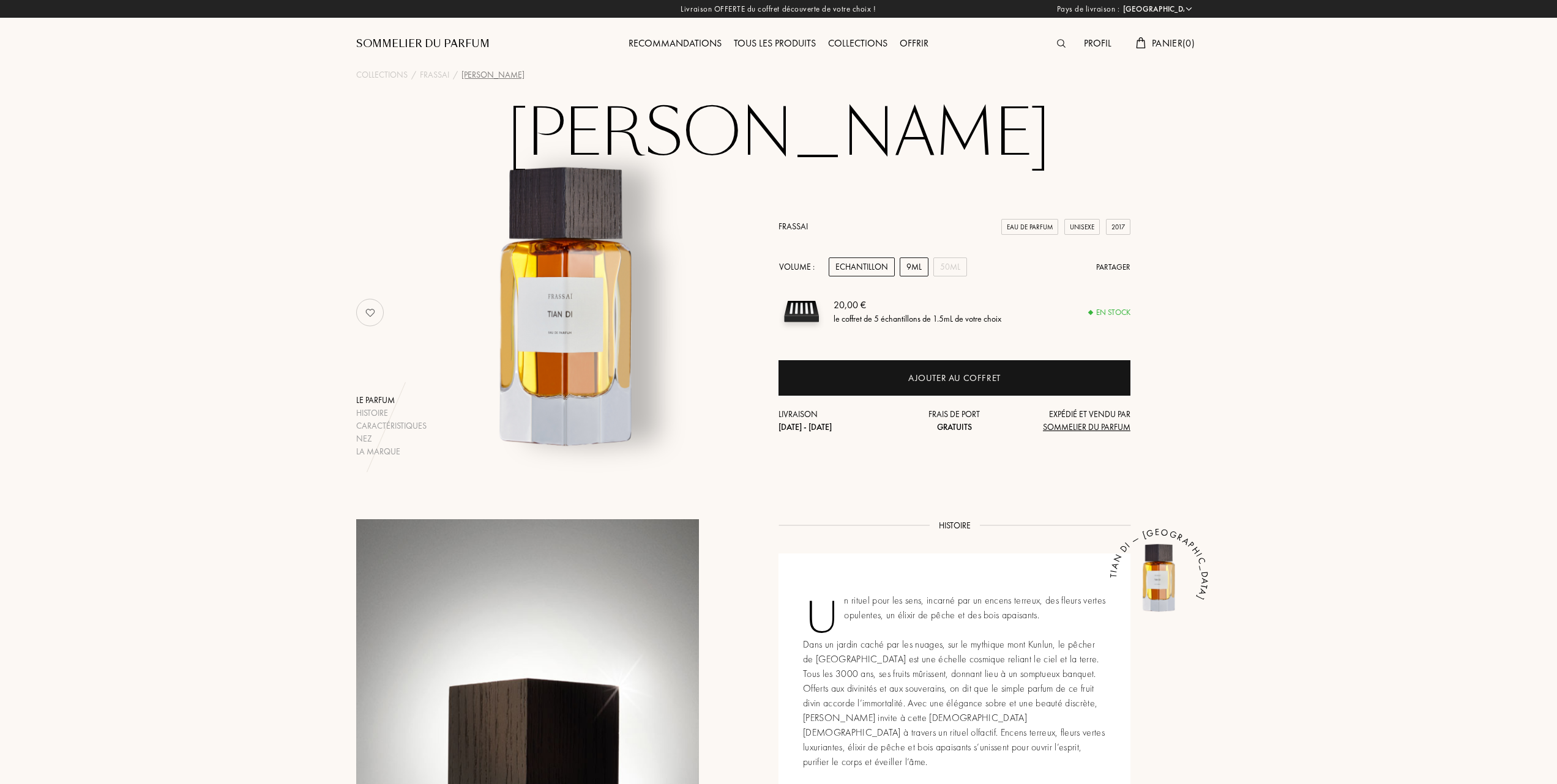
click at [914, 263] on div "9mL" at bounding box center [914, 267] width 29 height 19
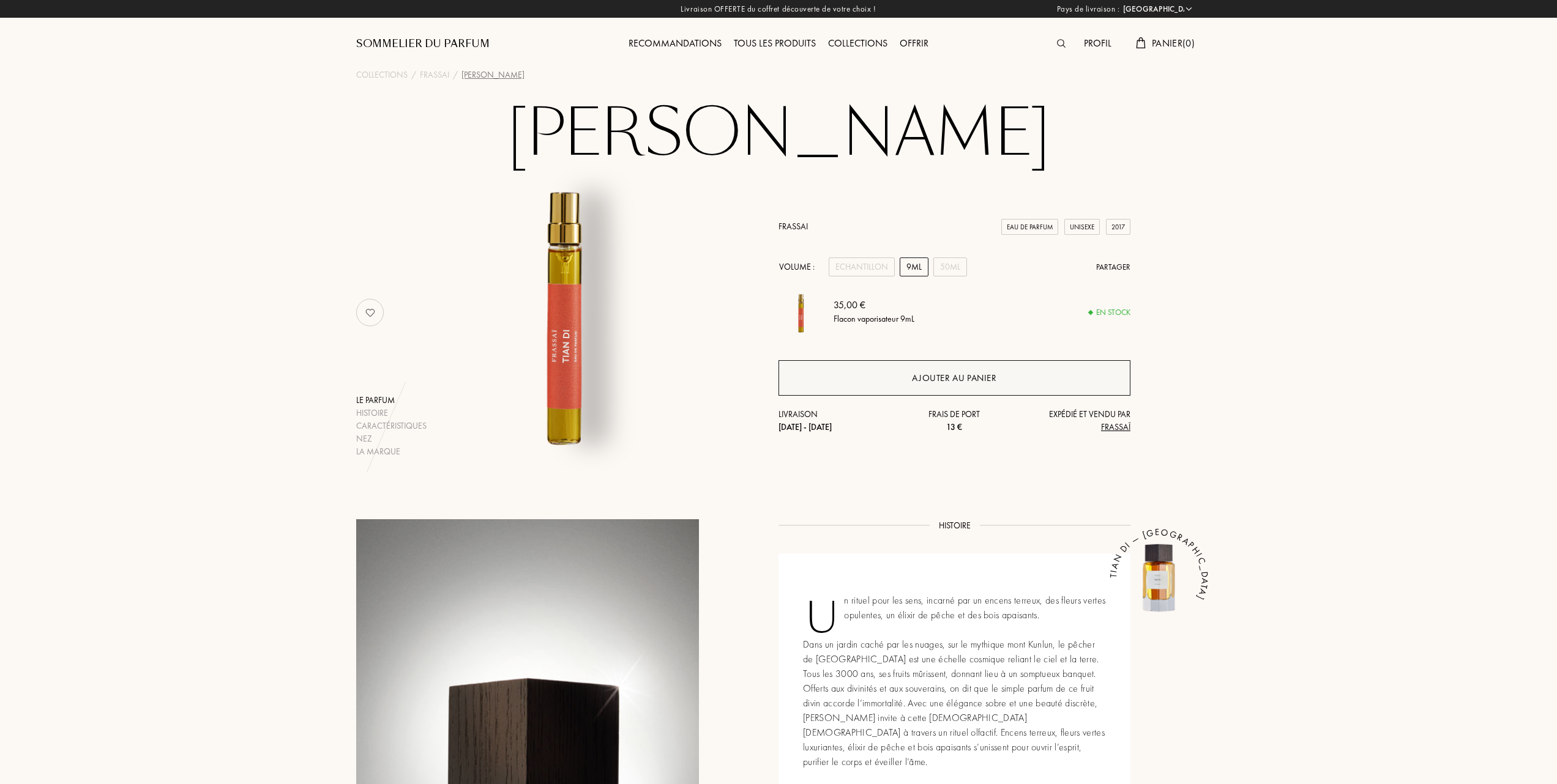
click at [934, 377] on div "Ajouter au panier" at bounding box center [954, 378] width 84 height 14
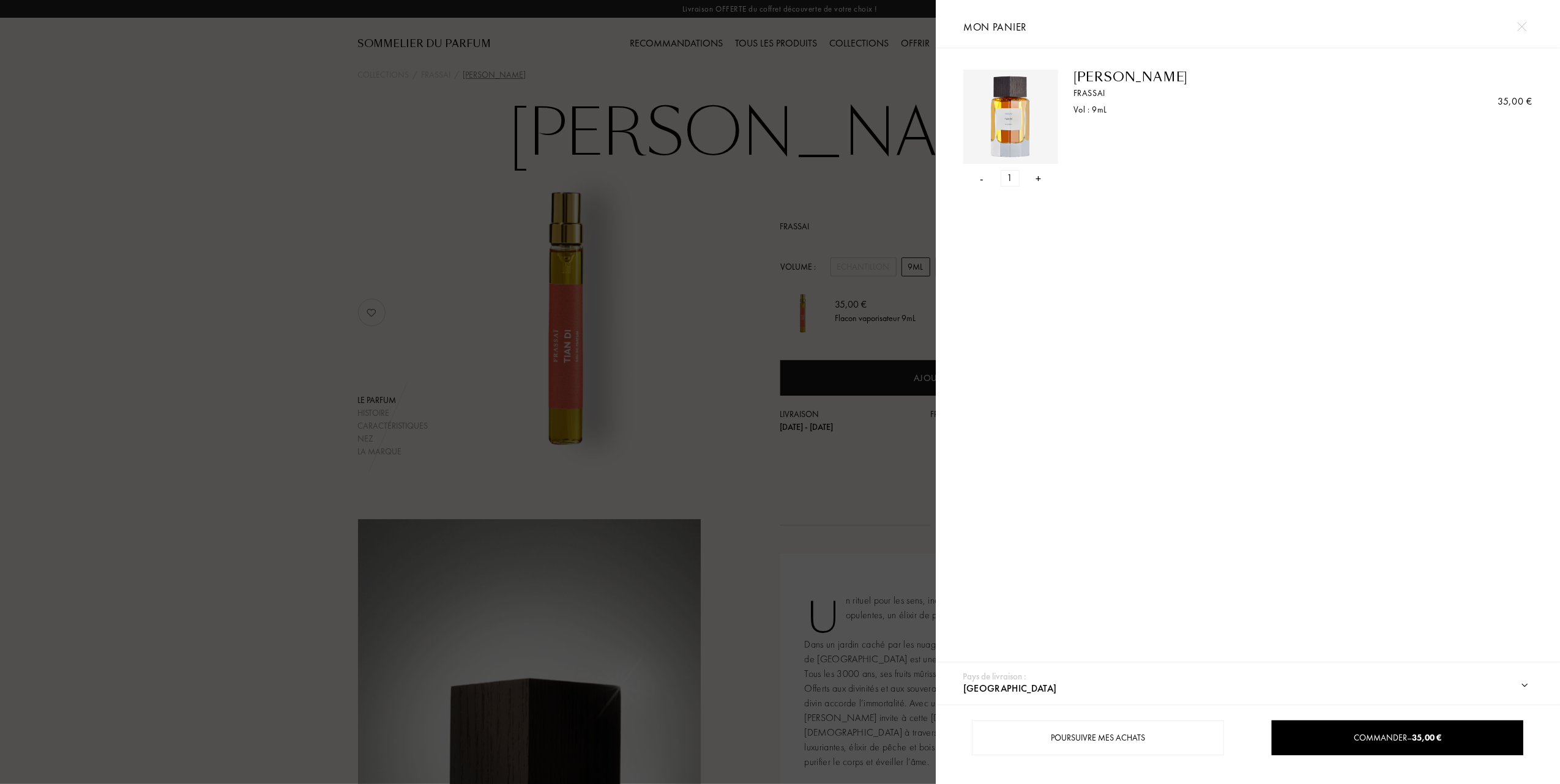
click at [576, 226] on div at bounding box center [467, 392] width 935 height 784
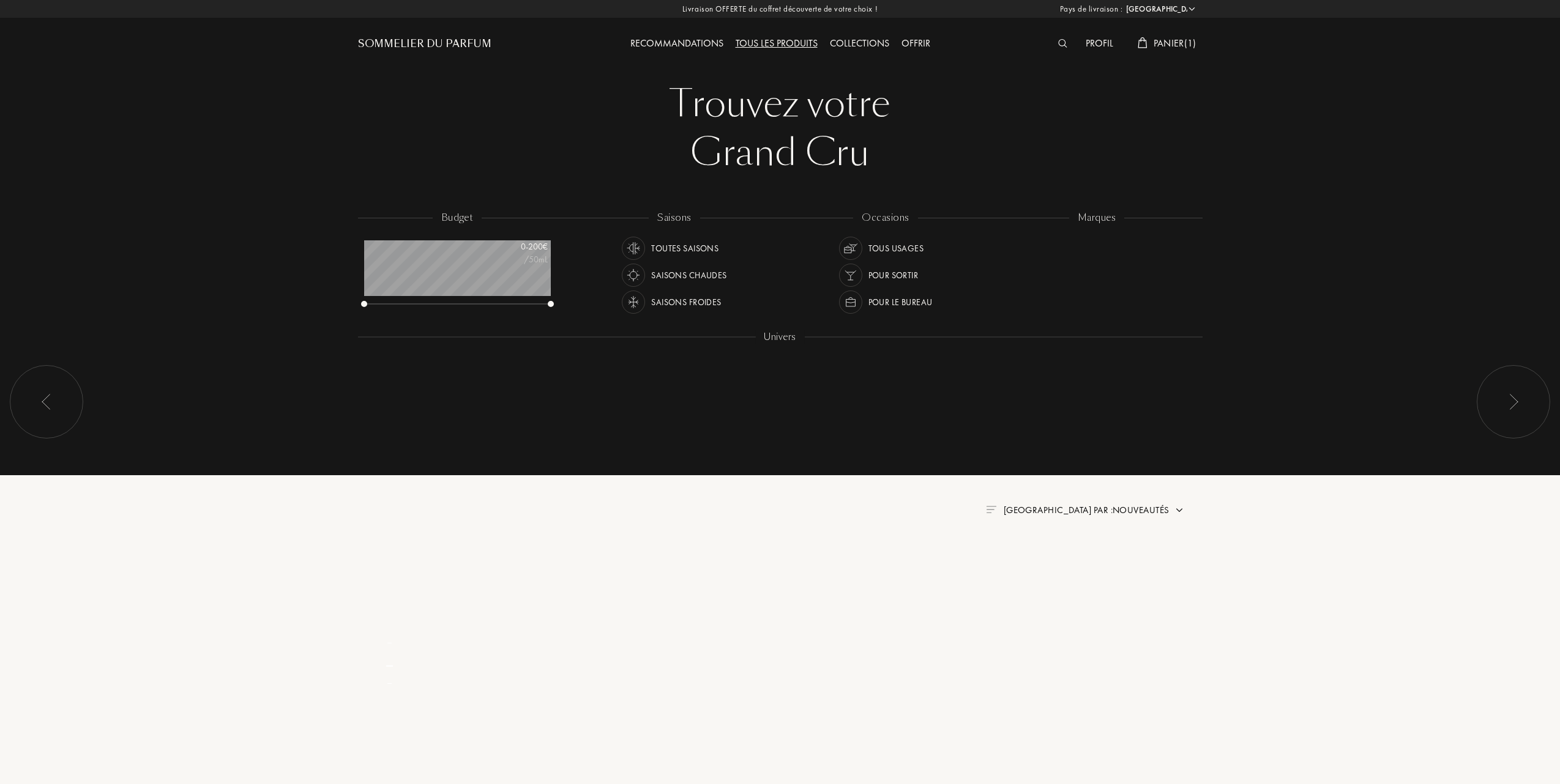
select select "FR"
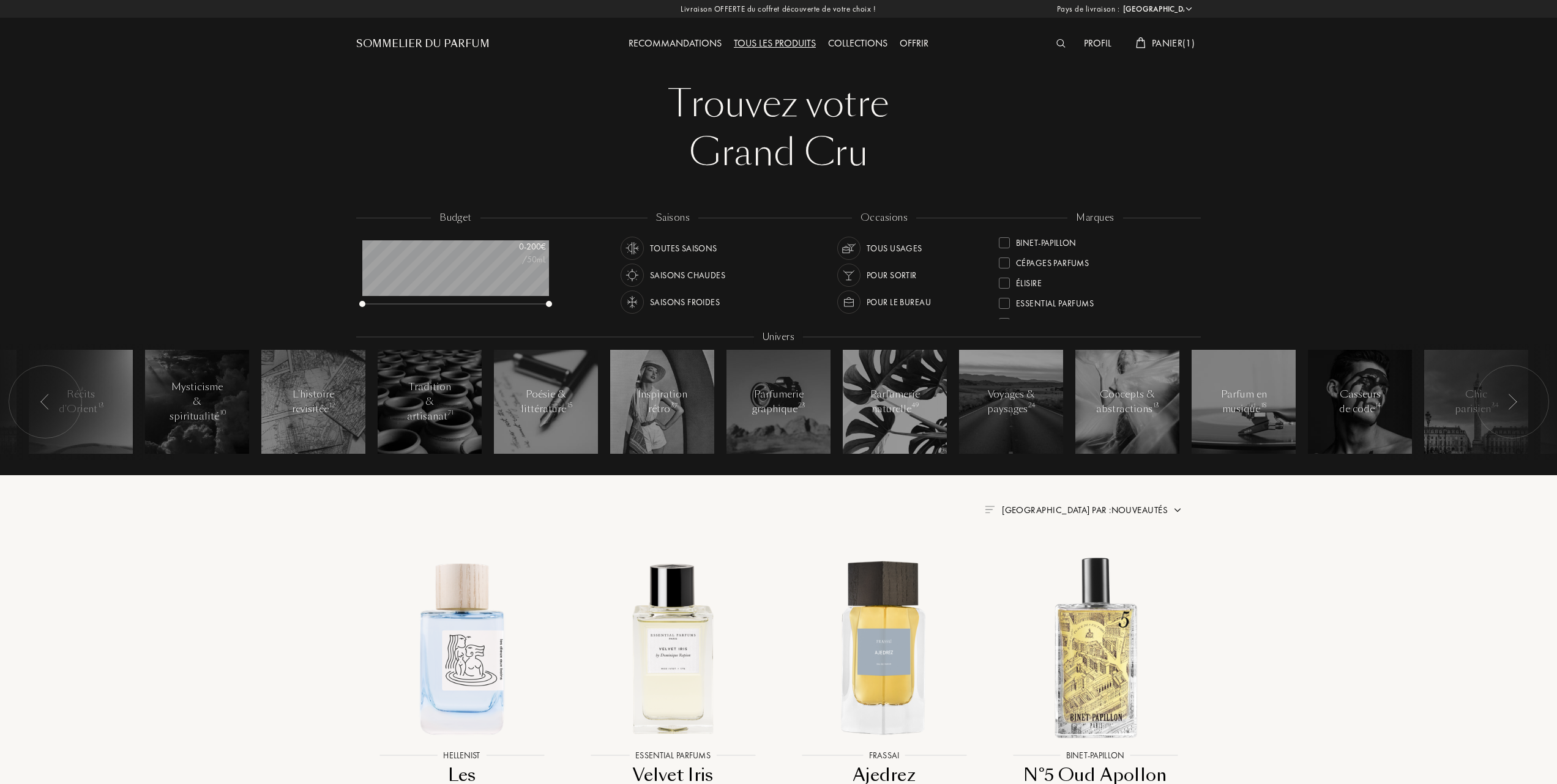
scroll to position [163, 0]
click at [1009, 282] on div at bounding box center [1004, 283] width 11 height 11
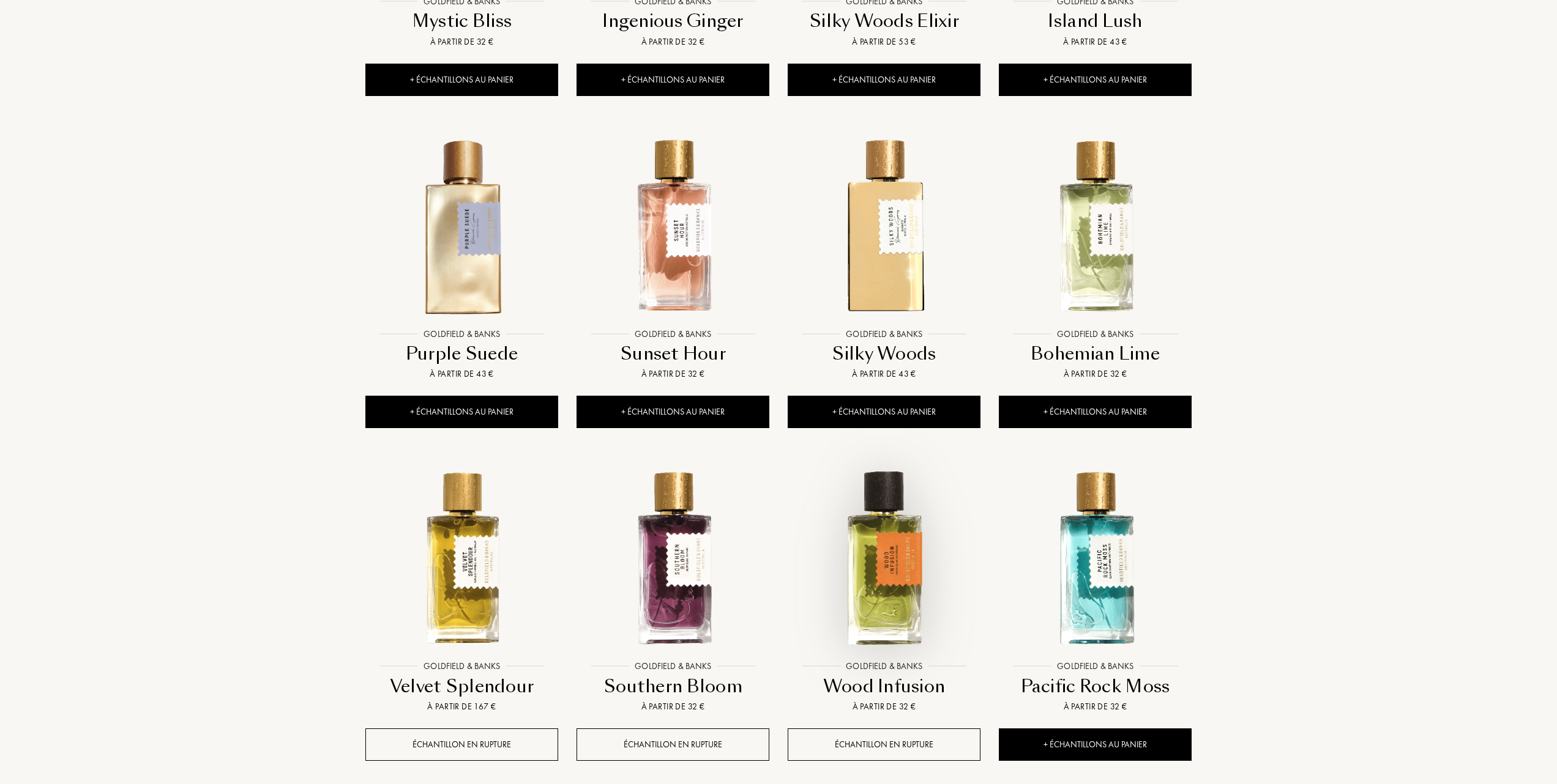
scroll to position [896, 0]
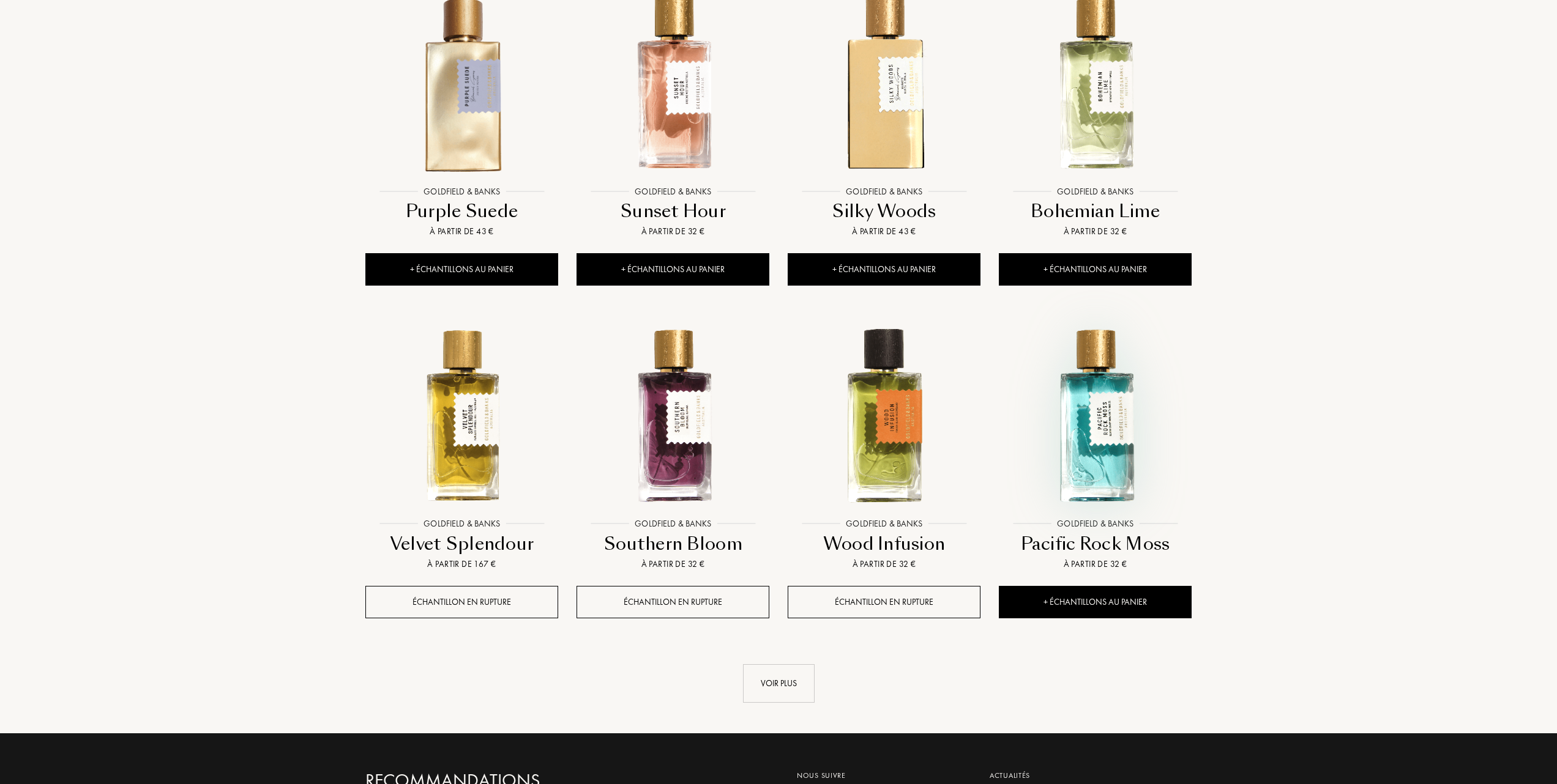
click at [1078, 414] on img at bounding box center [1094, 415] width 190 height 190
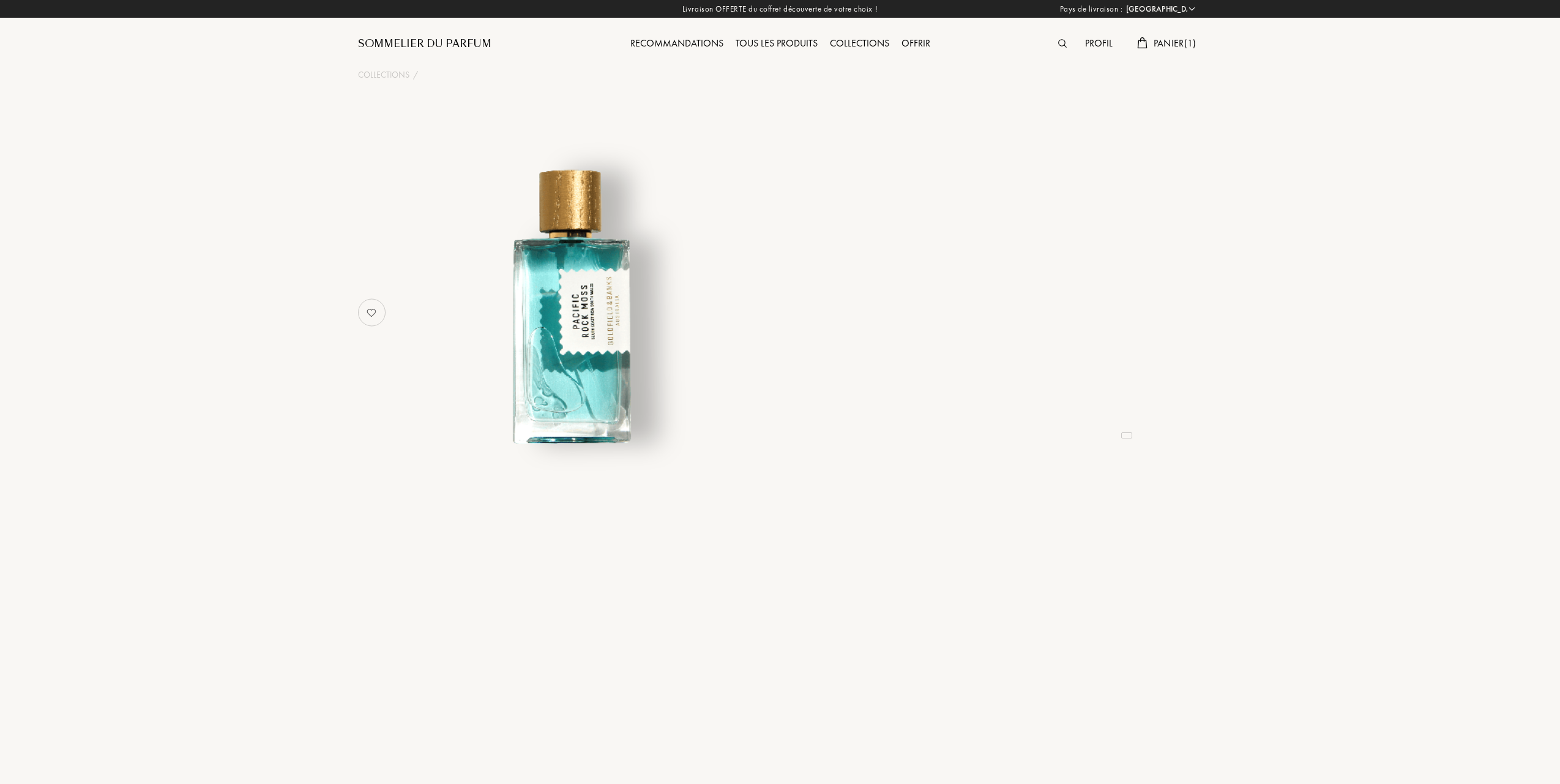
select select "FR"
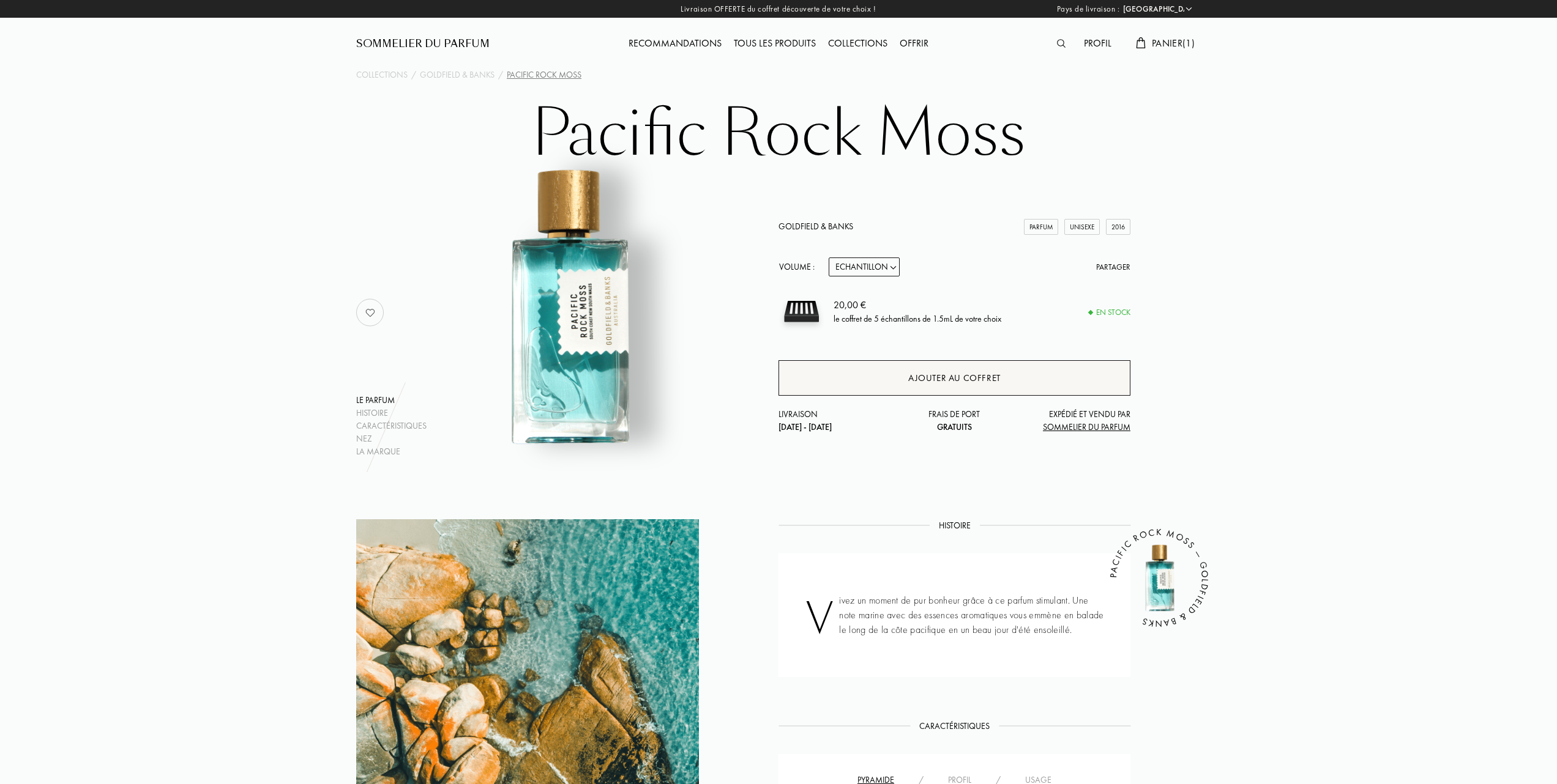
click at [939, 377] on div "Ajouter au coffret" at bounding box center [954, 378] width 93 height 14
click at [1184, 42] on span "Panier ( 2 )" at bounding box center [1173, 43] width 43 height 13
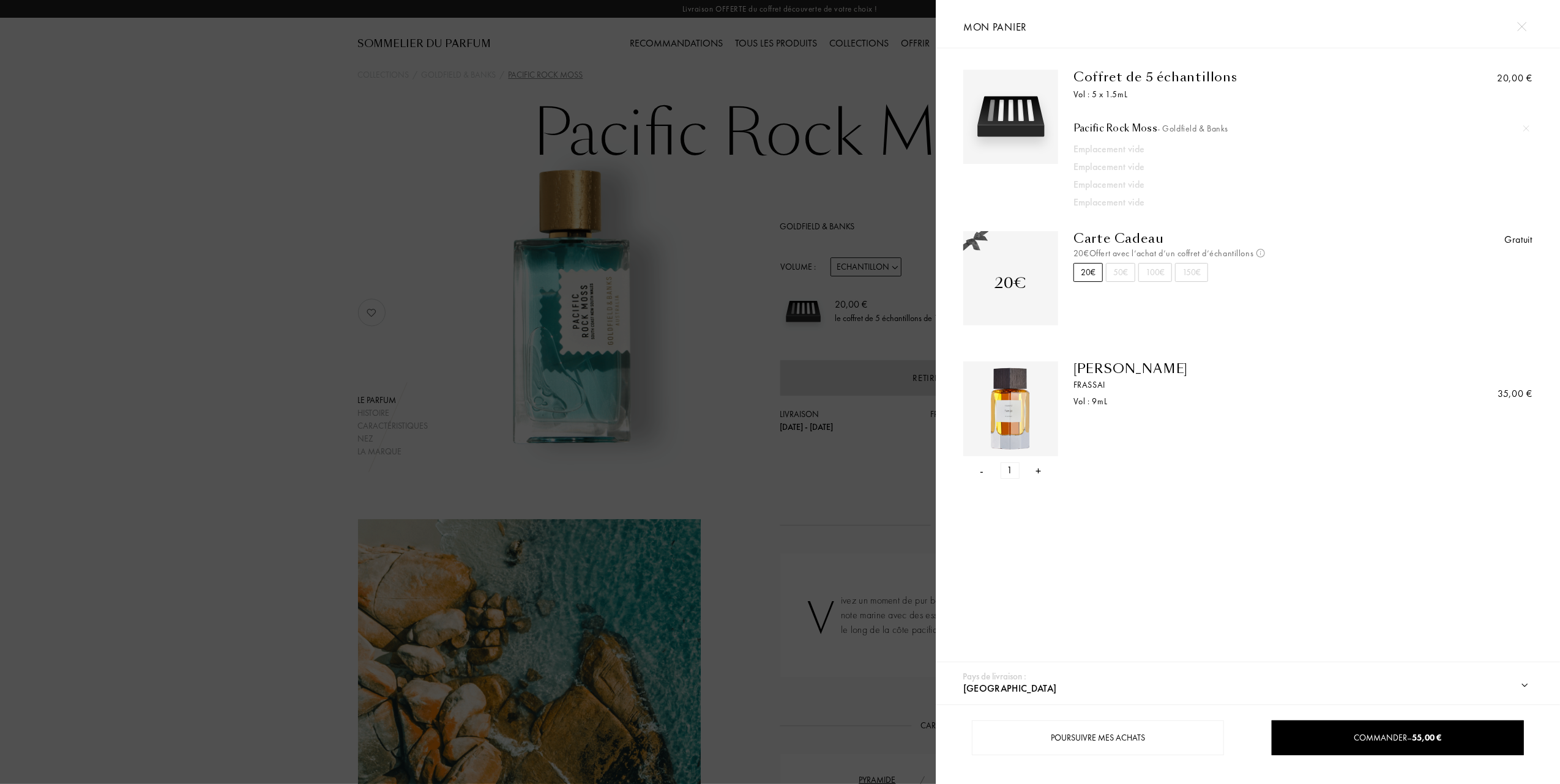
click at [1524, 126] on img at bounding box center [1526, 128] width 6 height 6
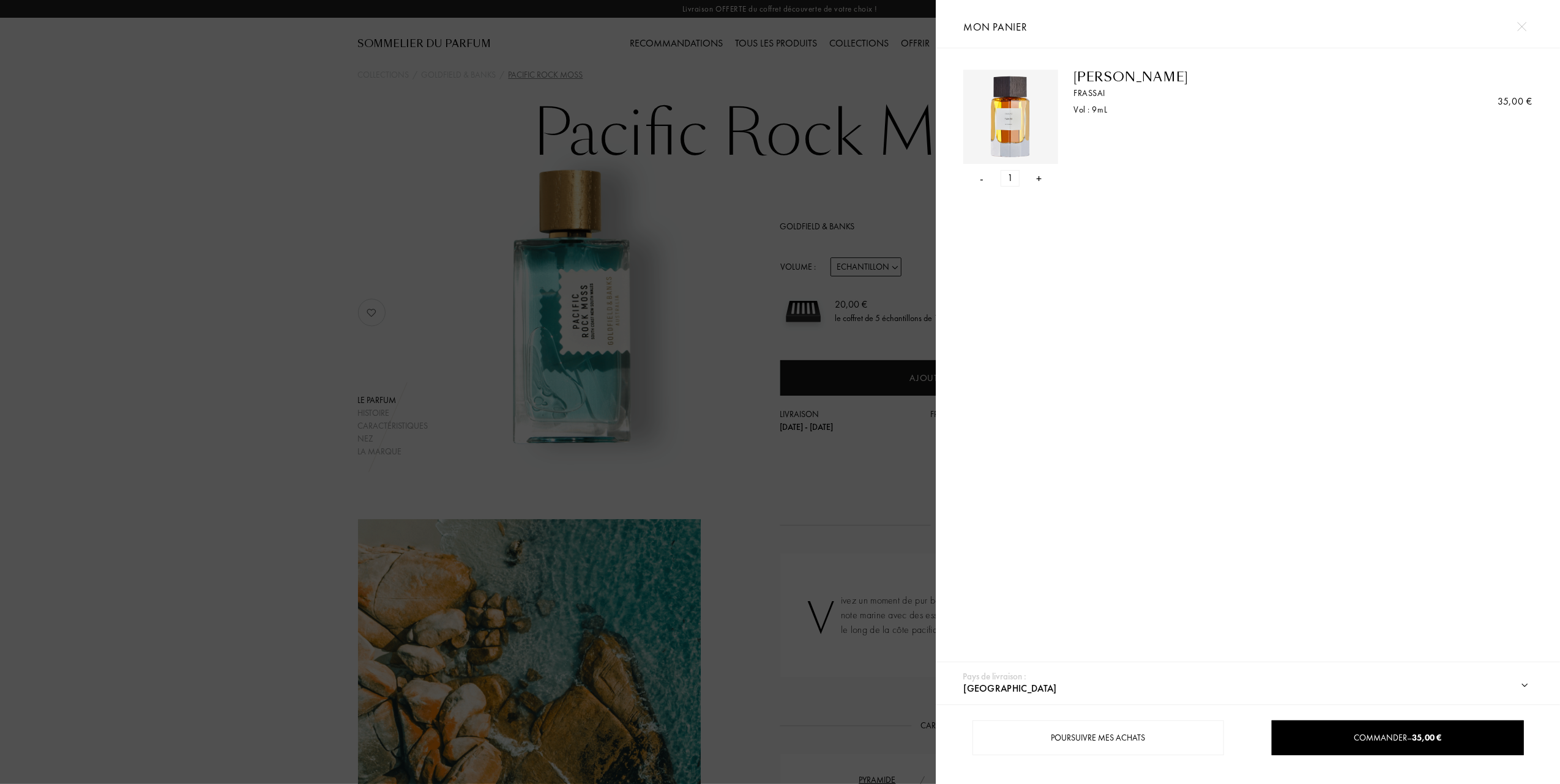
click at [203, 257] on div at bounding box center [467, 392] width 935 height 784
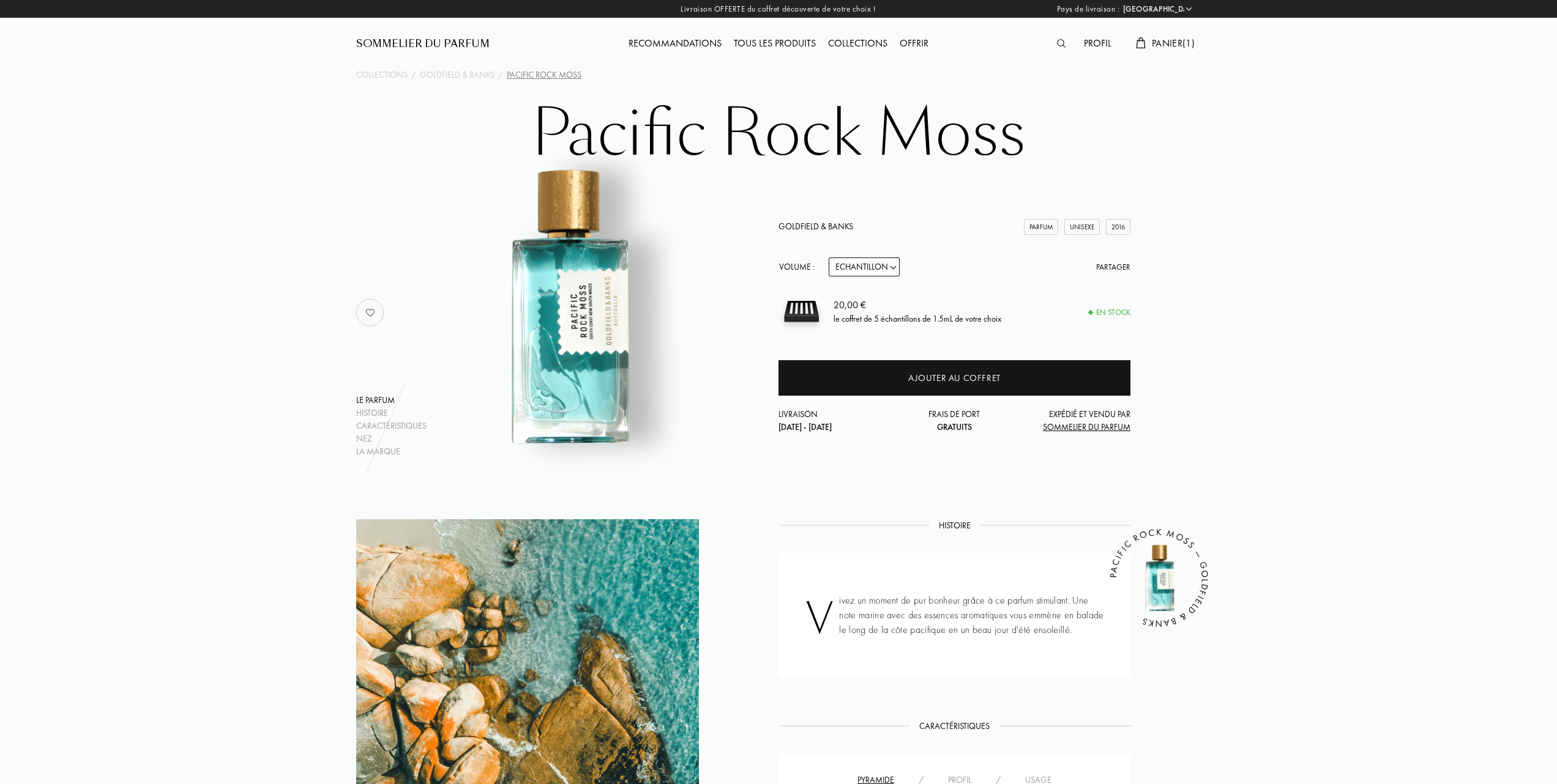
click at [895, 265] on select "Echantillon 10mL 50mL 100mL" at bounding box center [863, 267] width 71 height 19
select select "1"
click at [828, 257] on select "Echantillon 10mL 50mL 100mL" at bounding box center [863, 267] width 71 height 19
select select "1"
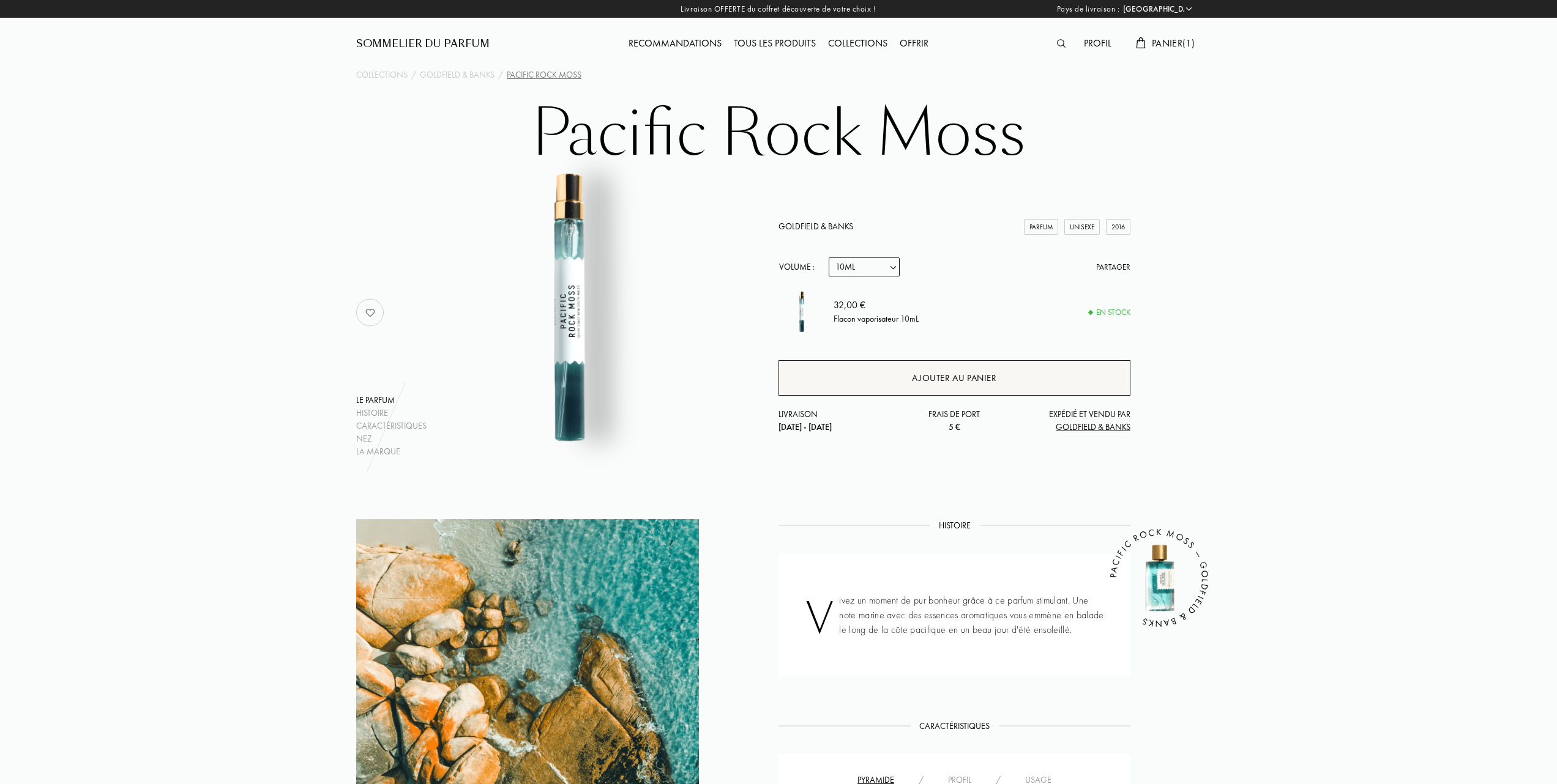
click at [924, 384] on div "Ajouter au panier" at bounding box center [954, 378] width 84 height 14
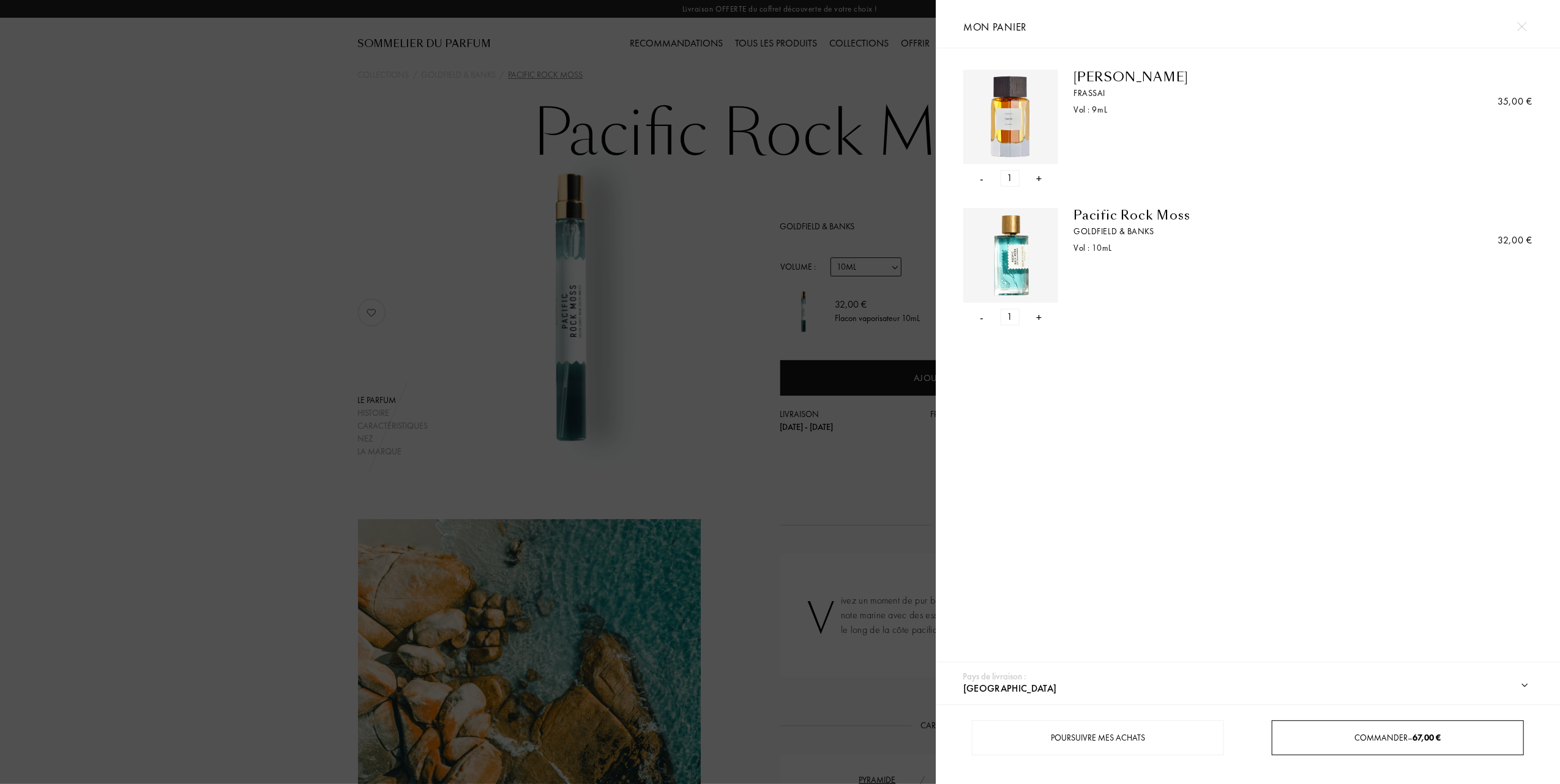
click at [1401, 733] on span "Commander – 67,00 €" at bounding box center [1398, 737] width 86 height 11
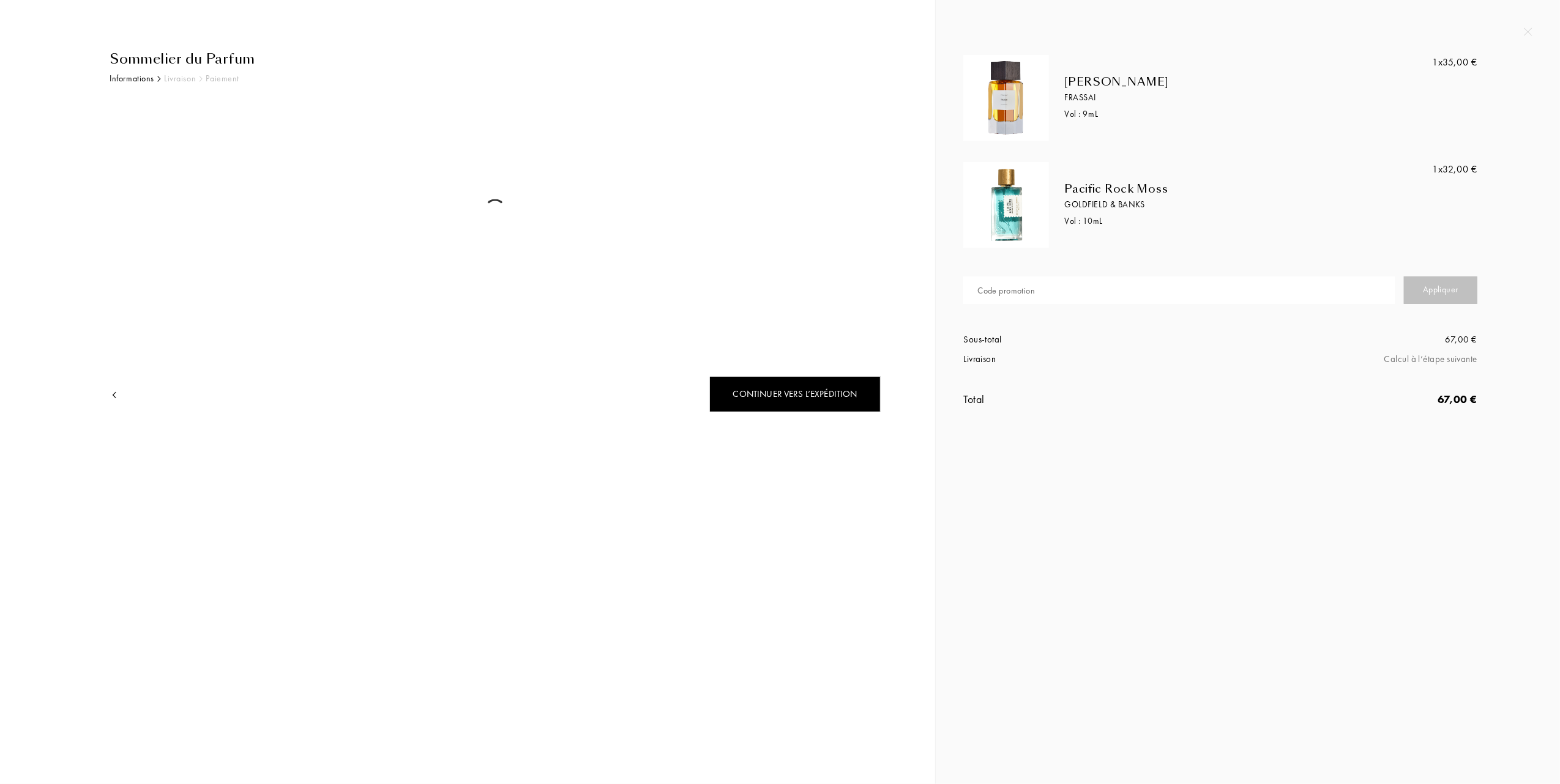
select select "FR"
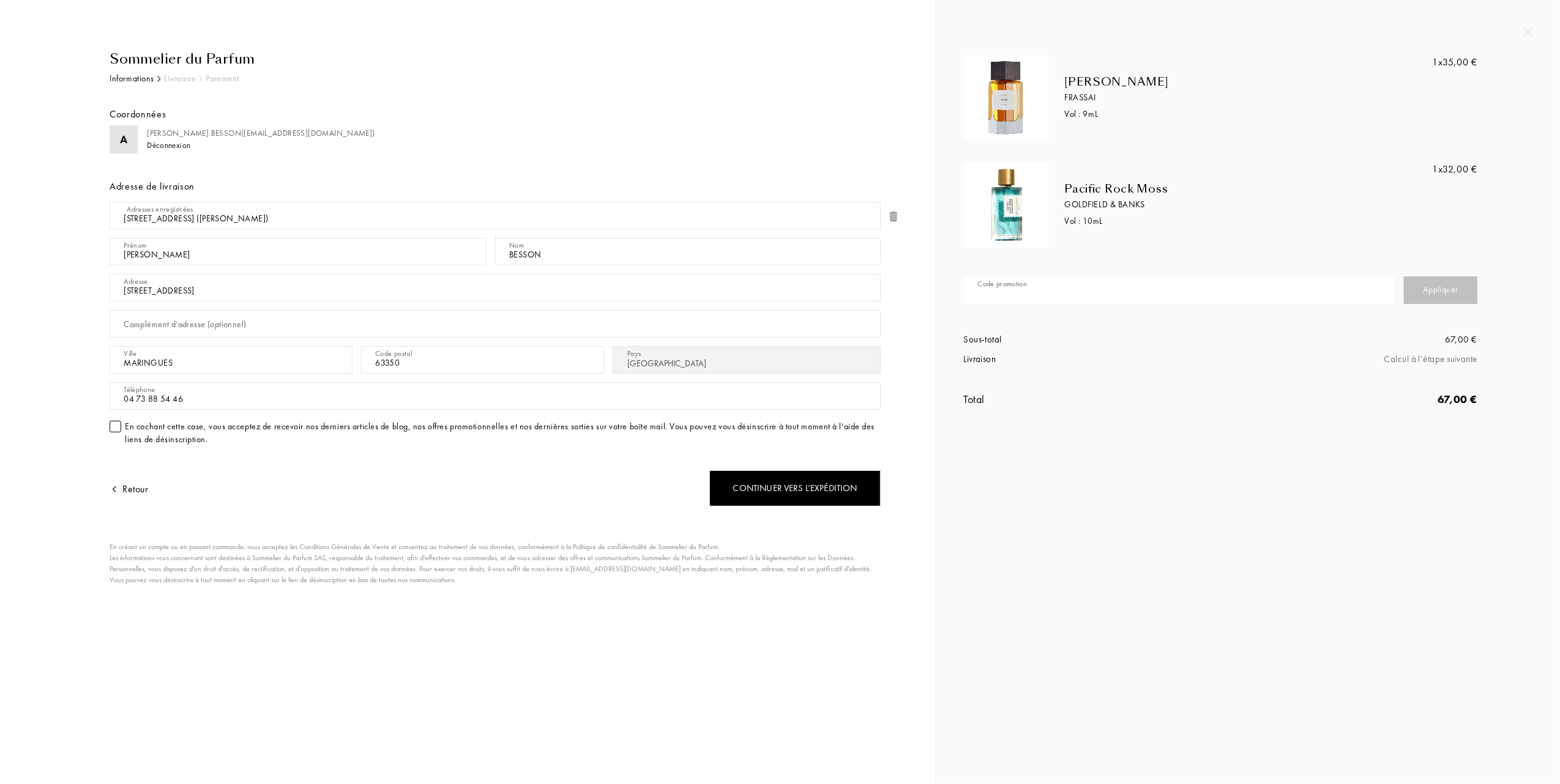
click at [1095, 292] on input "text" at bounding box center [1179, 290] width 432 height 27
click at [1440, 289] on div "Appliquer" at bounding box center [1441, 290] width 73 height 27
click at [998, 296] on input "1AHAU5-U1GWU" at bounding box center [1179, 290] width 432 height 27
type input "1AHU5-U1GWU"
click at [1440, 283] on div "Appliquer" at bounding box center [1441, 290] width 73 height 27
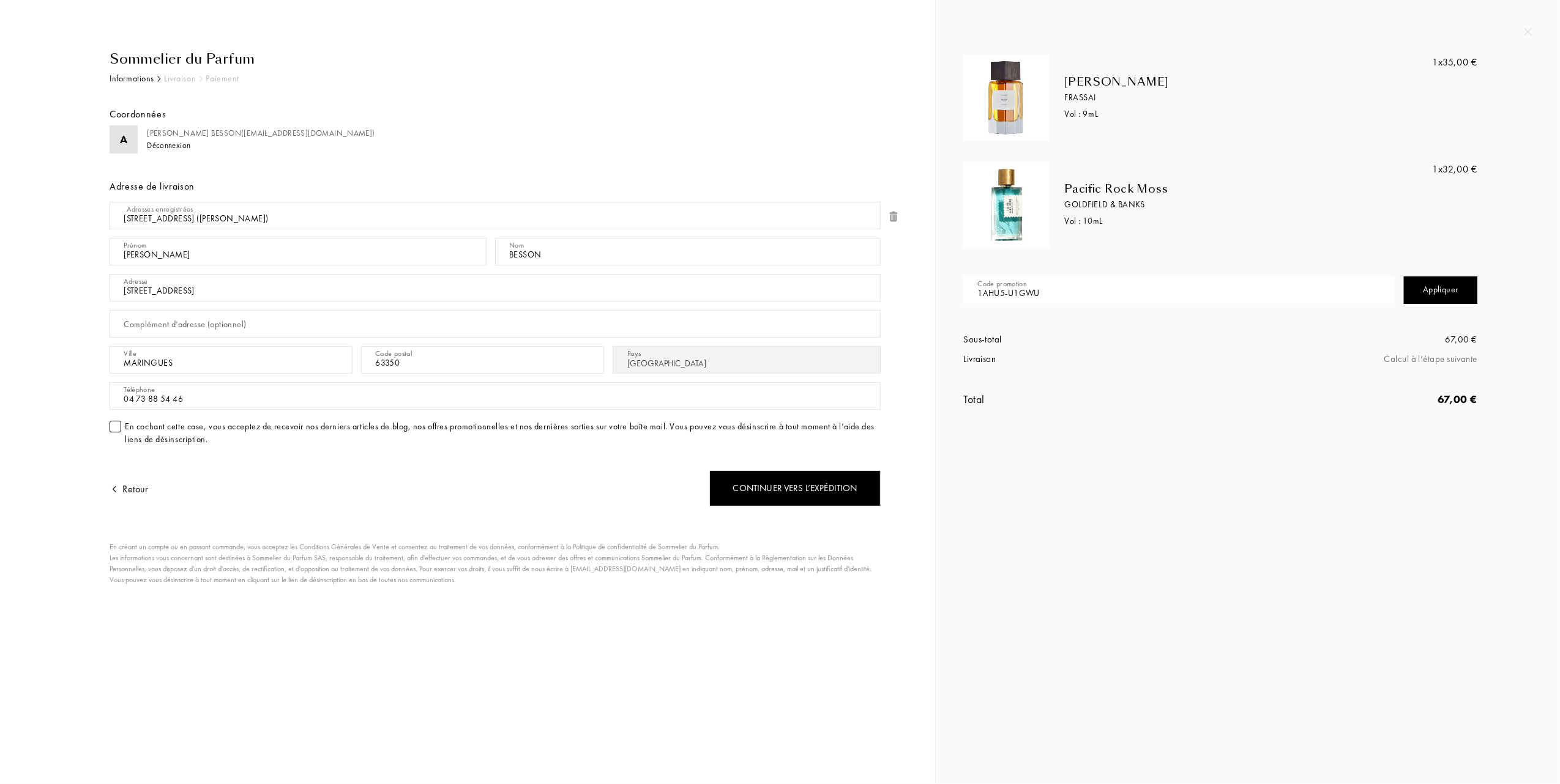
click at [1460, 296] on div "Appliquer" at bounding box center [1441, 290] width 73 height 27
click at [1437, 280] on div "Appliquer" at bounding box center [1441, 290] width 73 height 27
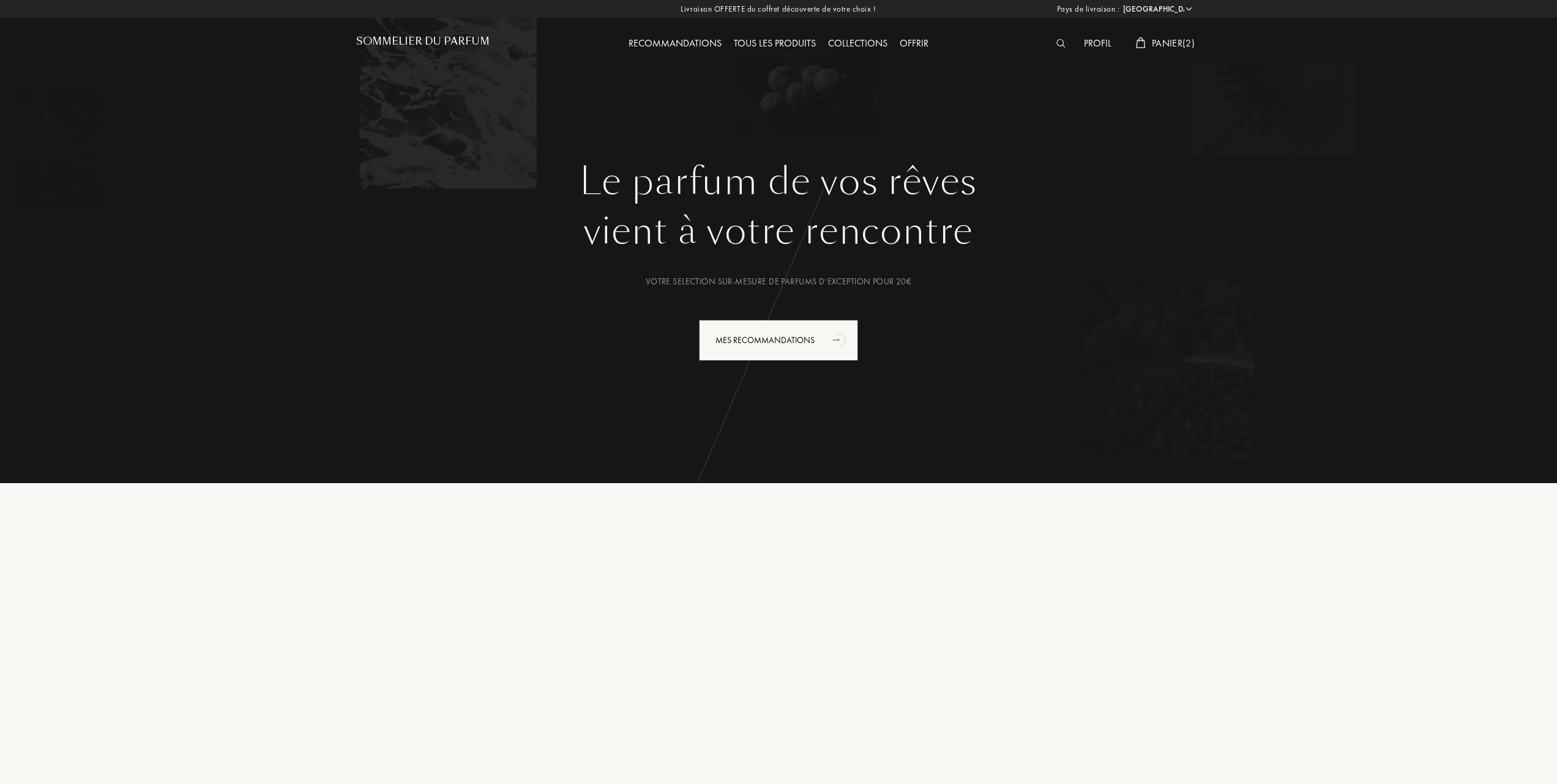
select select "FR"
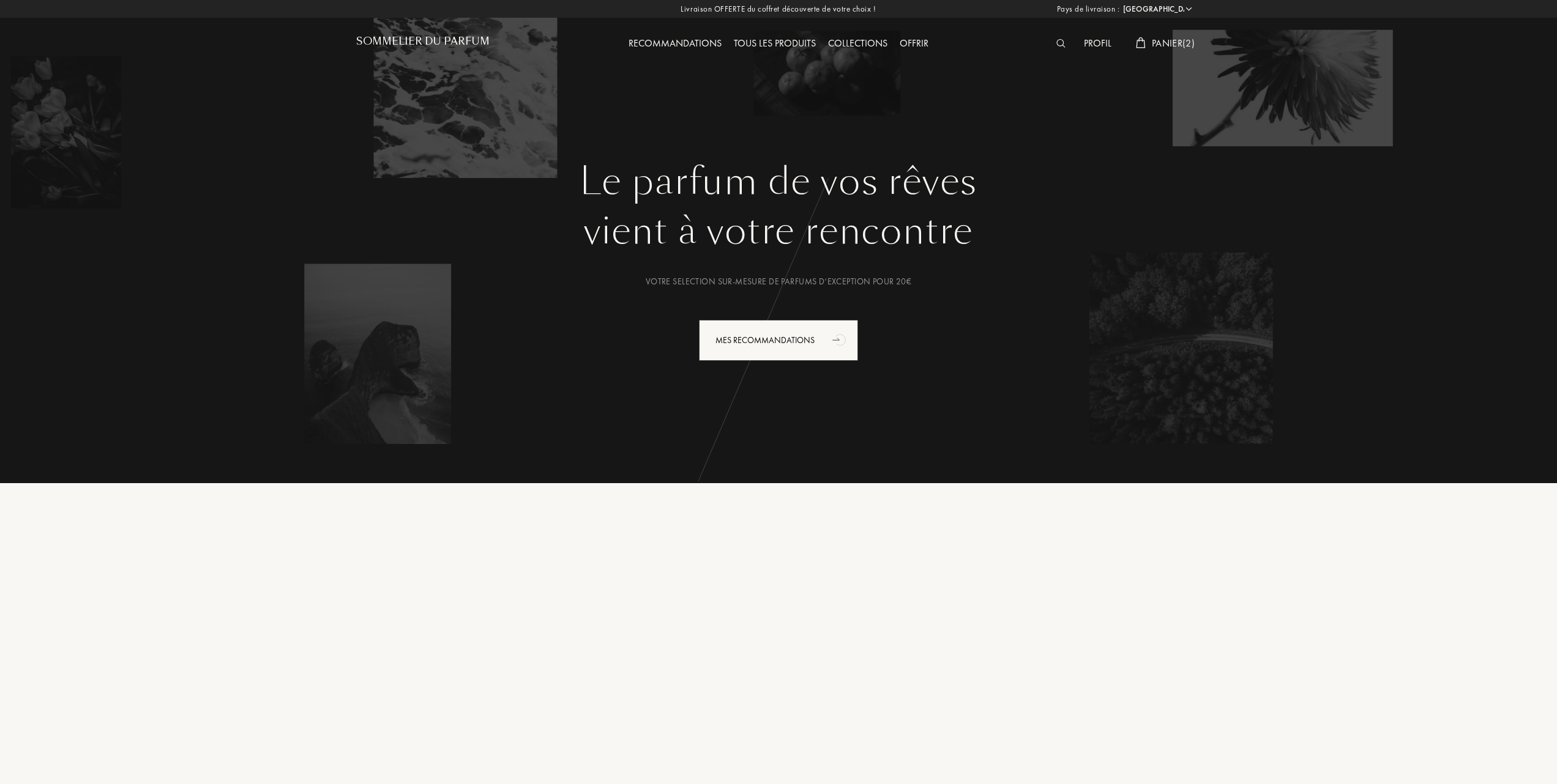
click at [1158, 42] on span "Panier ( 2 )" at bounding box center [1173, 43] width 43 height 13
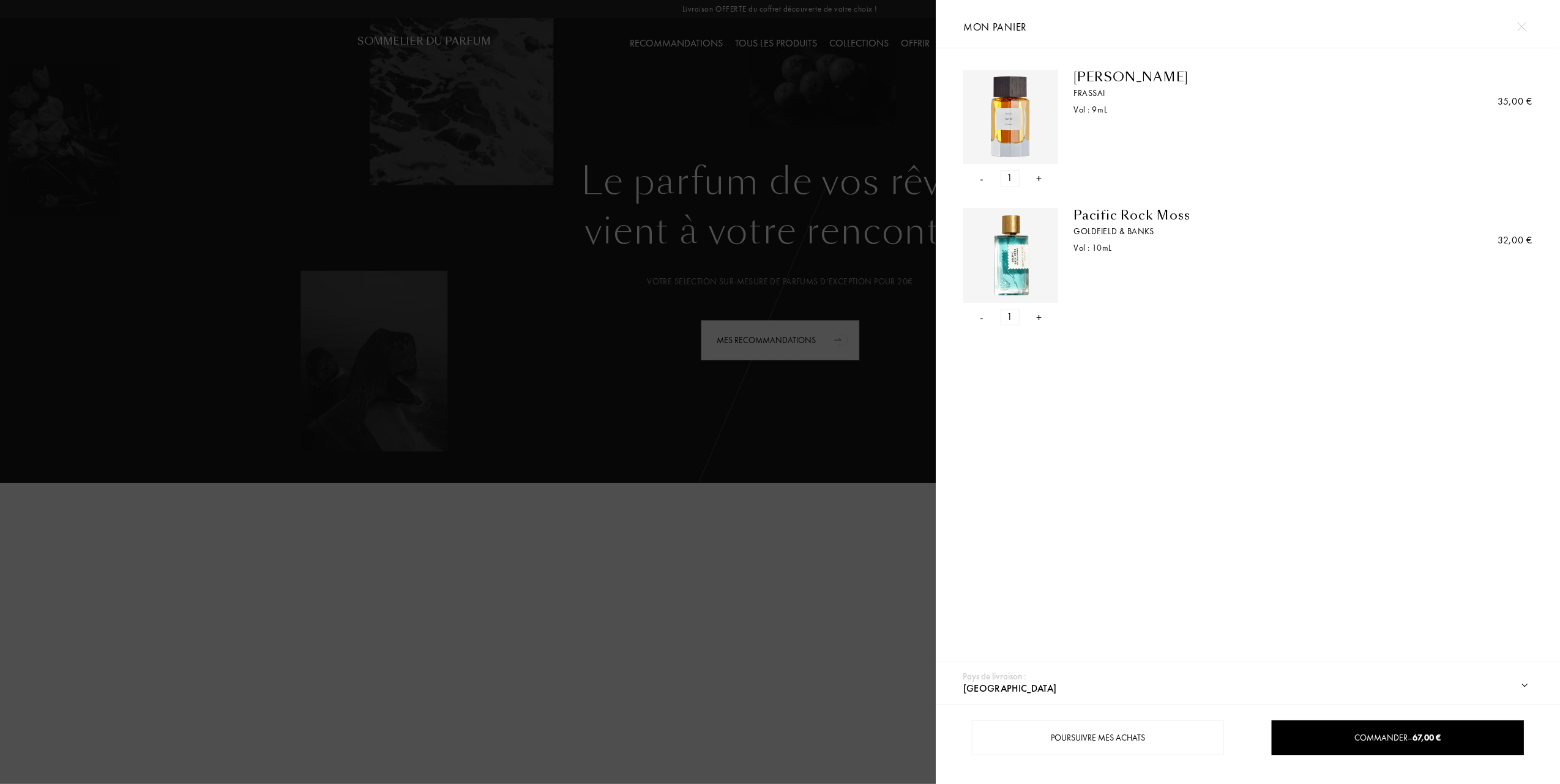
click at [981, 176] on div "-" at bounding box center [982, 178] width 3 height 16
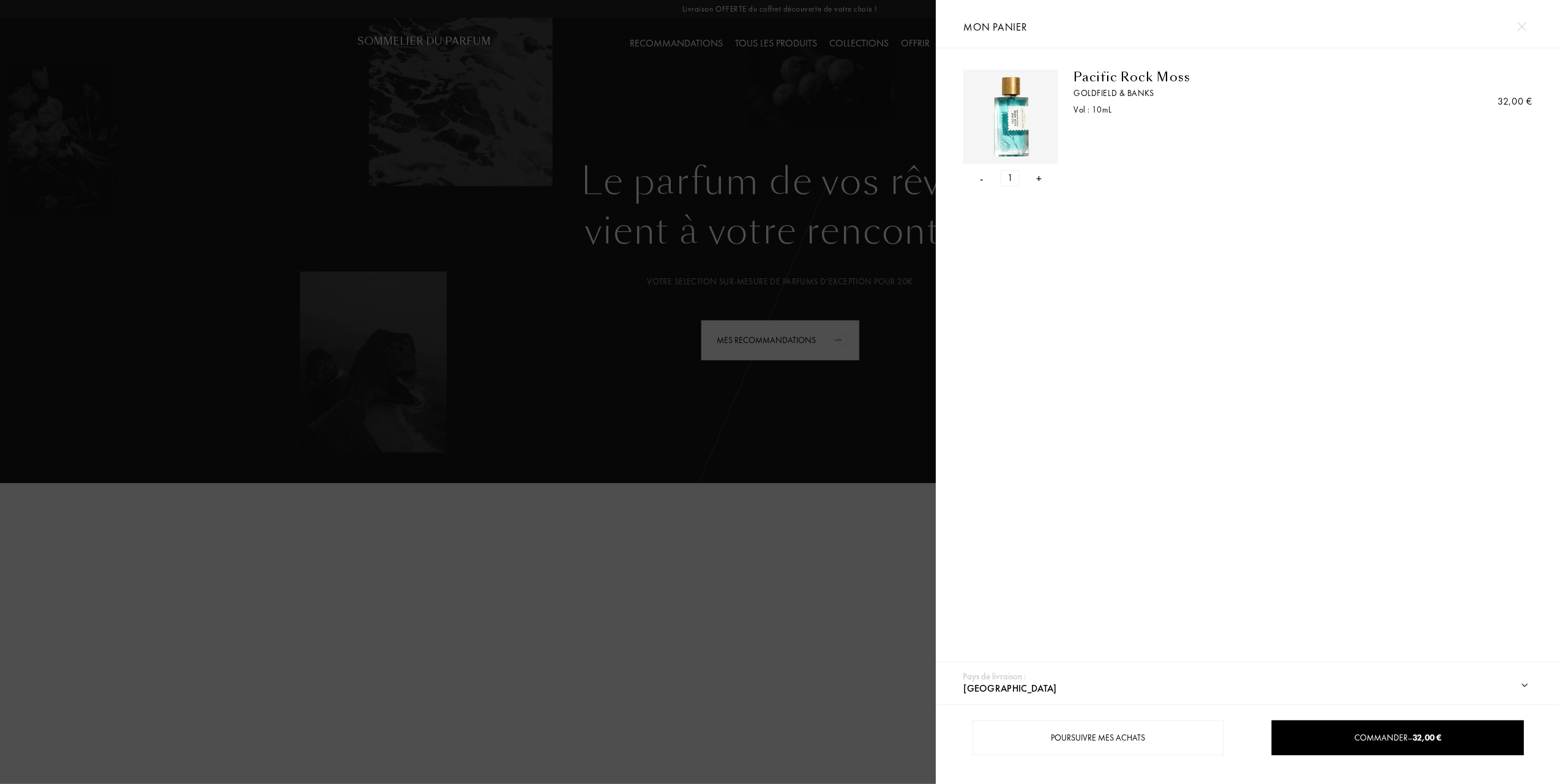
click at [981, 176] on div "-" at bounding box center [982, 178] width 3 height 16
